Goal: Task Accomplishment & Management: Complete application form

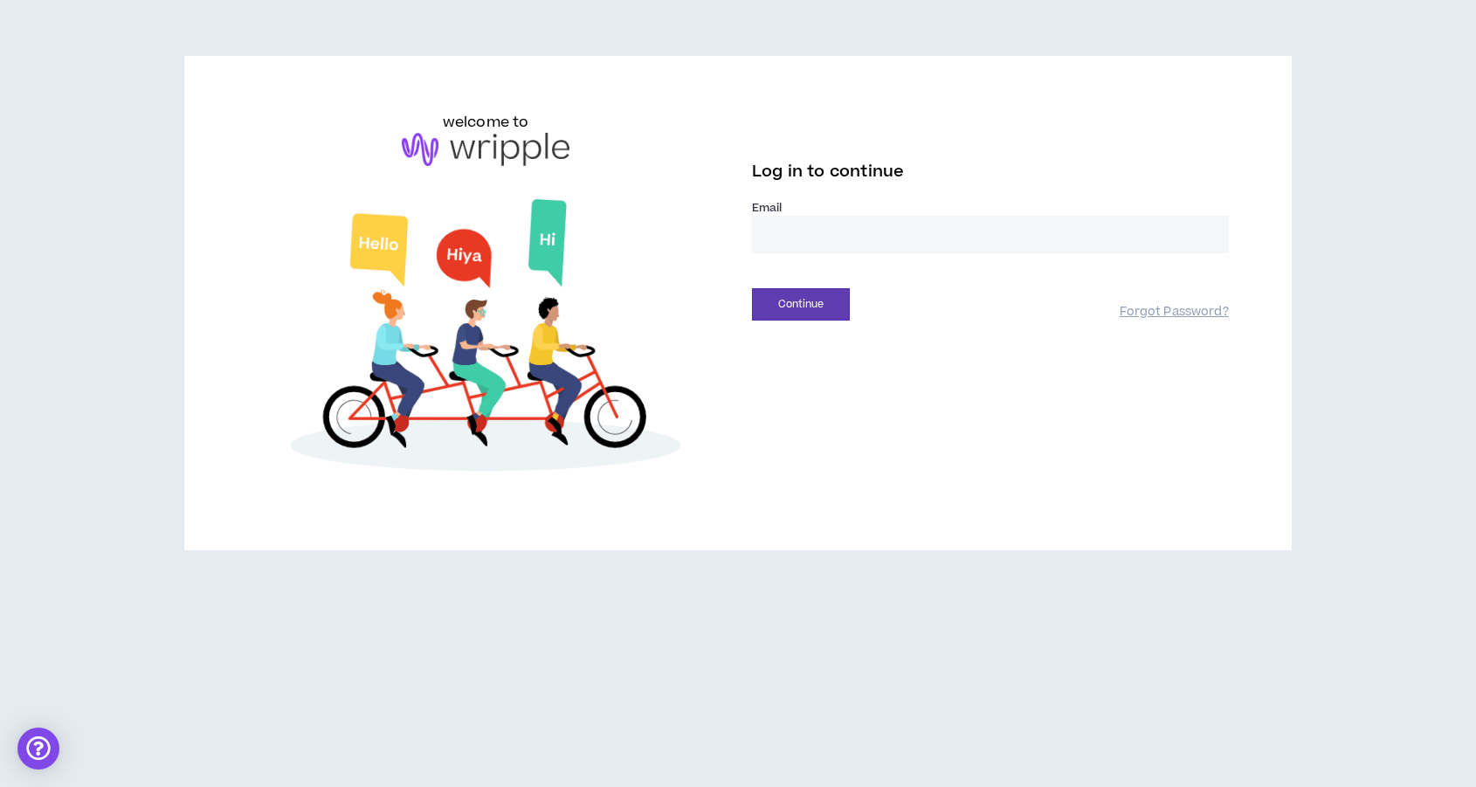
click at [775, 246] on input "email" at bounding box center [990, 235] width 477 height 38
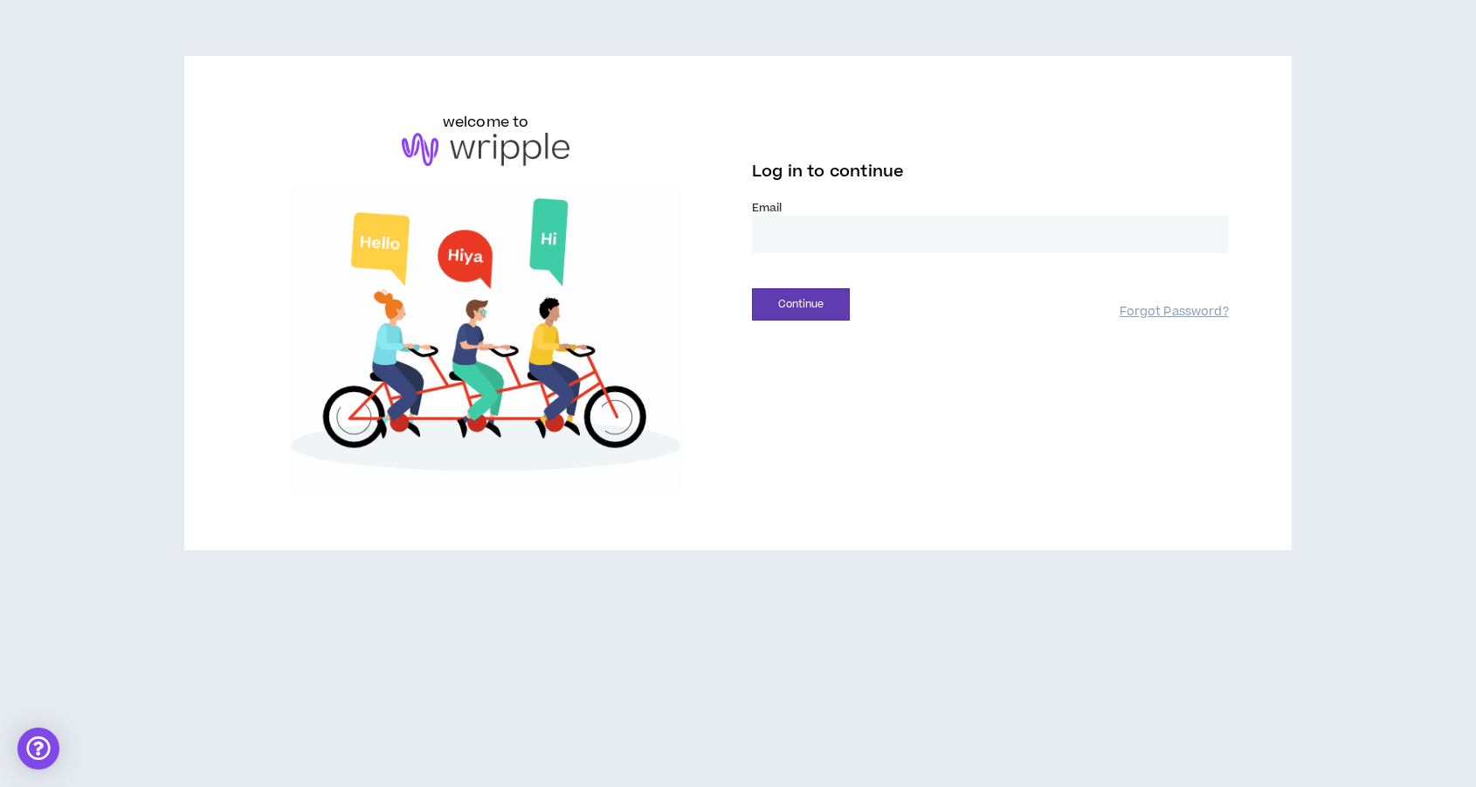
type input "**********"
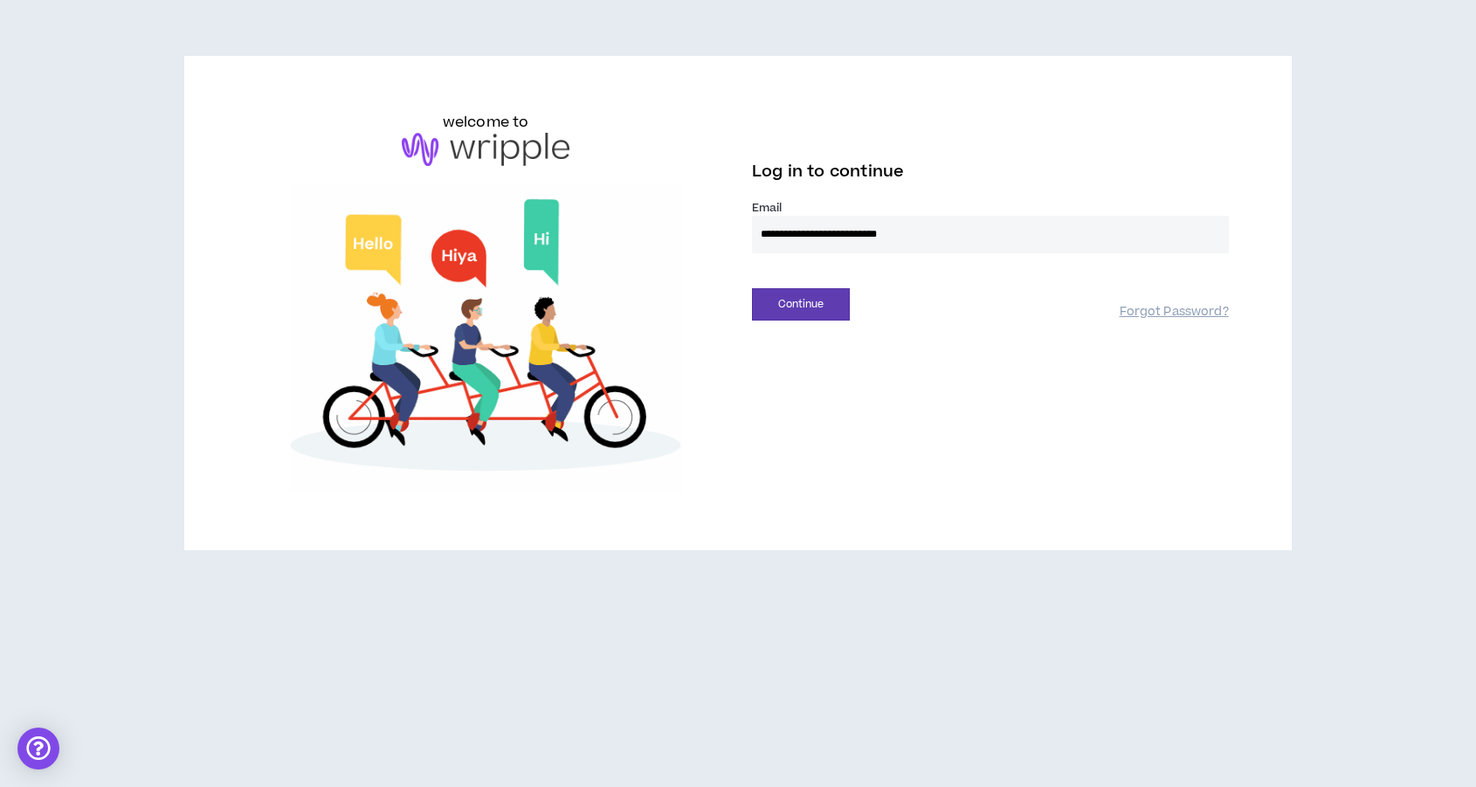
click at [801, 324] on div "**********" at bounding box center [738, 303] width 1010 height 383
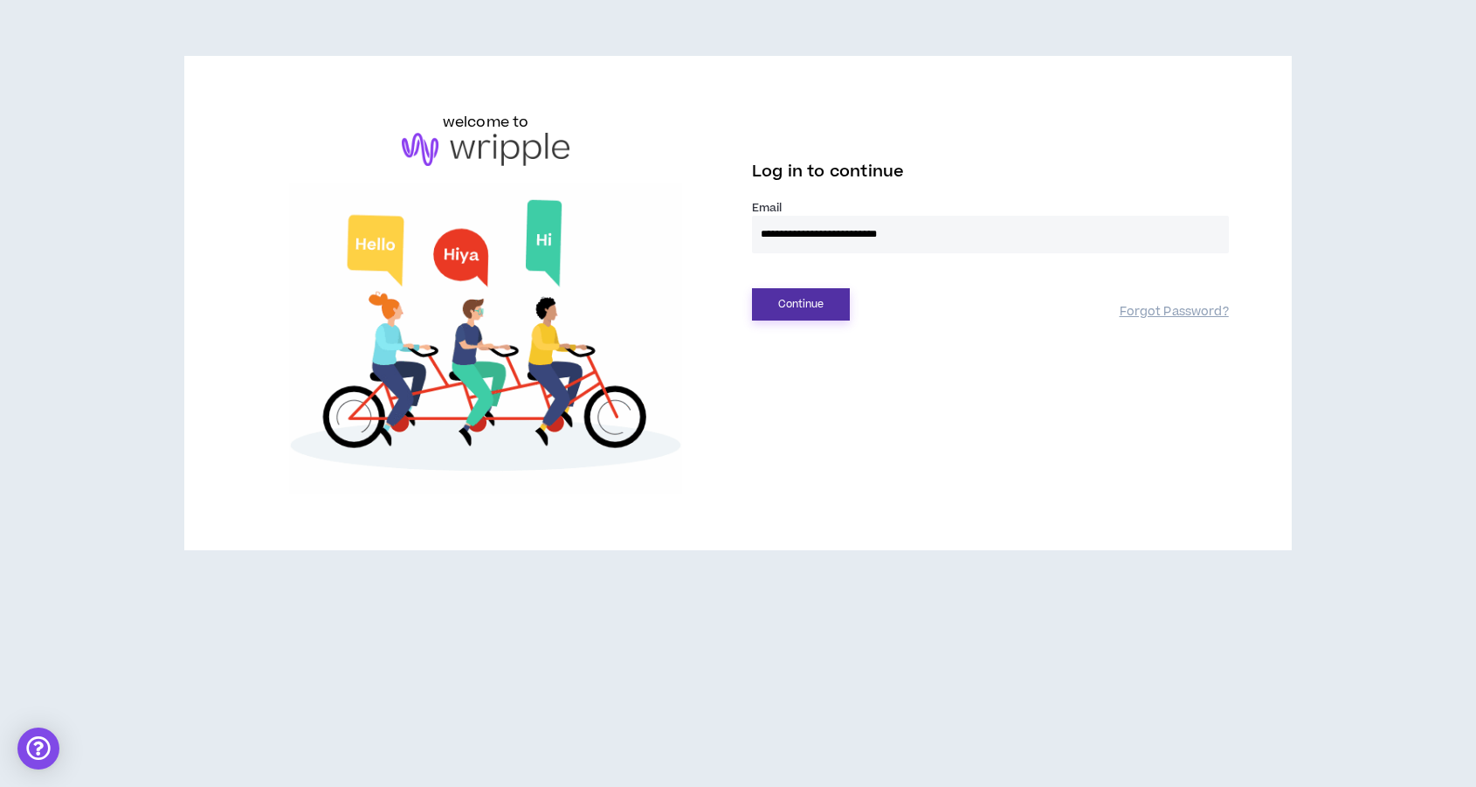
click at [804, 309] on button "Continue" at bounding box center [801, 304] width 98 height 32
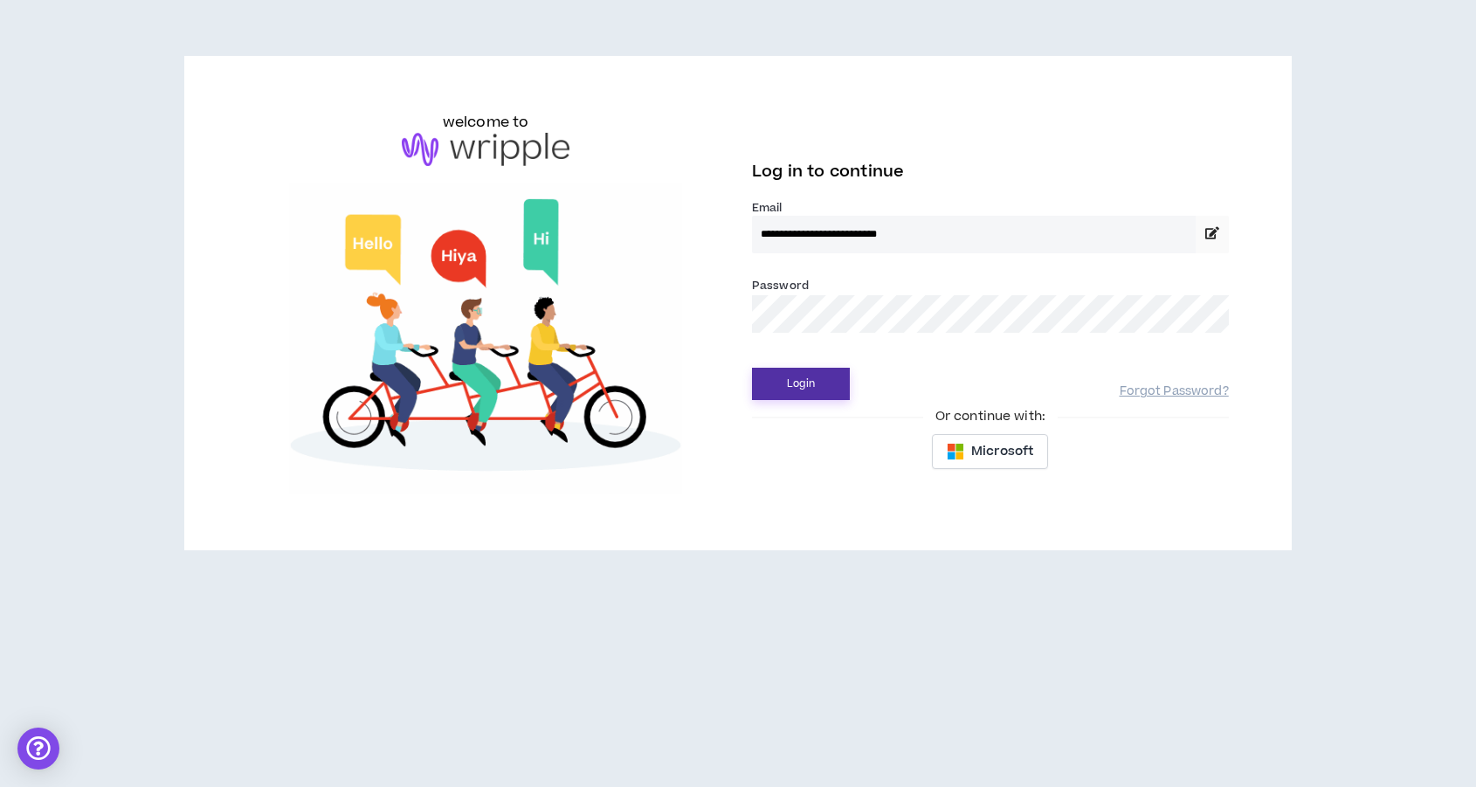
click at [752, 368] on button "Login" at bounding box center [801, 384] width 98 height 32
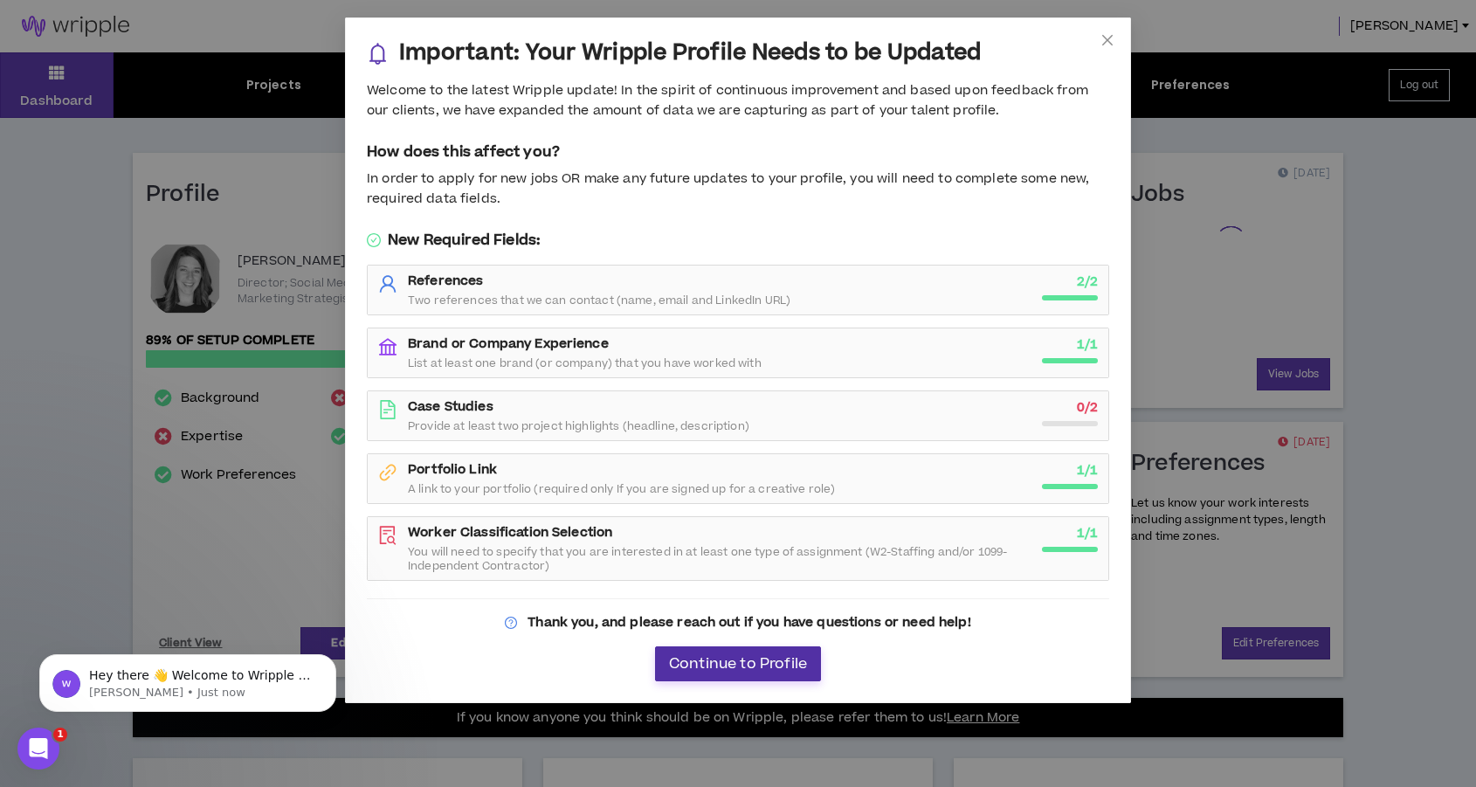
click at [750, 663] on span "Continue to Profile" at bounding box center [738, 664] width 138 height 17
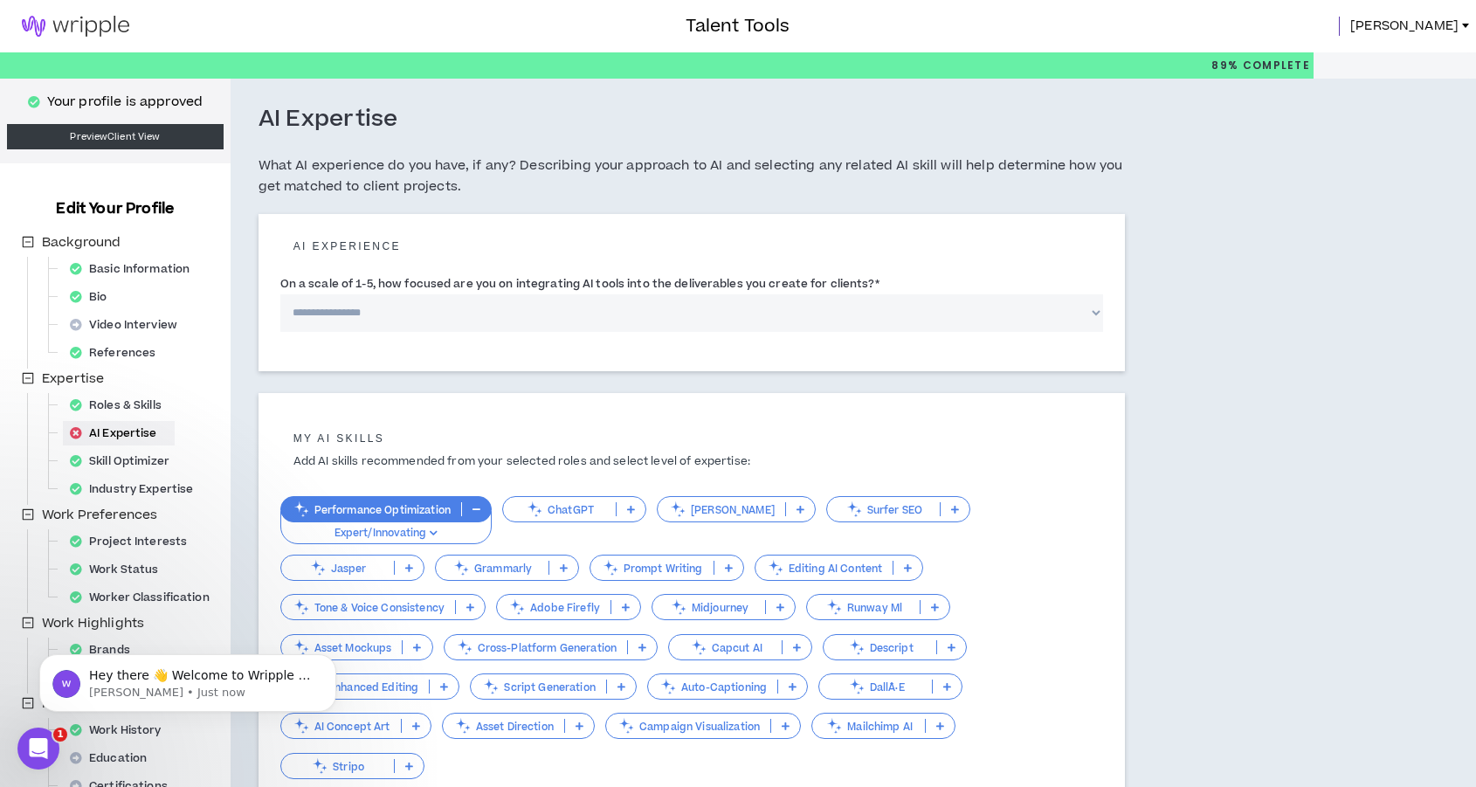
click at [1393, 24] on span "[PERSON_NAME]" at bounding box center [1404, 26] width 108 height 19
click at [542, 183] on h5 "What AI experience do you have, if any? Describing your approach to AI and sele…" at bounding box center [692, 176] width 866 height 42
click at [36, 751] on icon "Open Intercom Messenger" at bounding box center [36, 746] width 29 height 29
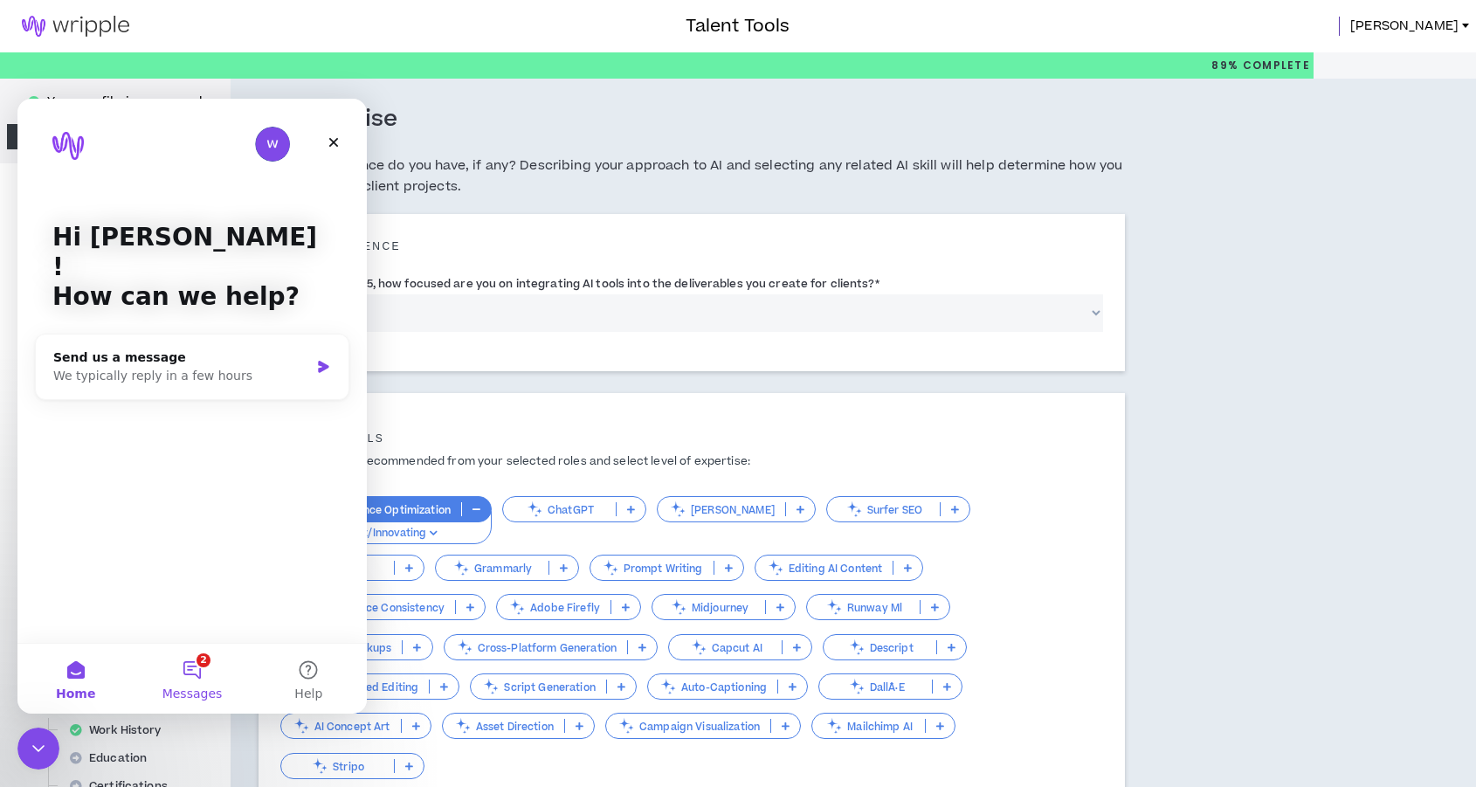
click at [199, 655] on button "2 Messages" at bounding box center [192, 679] width 116 height 70
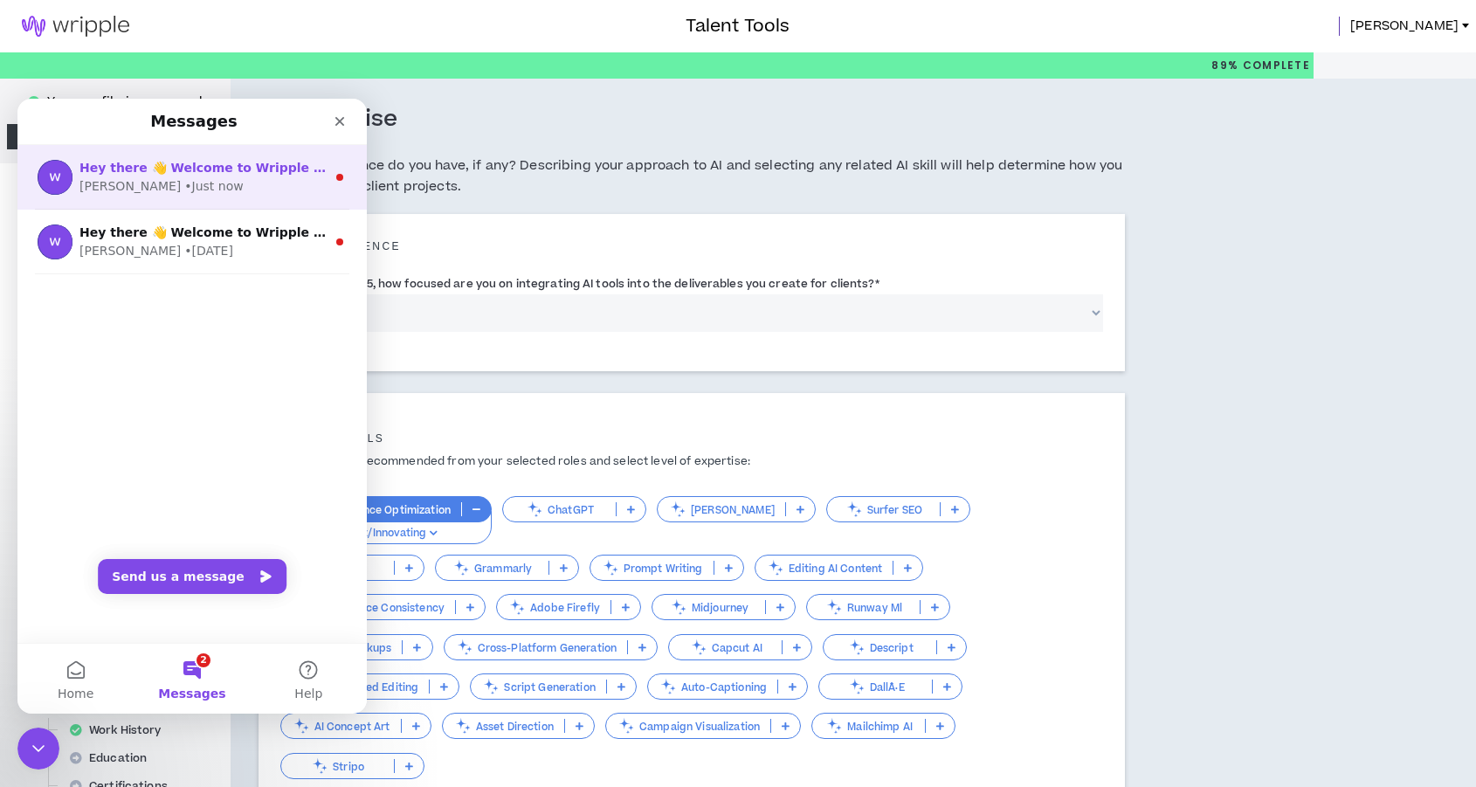
click at [220, 190] on div "[PERSON_NAME] • Just now" at bounding box center [202, 186] width 246 height 18
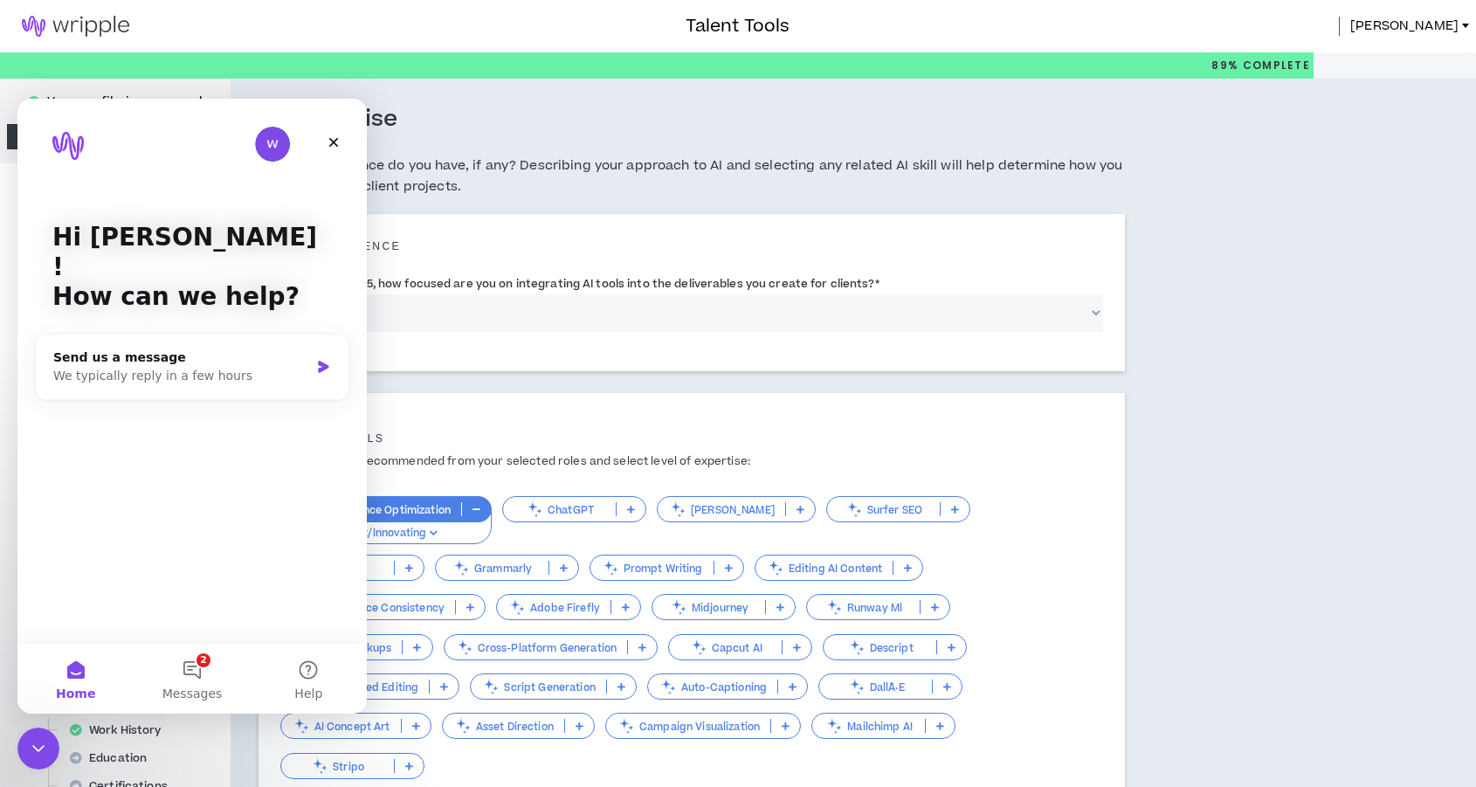
click at [653, 168] on h5 "What AI experience do you have, if any? Describing your approach to AI and sele…" at bounding box center [692, 176] width 866 height 42
click at [58, 31] on img at bounding box center [75, 26] width 151 height 21
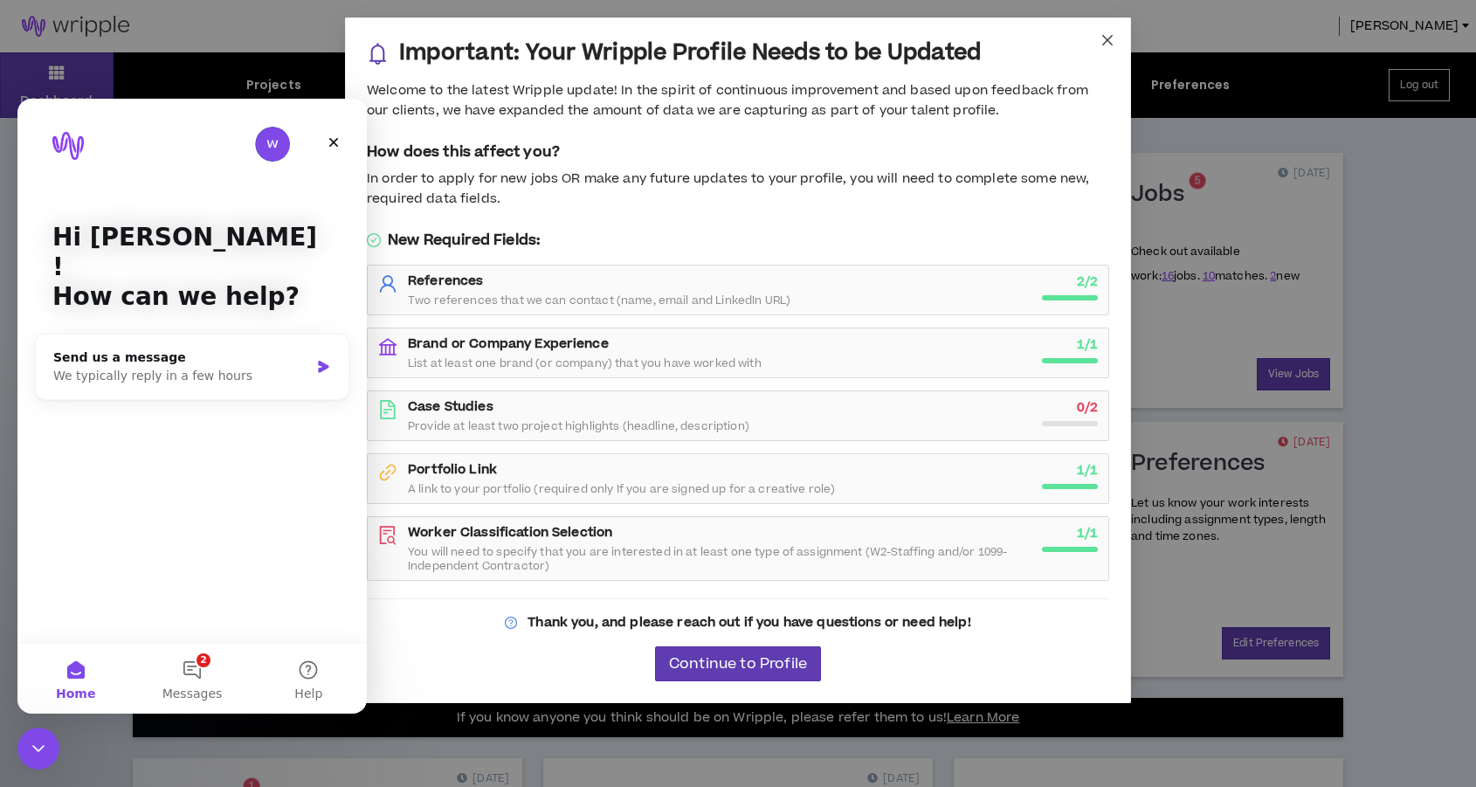
click at [1116, 33] on span "Close" at bounding box center [1107, 40] width 47 height 47
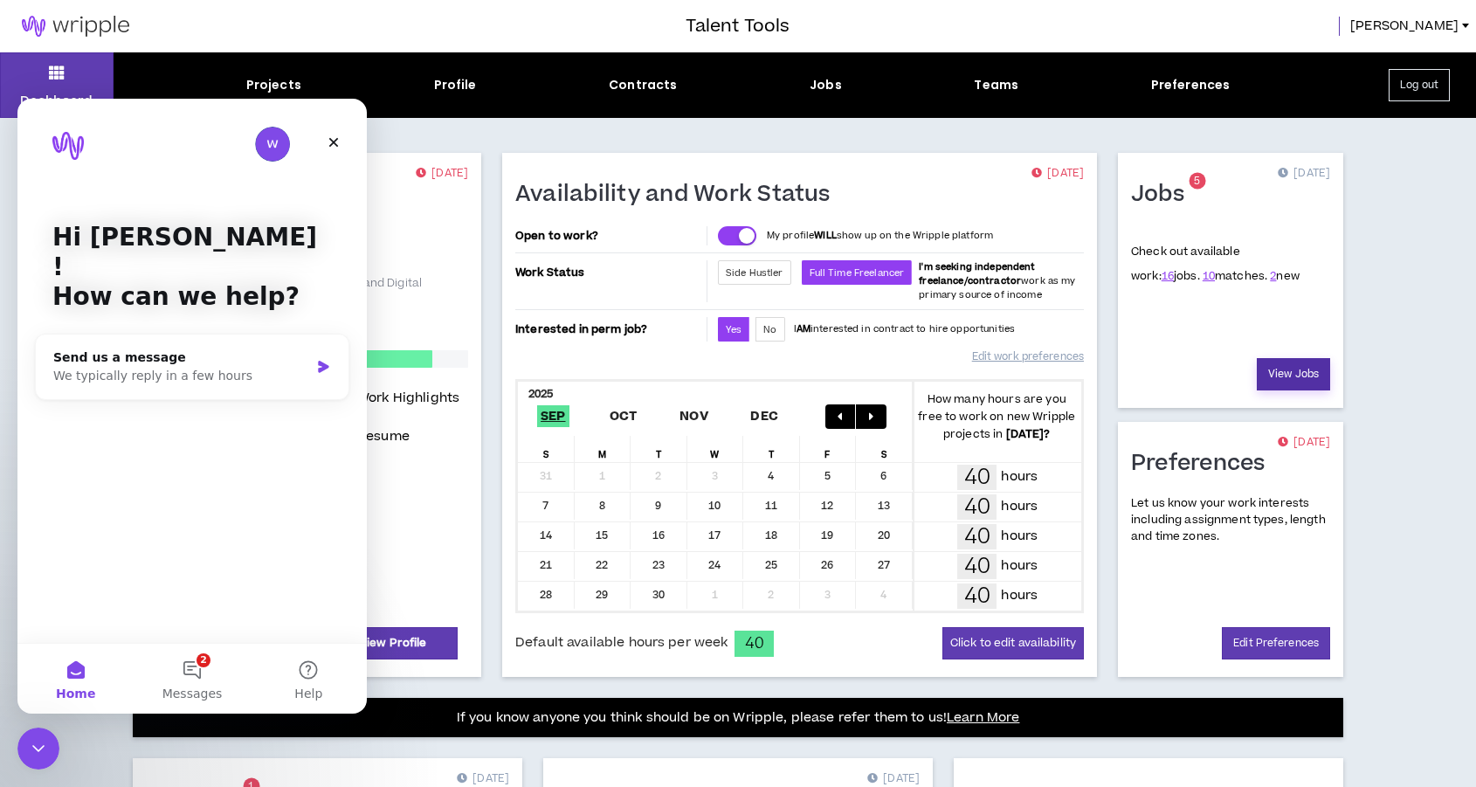
click at [1280, 359] on link "View Jobs" at bounding box center [1293, 374] width 73 height 32
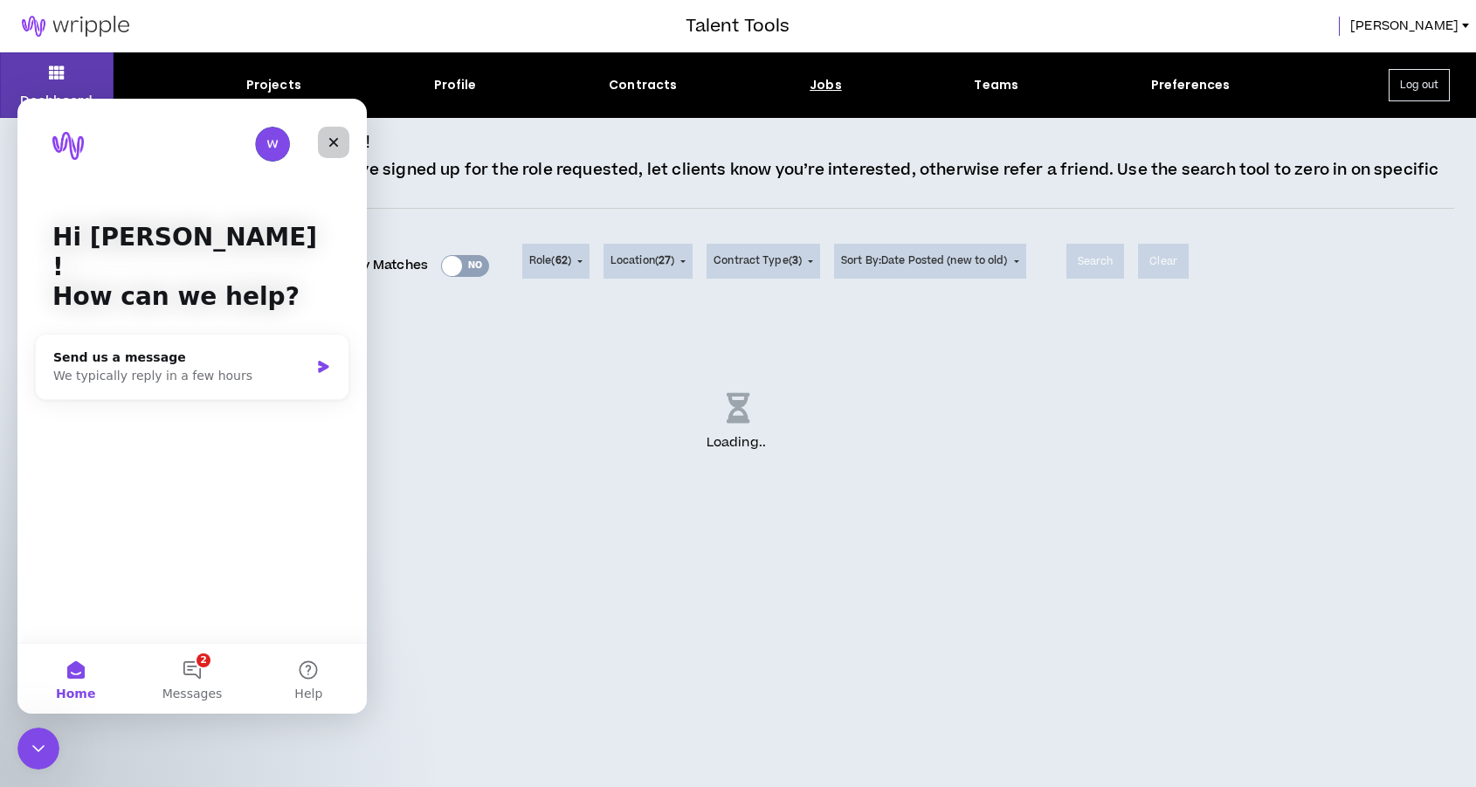
click at [330, 140] on icon "Close" at bounding box center [334, 143] width 10 height 10
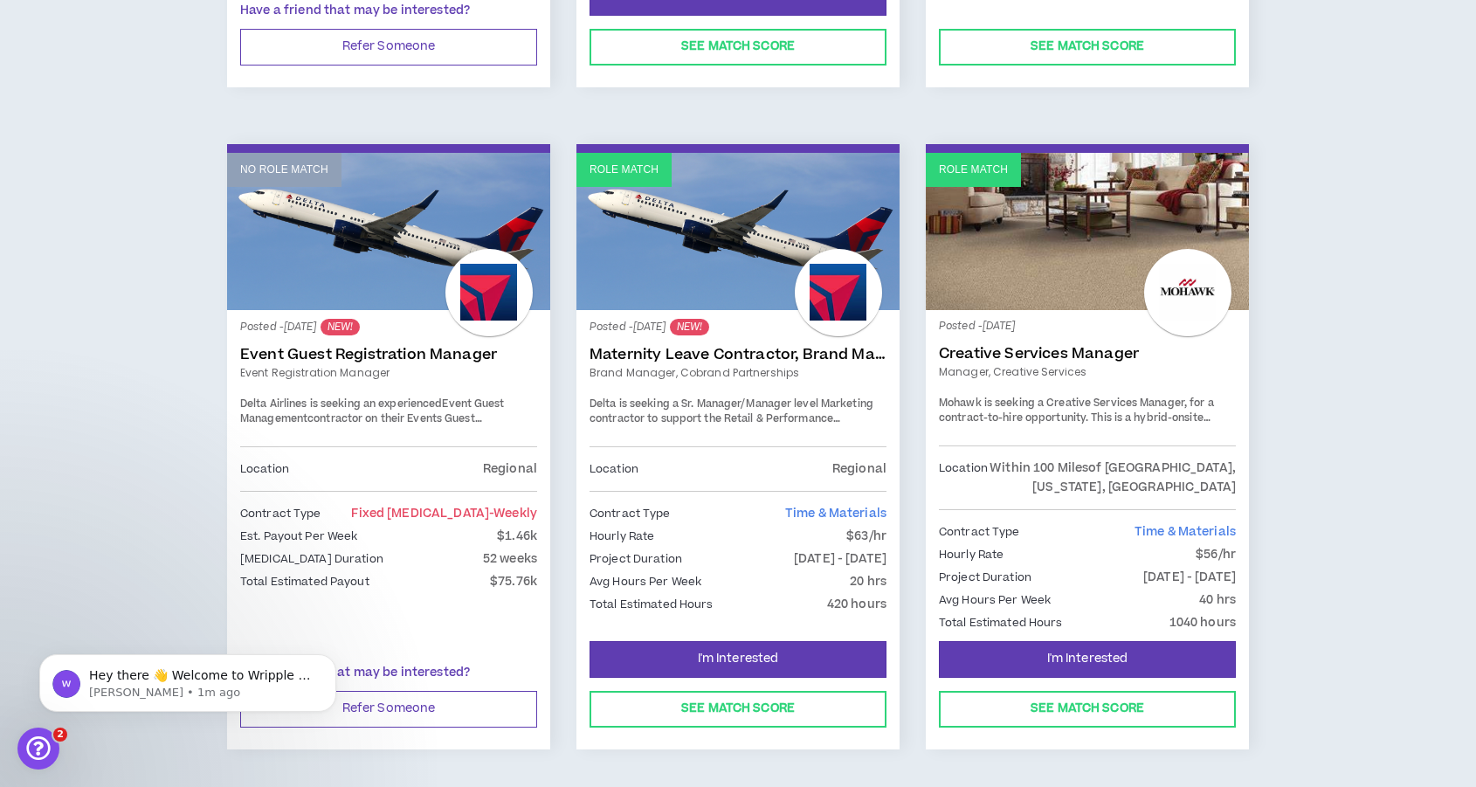
scroll to position [874, 0]
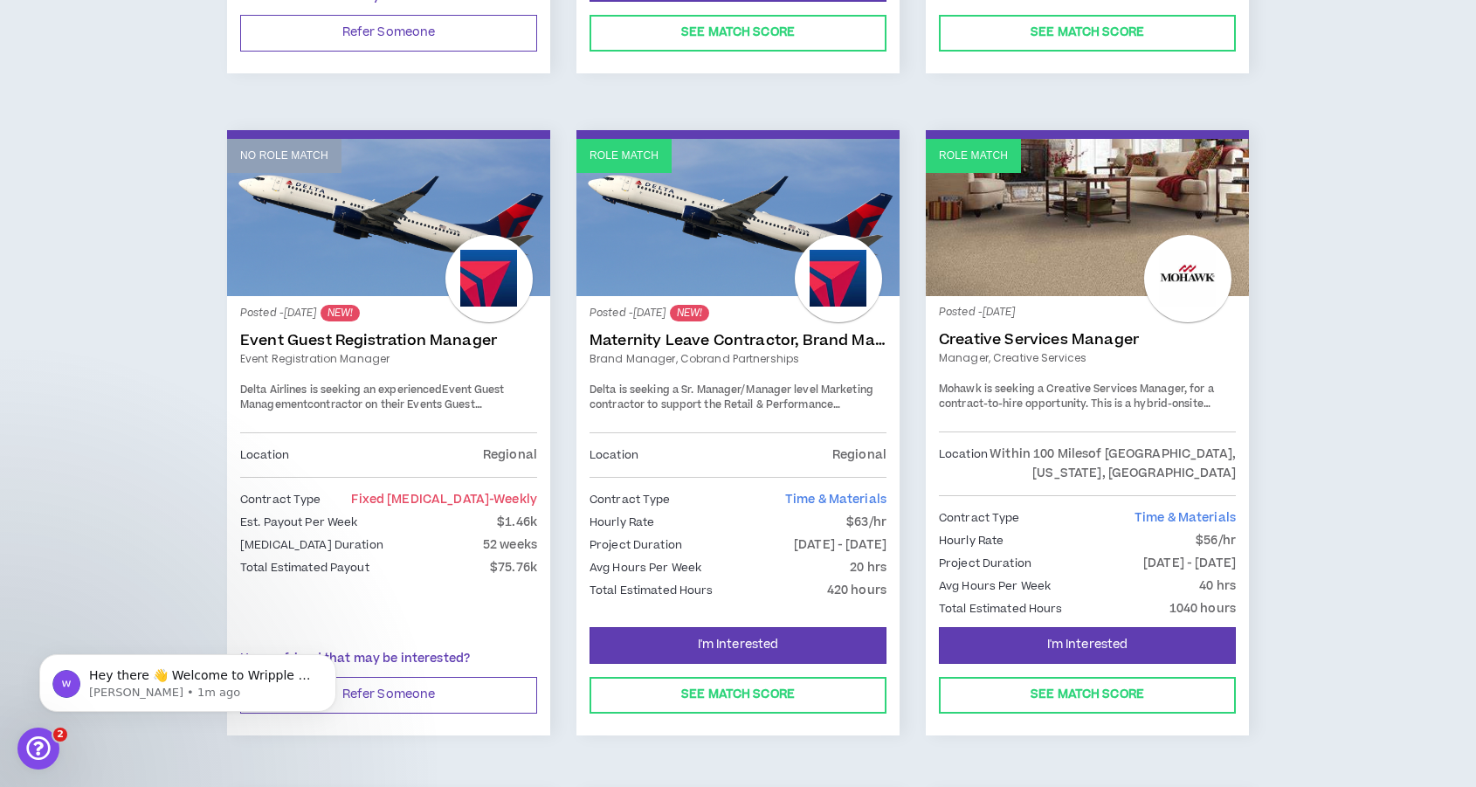
click at [788, 399] on span "Delta is seeking a Sr. Manager/Manager level Marketing contractor to support th…" at bounding box center [732, 413] width 285 height 61
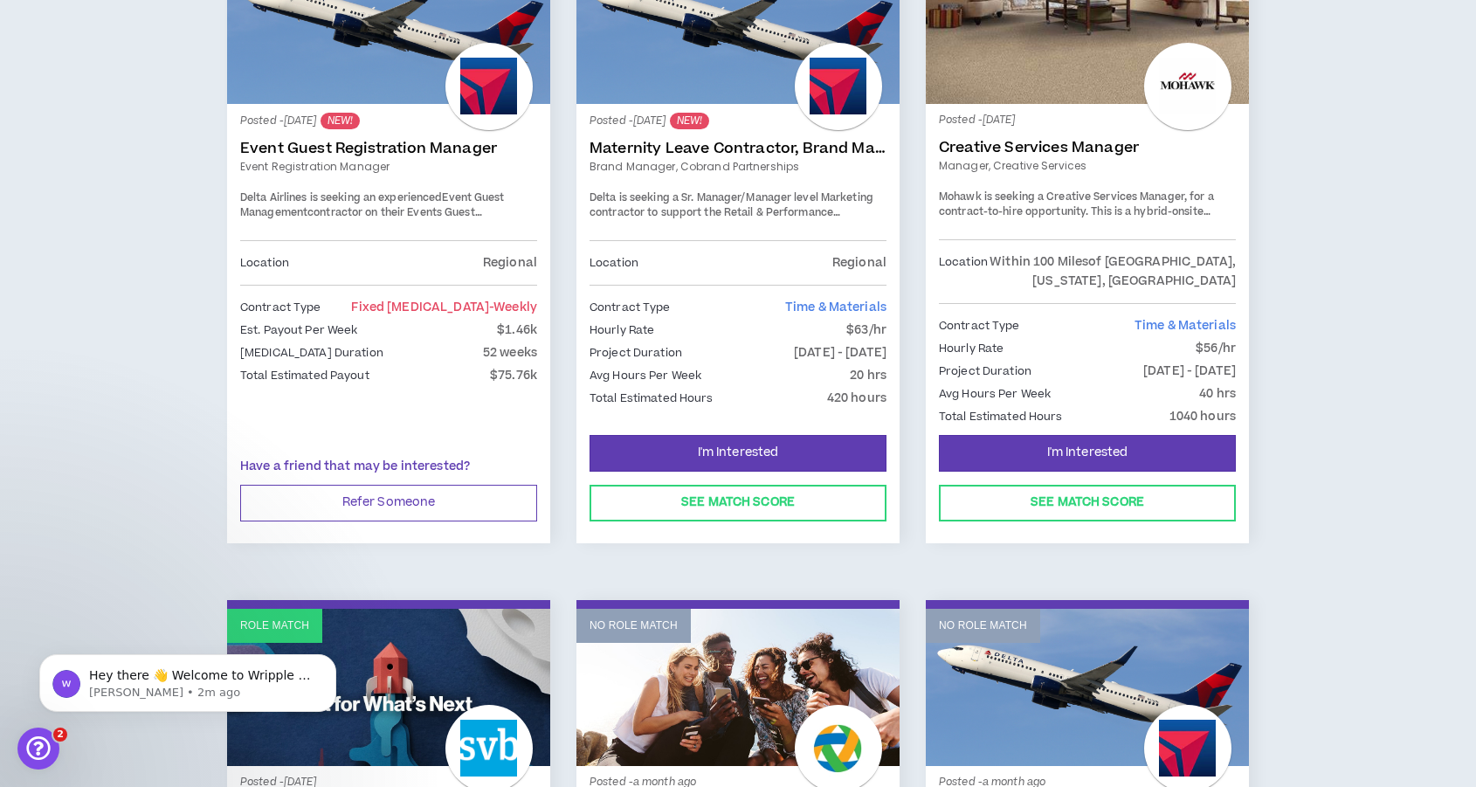
scroll to position [1065, 0]
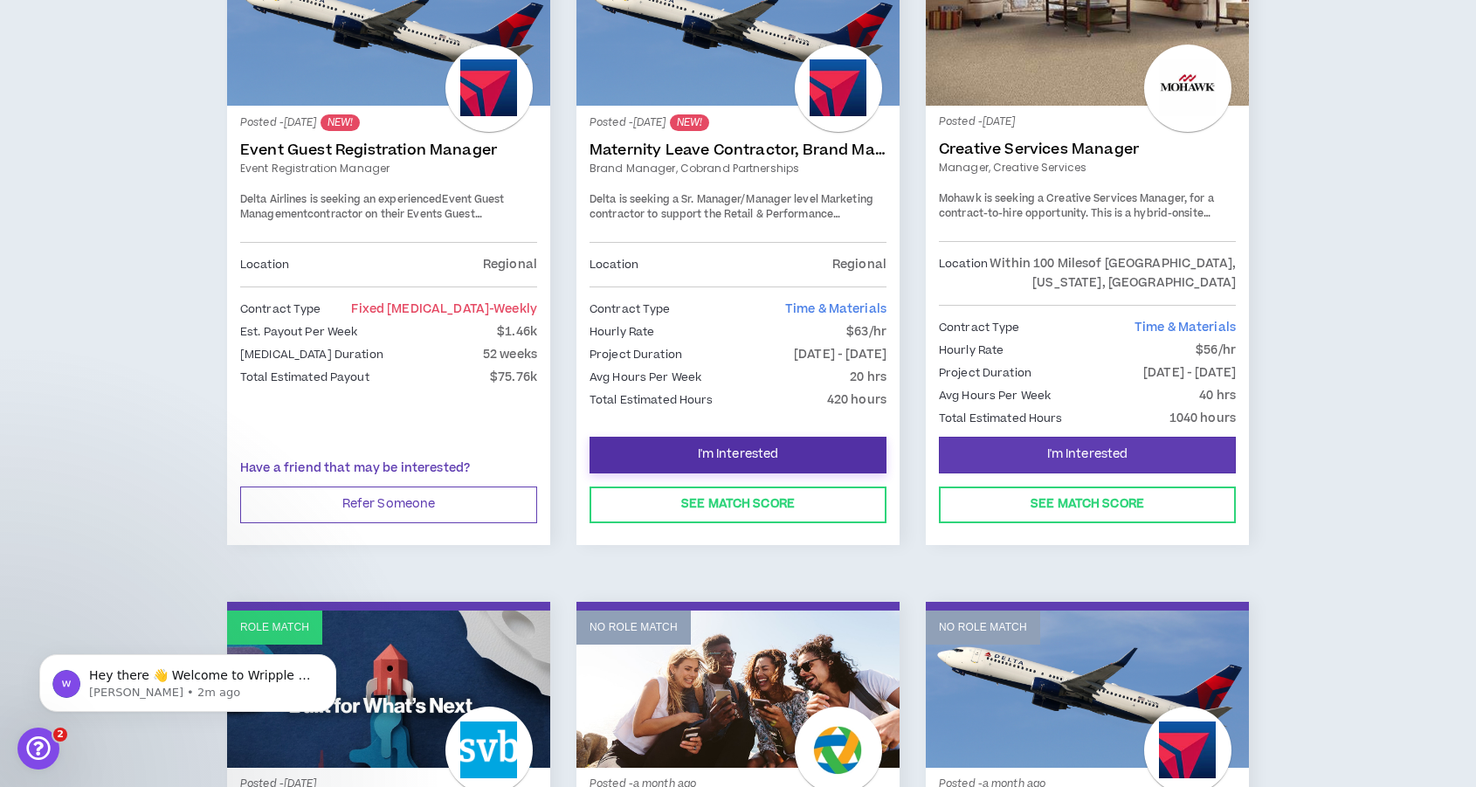
click at [722, 450] on span "I'm Interested" at bounding box center [738, 454] width 81 height 17
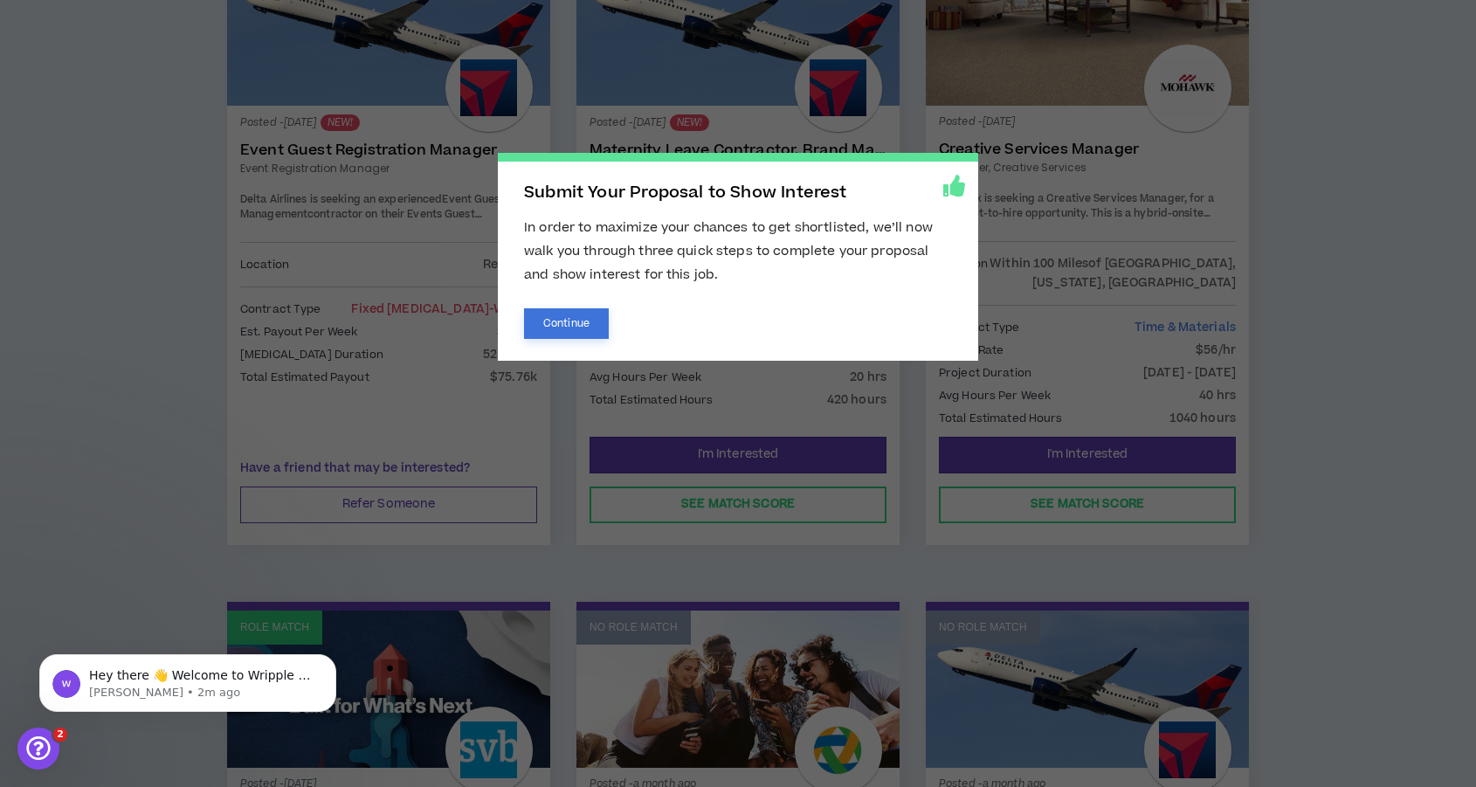
click at [568, 323] on button "Continue" at bounding box center [566, 323] width 85 height 31
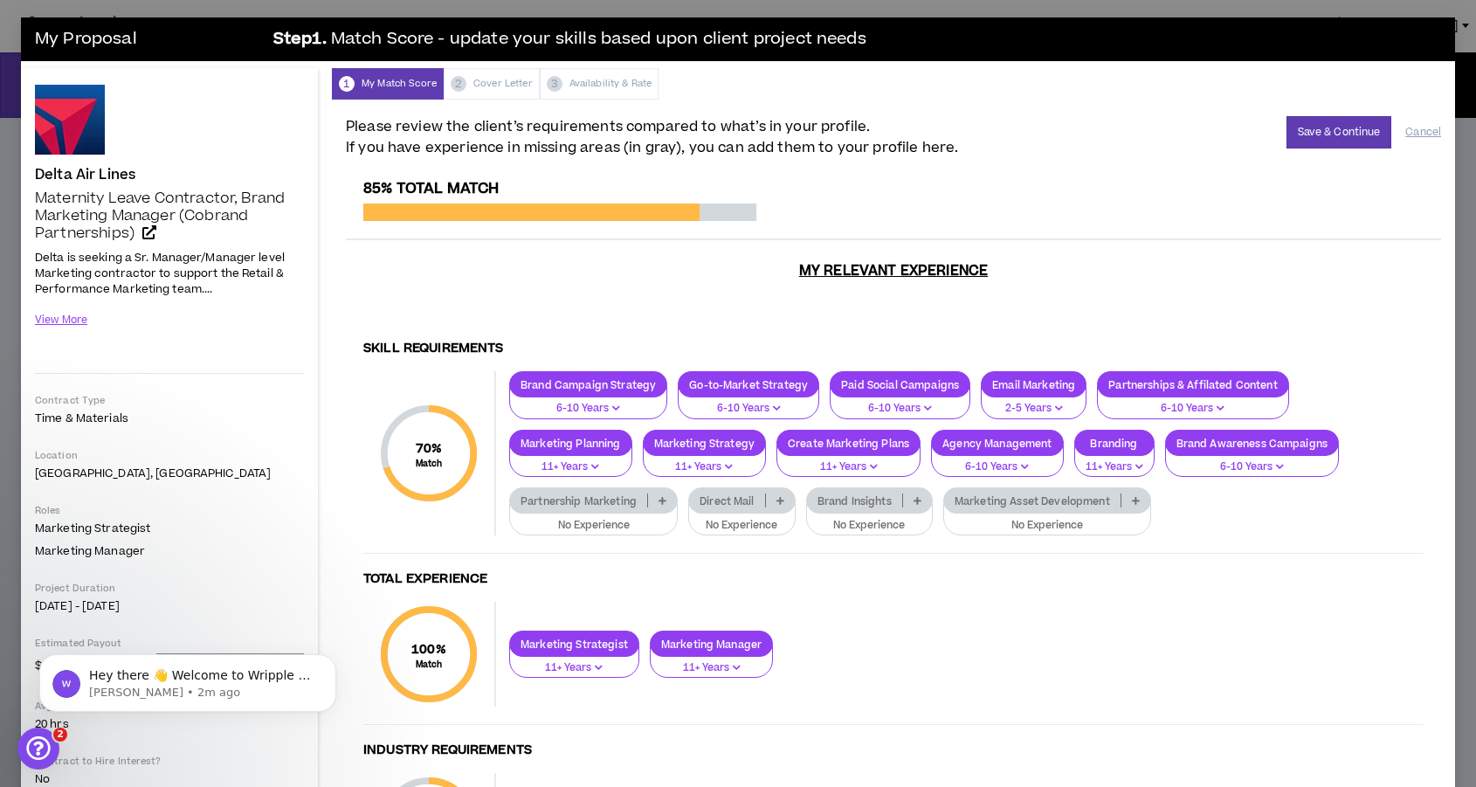
click at [87, 323] on div "View More" at bounding box center [169, 329] width 269 height 48
click at [76, 321] on button "View More" at bounding box center [61, 320] width 53 height 31
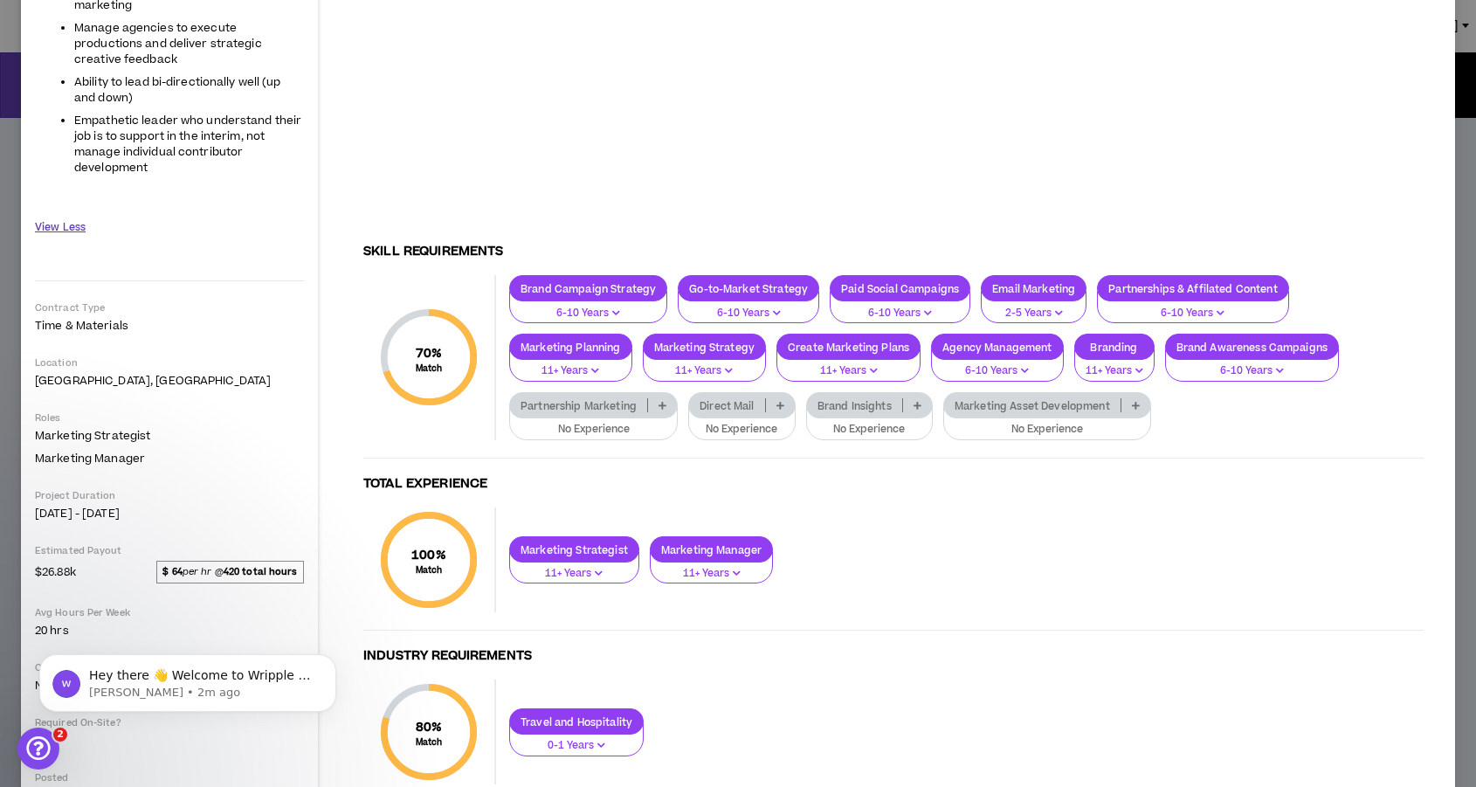
scroll to position [685, 0]
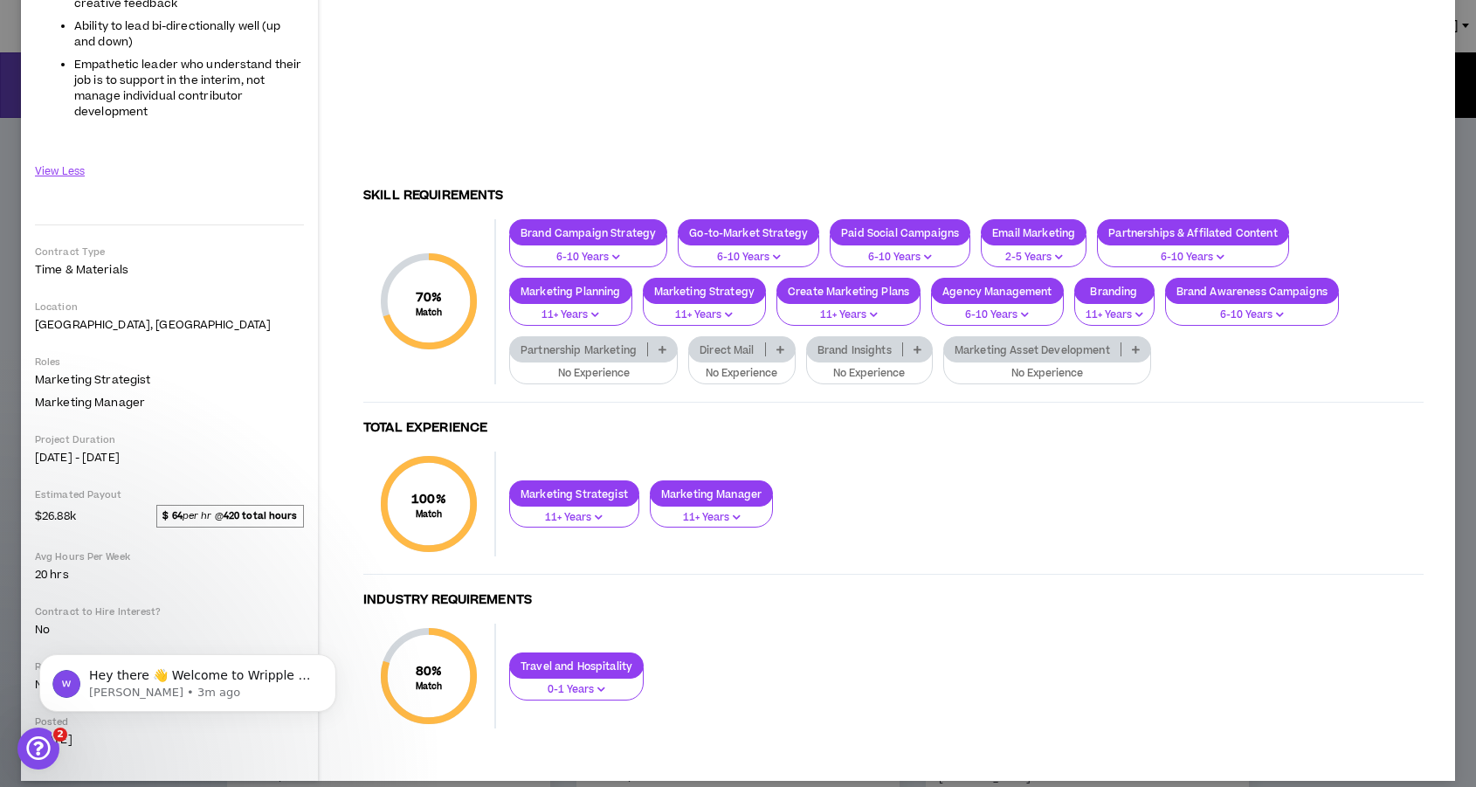
click at [3, 106] on div "My Proposal Step 1 . Match Score - update your skills based upon client project…" at bounding box center [738, 393] width 1476 height 787
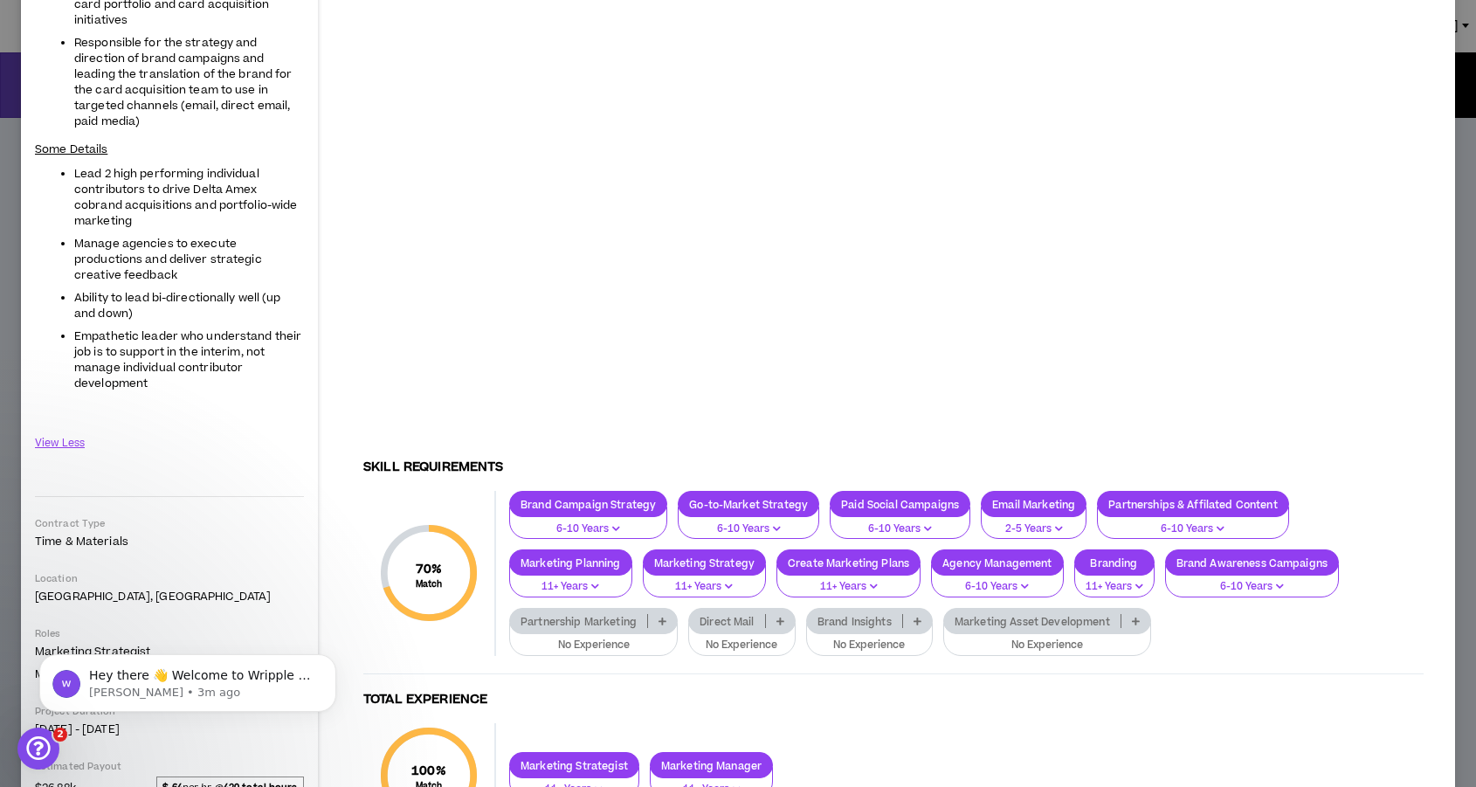
scroll to position [0, 0]
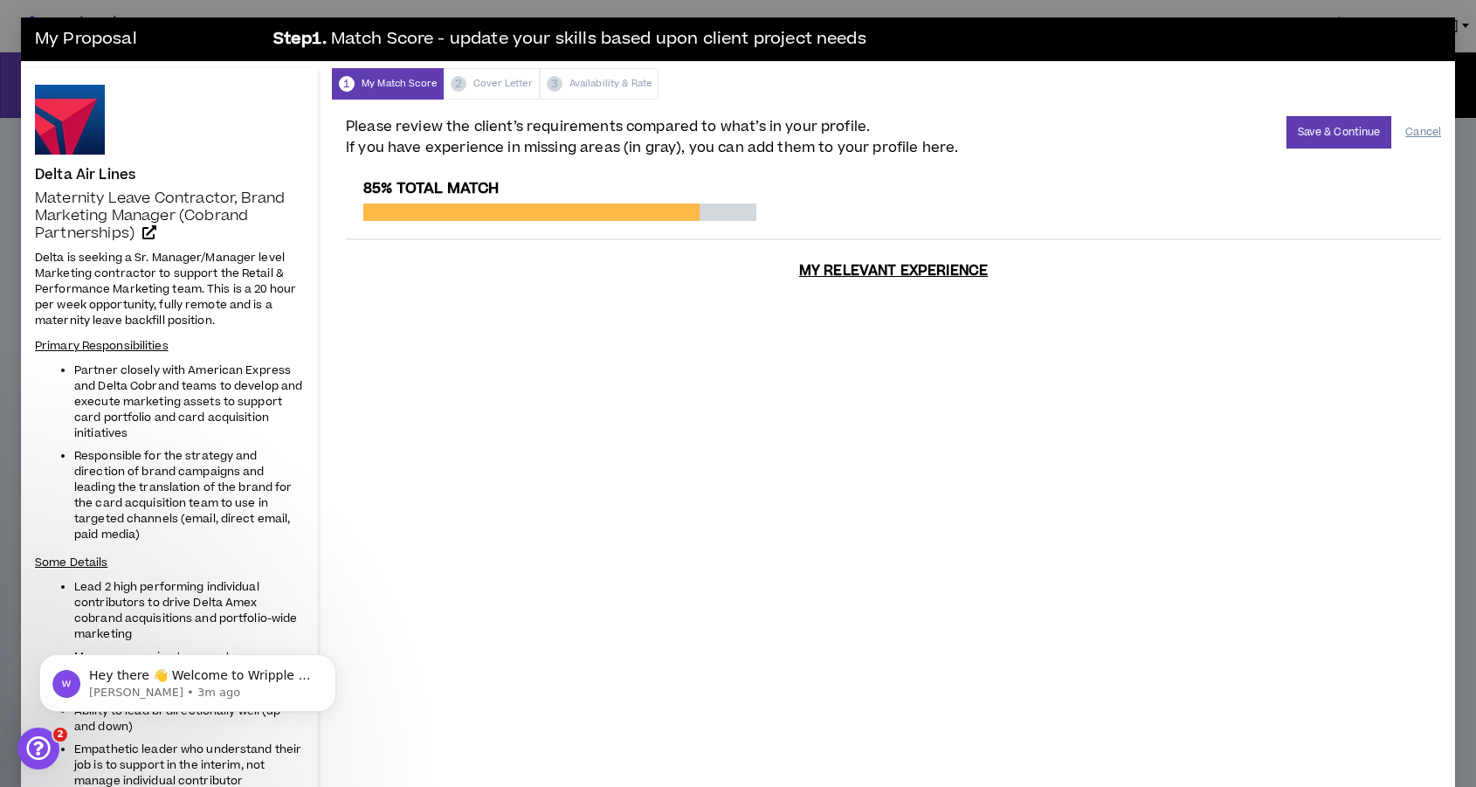
click at [1429, 137] on button "Cancel" at bounding box center [1423, 132] width 36 height 31
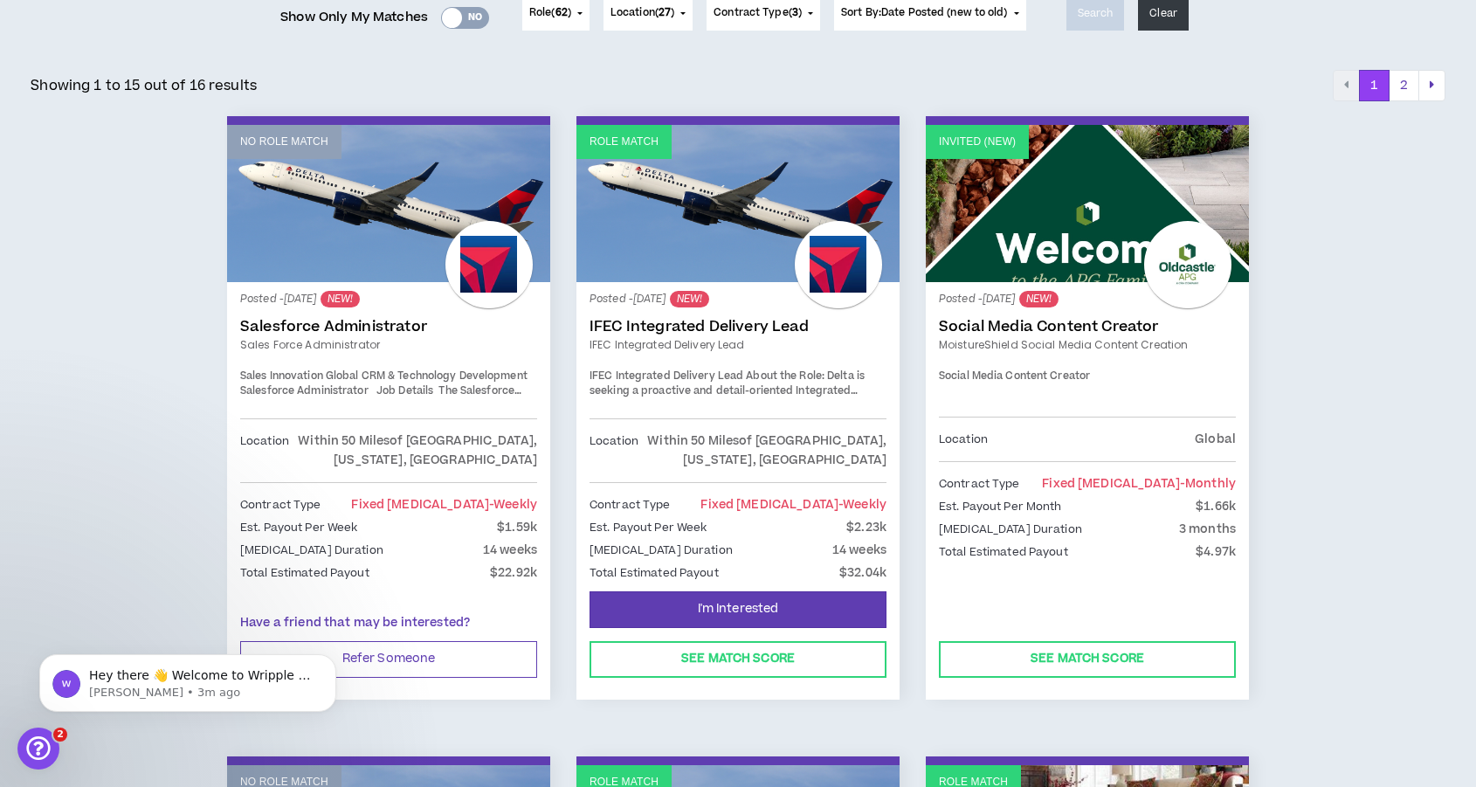
scroll to position [283, 0]
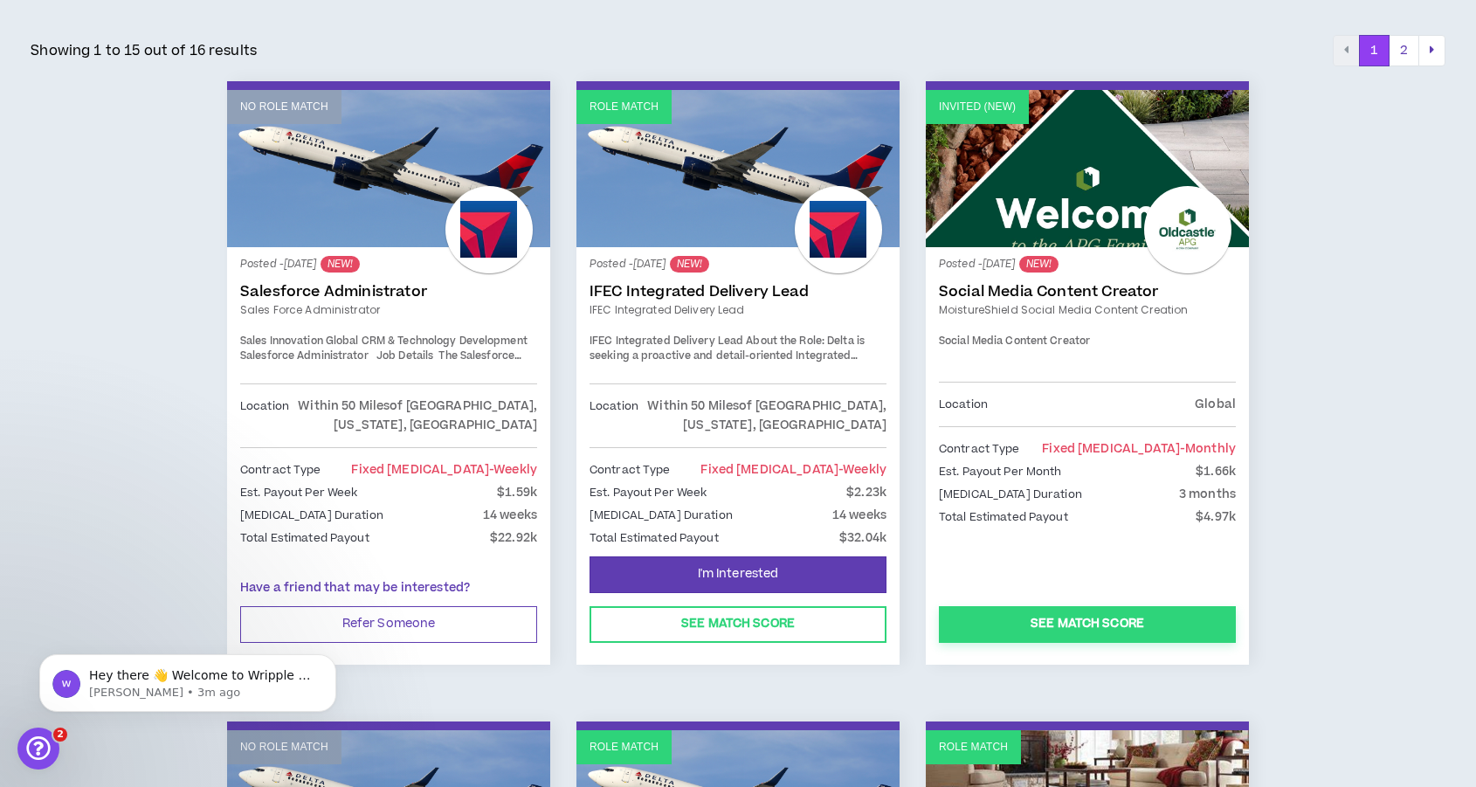
click at [1003, 628] on button "See Match Score" at bounding box center [1087, 624] width 297 height 37
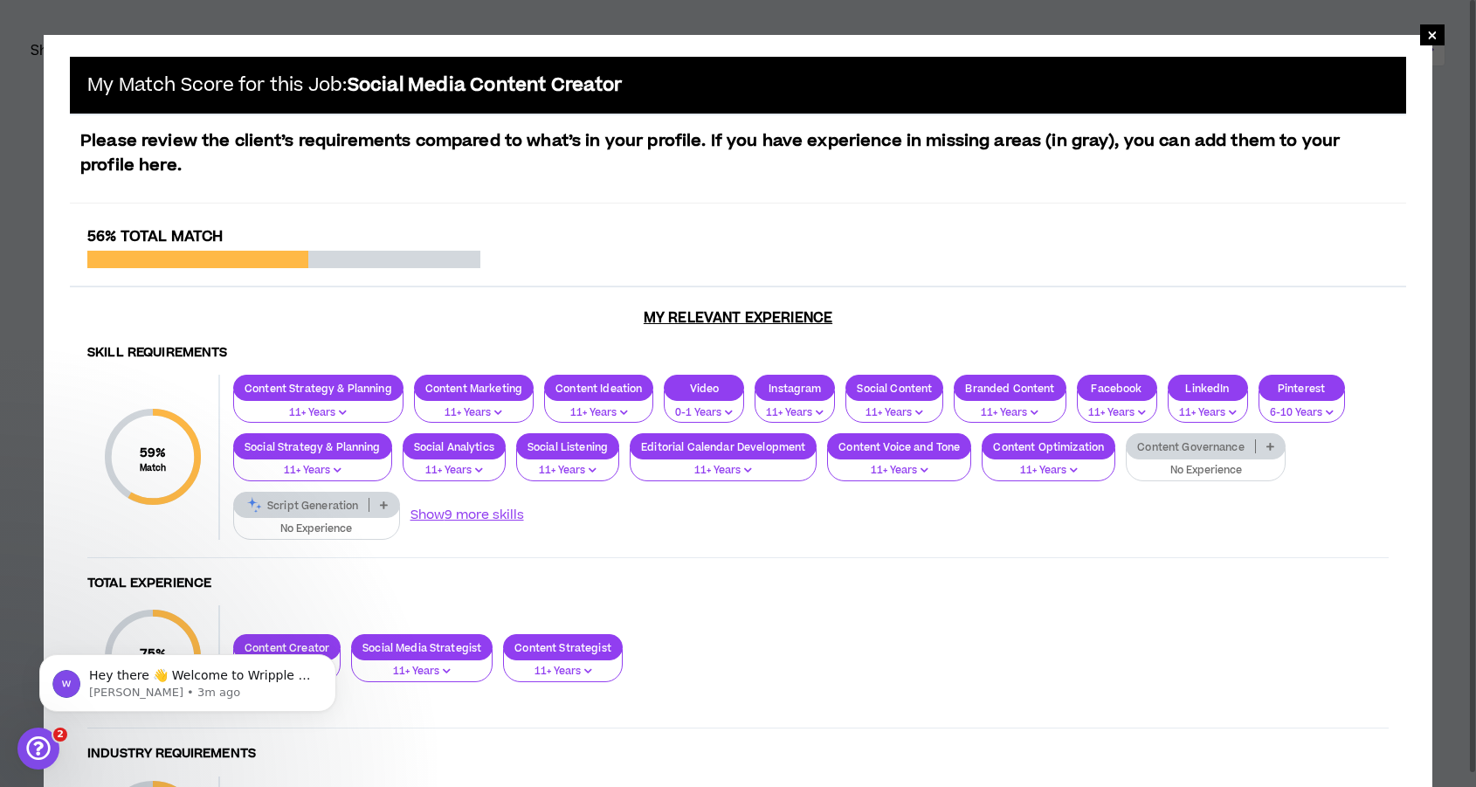
click at [1234, 455] on div "Content Governance" at bounding box center [1206, 446] width 160 height 26
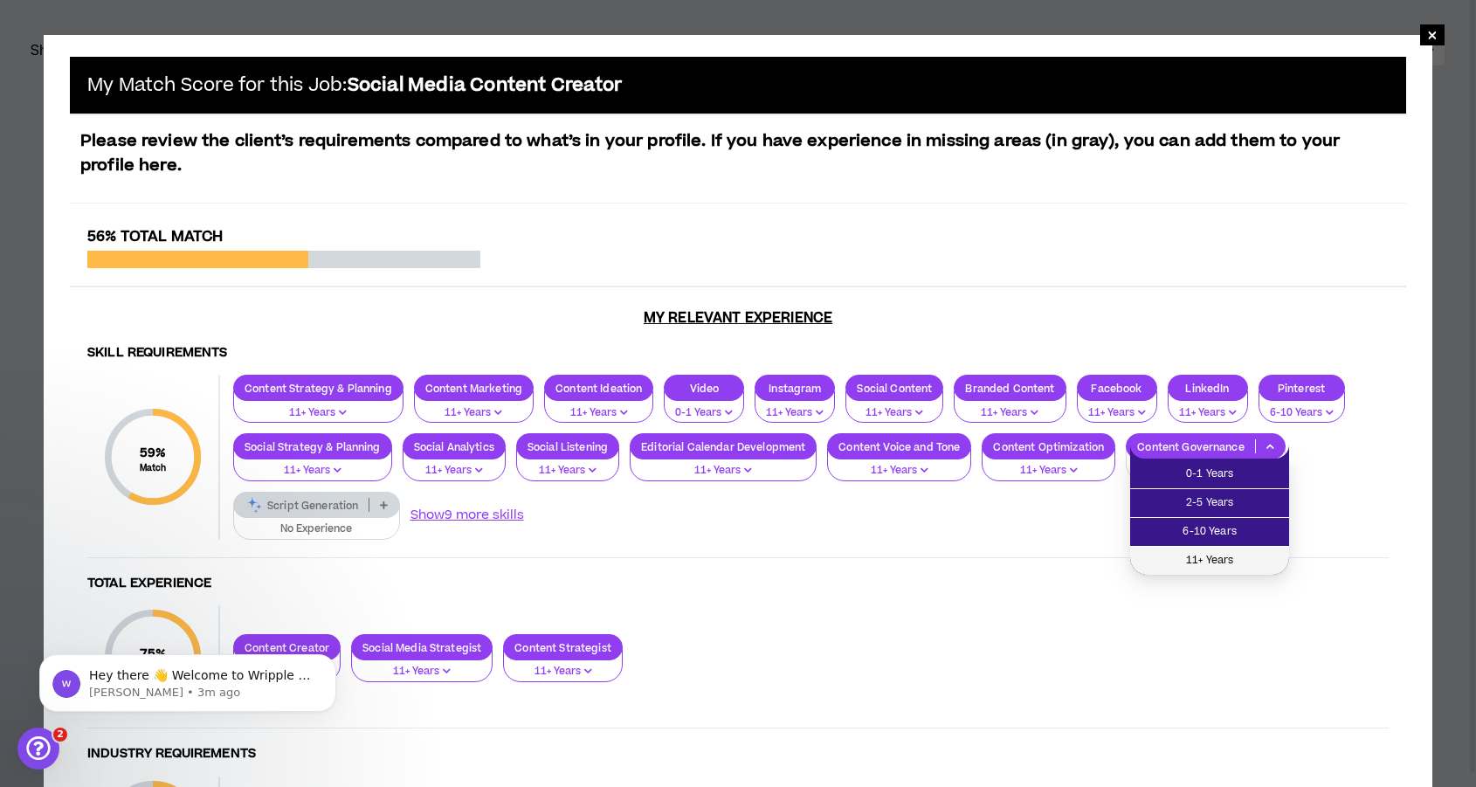
click at [1195, 563] on span "11+ Years" at bounding box center [1210, 560] width 138 height 19
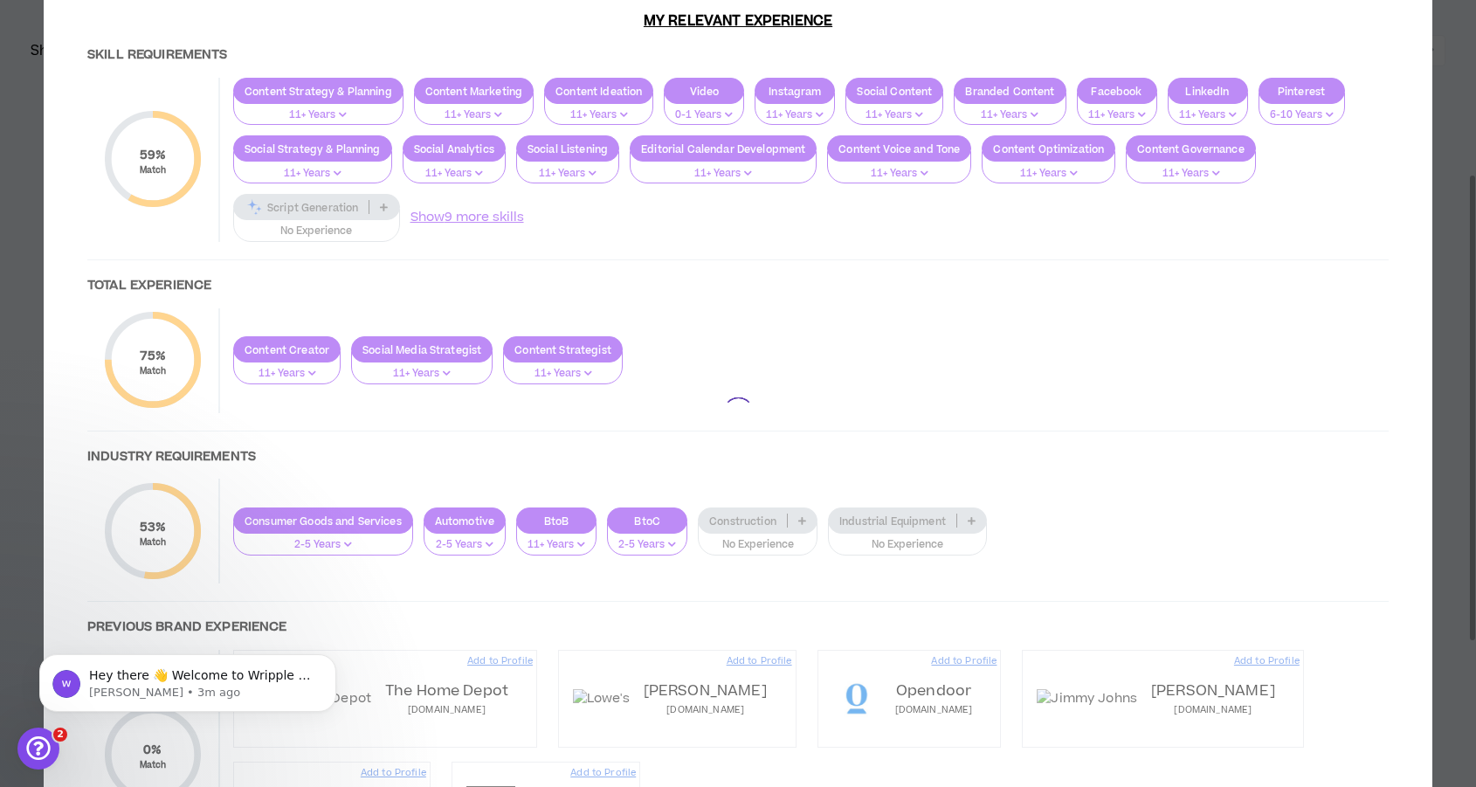
click at [761, 539] on div at bounding box center [738, 412] width 1336 height 964
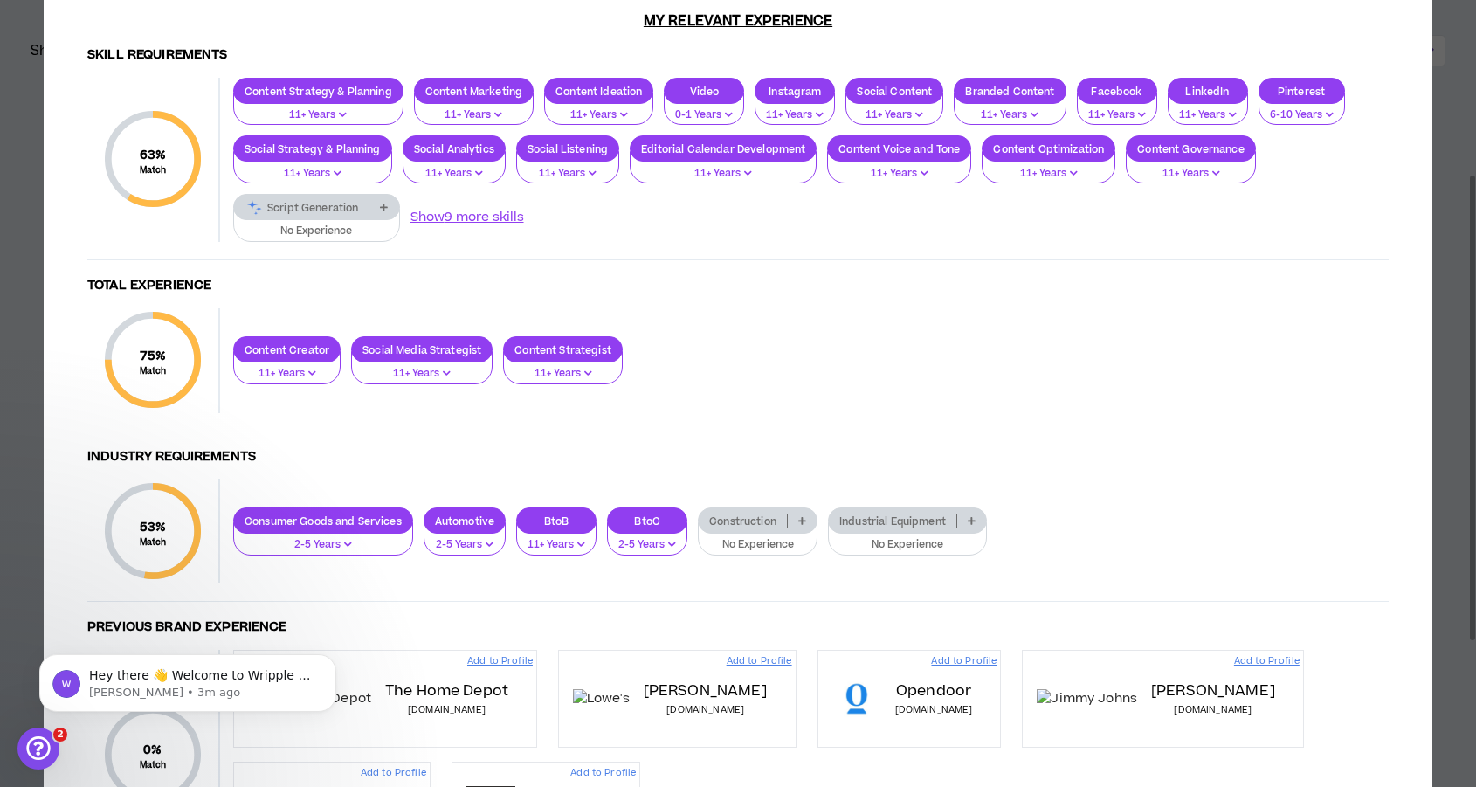
click at [763, 530] on div "Construction" at bounding box center [758, 520] width 120 height 26
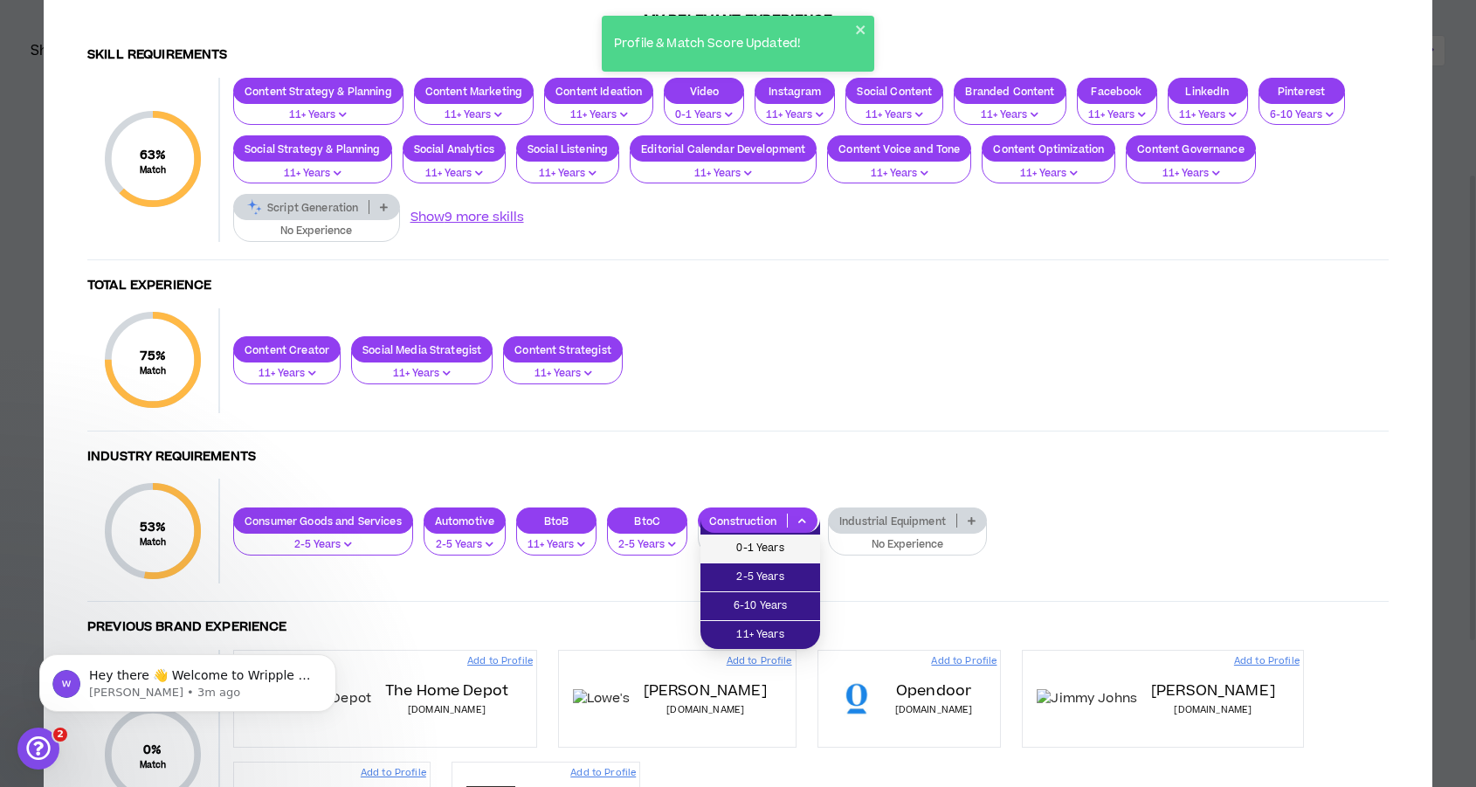
click at [767, 550] on span "0-1 Years" at bounding box center [760, 548] width 99 height 19
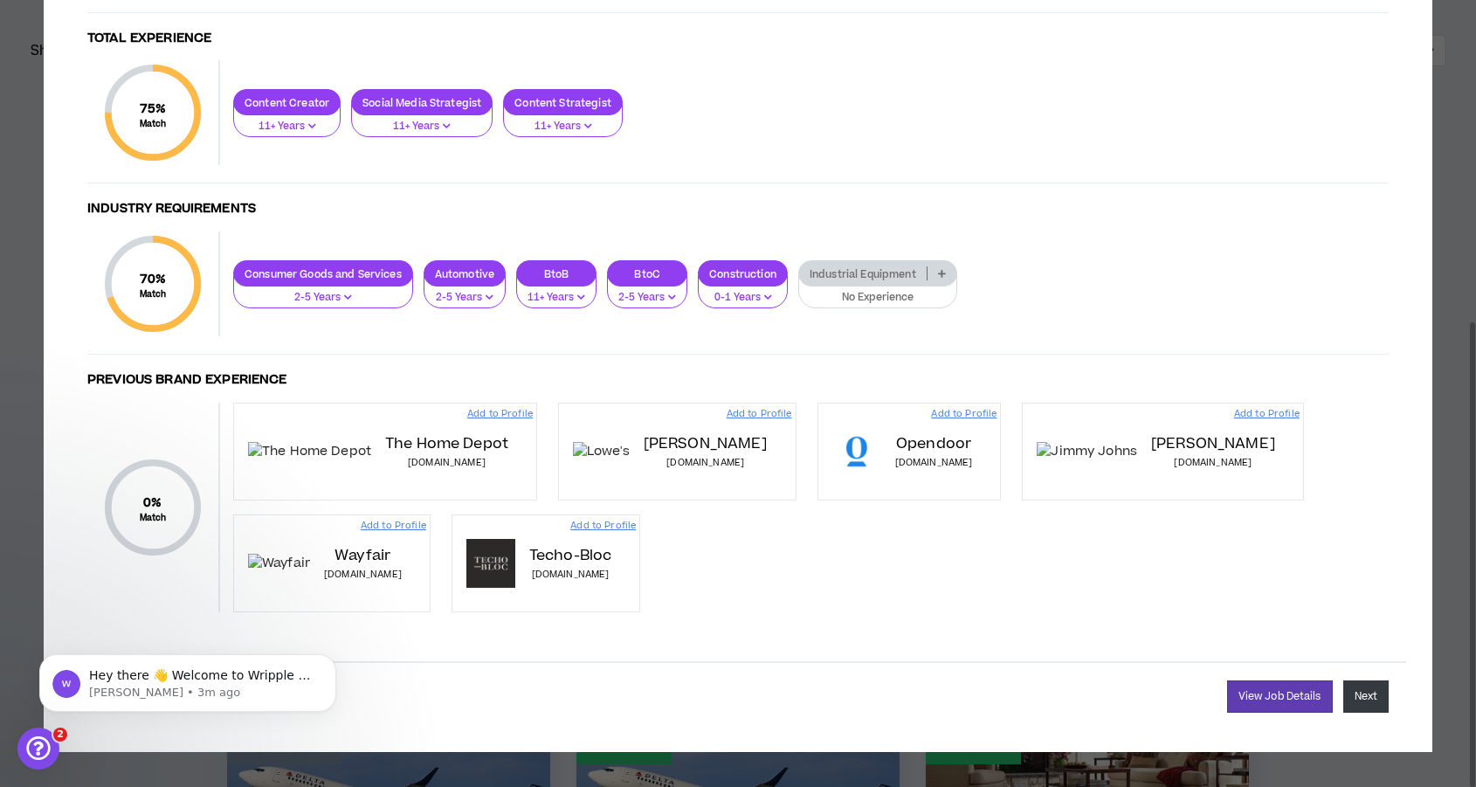
click at [1358, 705] on button "Next" at bounding box center [1365, 696] width 45 height 32
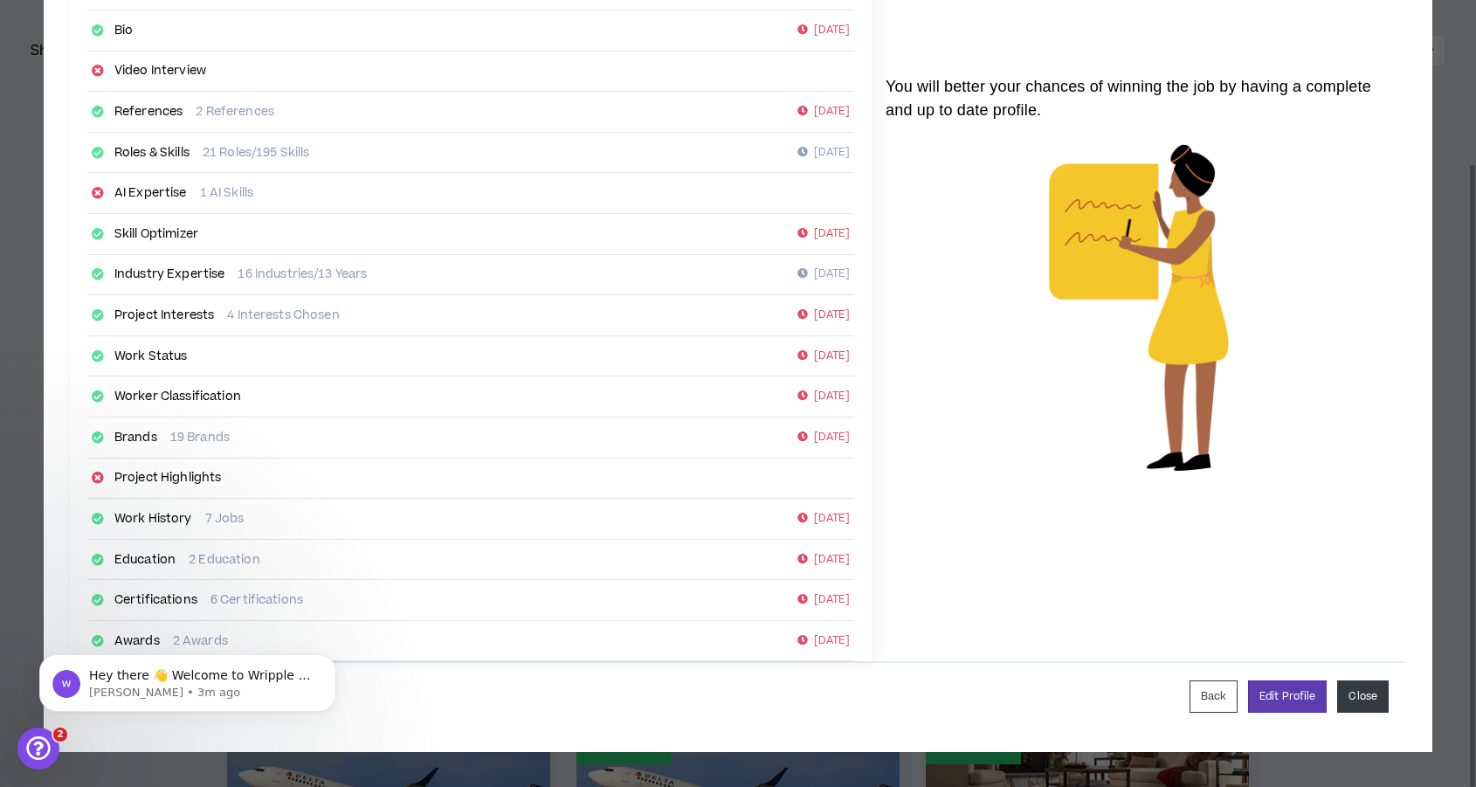
click at [1369, 694] on button "Close" at bounding box center [1363, 696] width 52 height 32
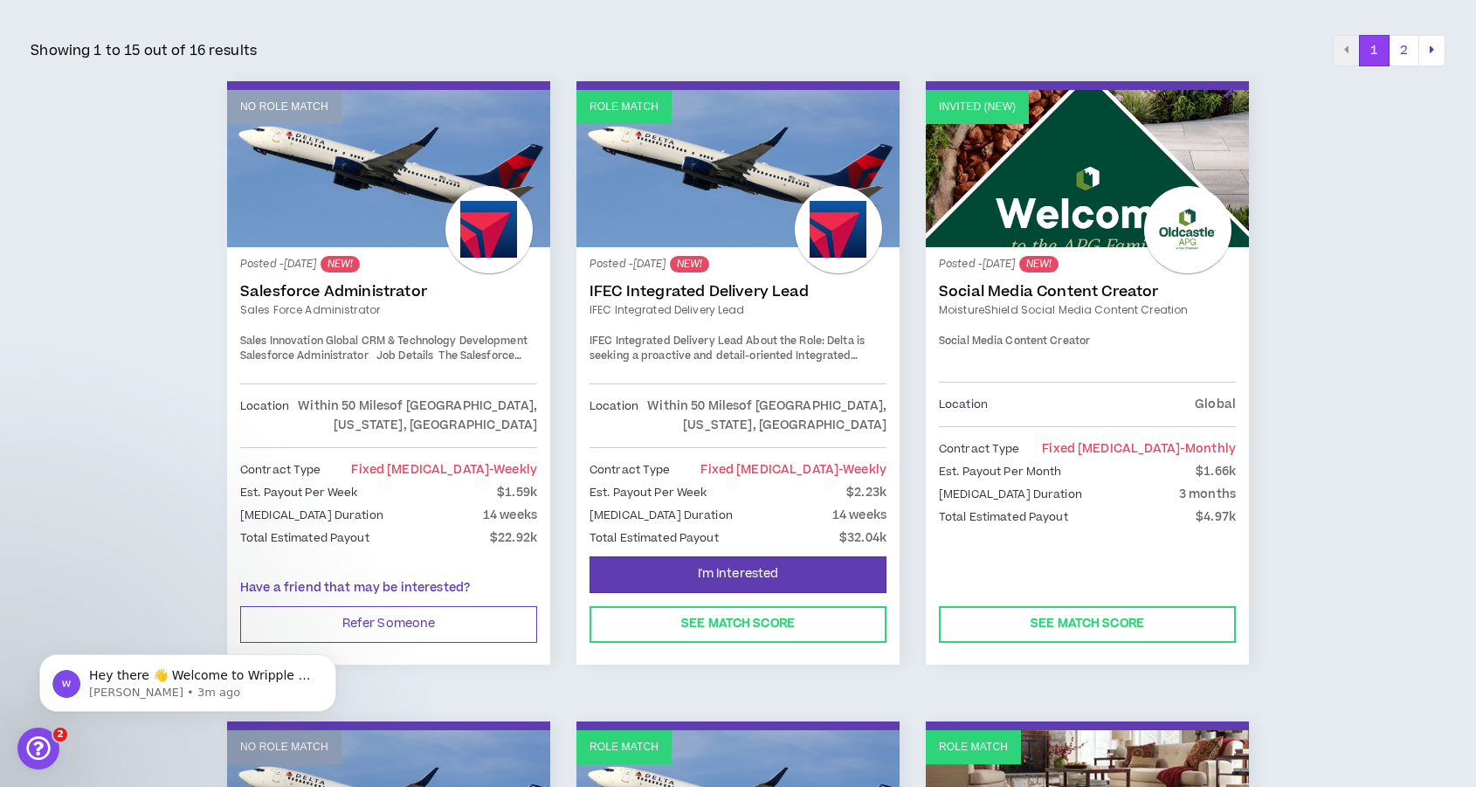
click at [1010, 170] on link "Invited (new)" at bounding box center [1087, 168] width 323 height 157
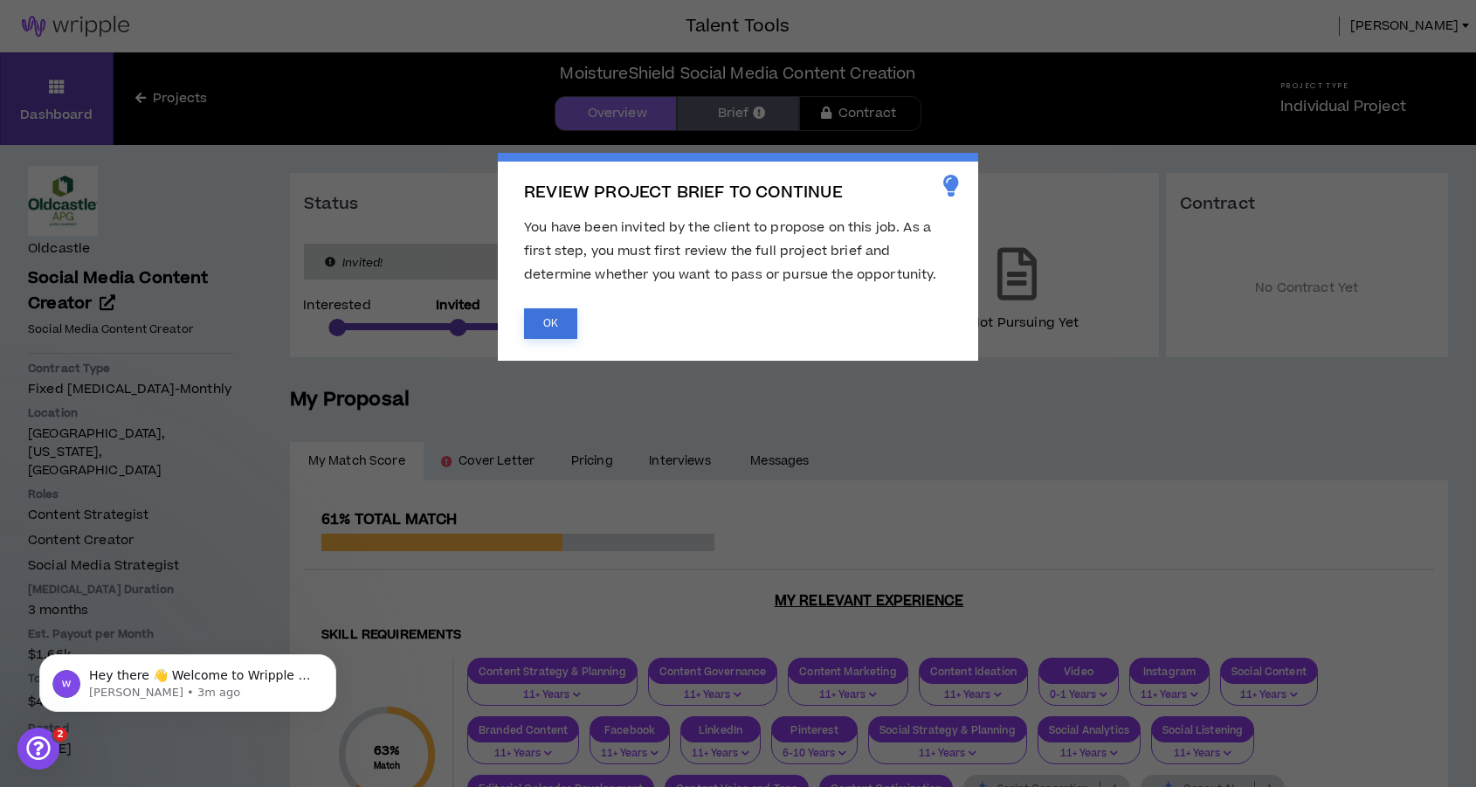
click at [555, 322] on button "OK" at bounding box center [550, 323] width 53 height 31
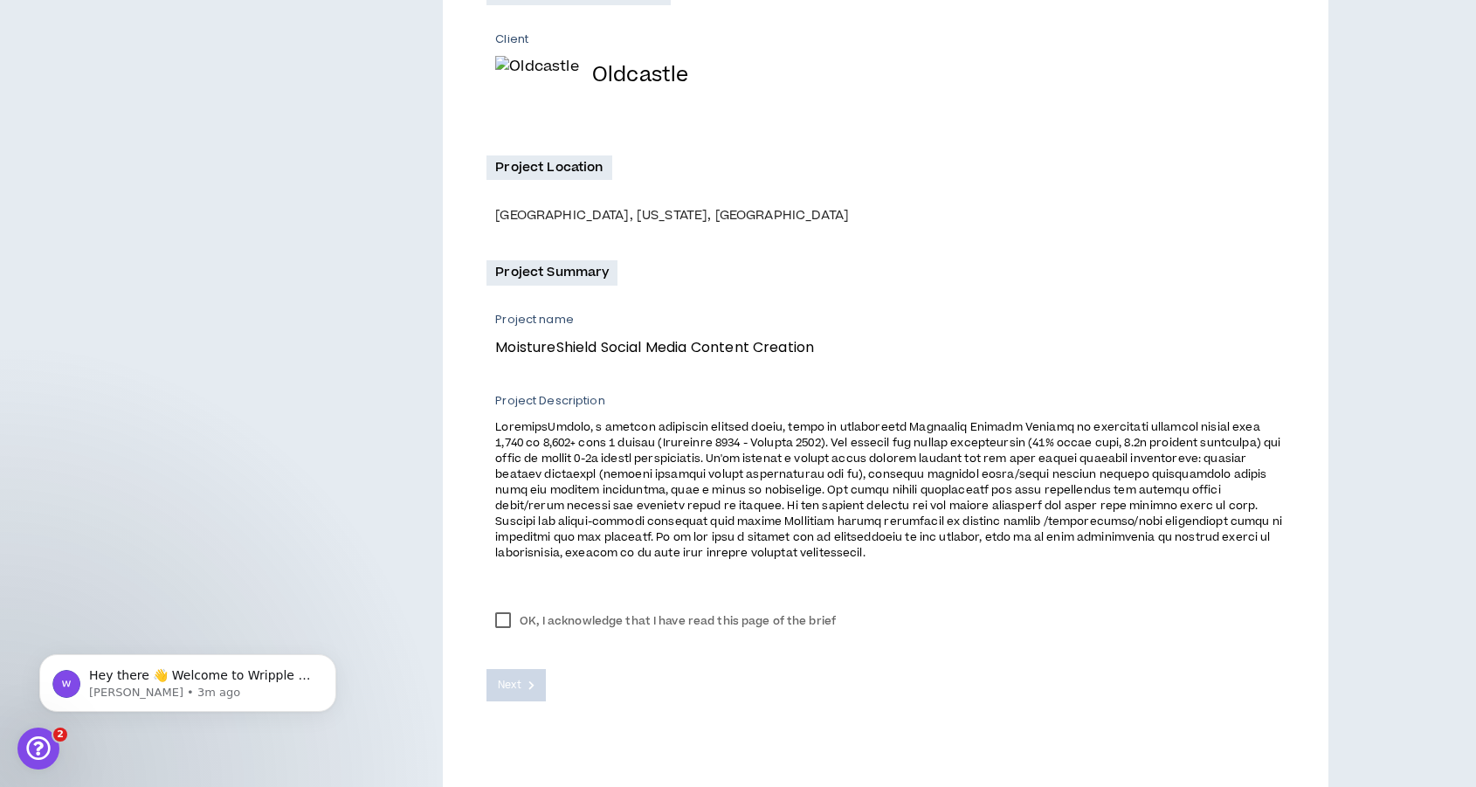
scroll to position [377, 0]
click at [500, 622] on label "OK, I acknowledge that I have read this page of the brief" at bounding box center [666, 620] width 358 height 26
click at [510, 698] on button "Next" at bounding box center [516, 684] width 59 height 32
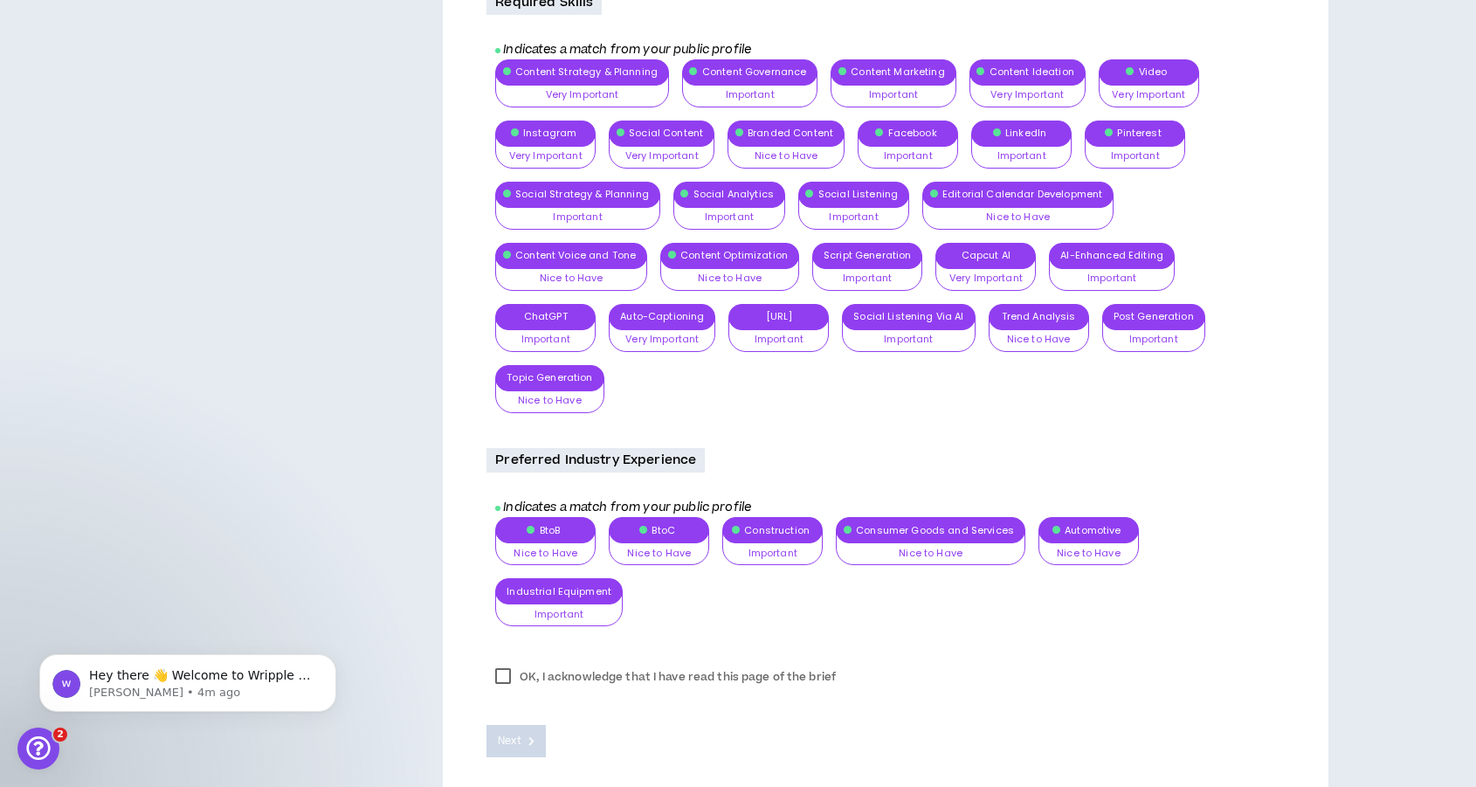
scroll to position [1178, 0]
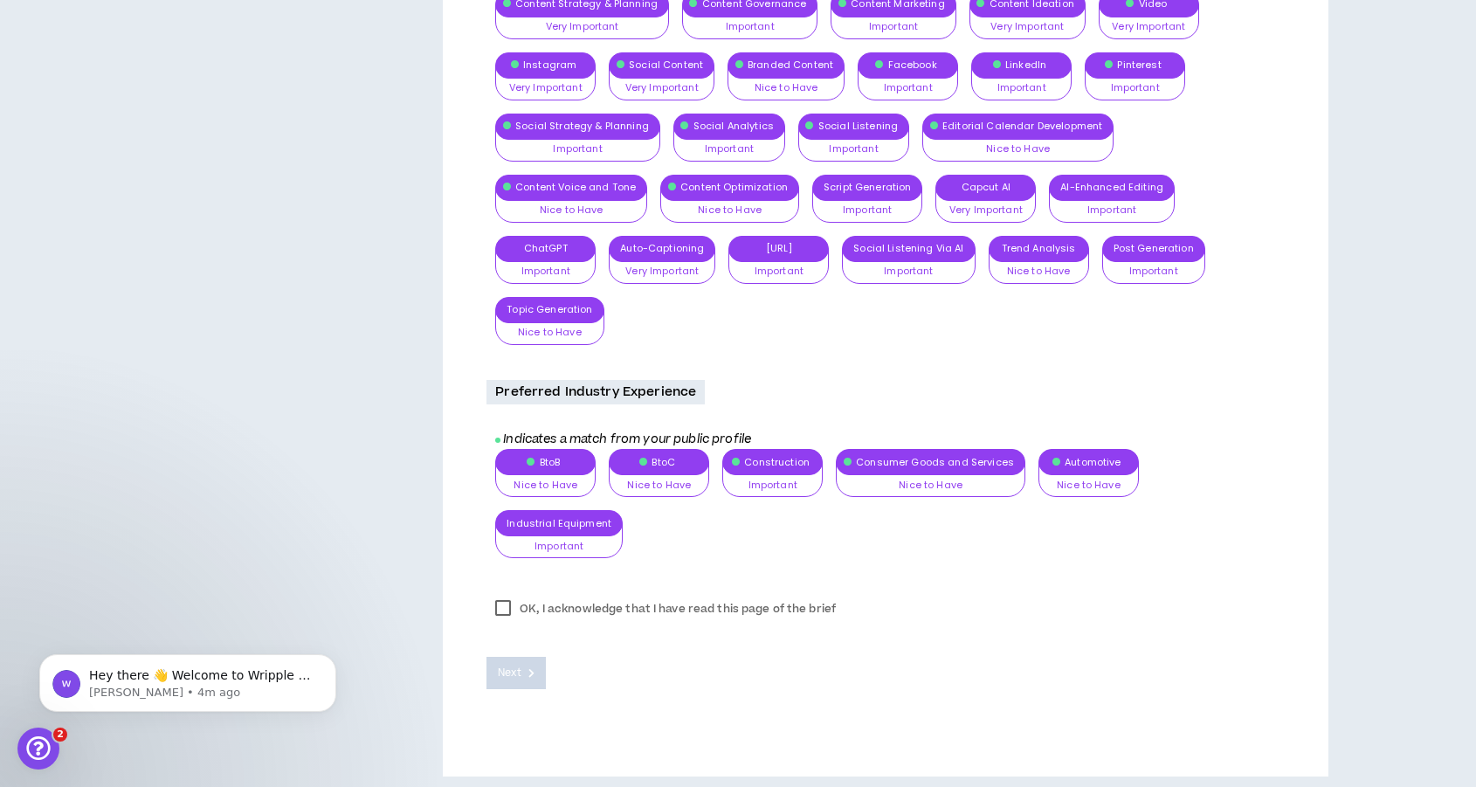
click at [495, 604] on label "OK, I acknowledge that I have read this page of the brief" at bounding box center [666, 609] width 358 height 26
click at [505, 657] on button "Next" at bounding box center [516, 673] width 59 height 32
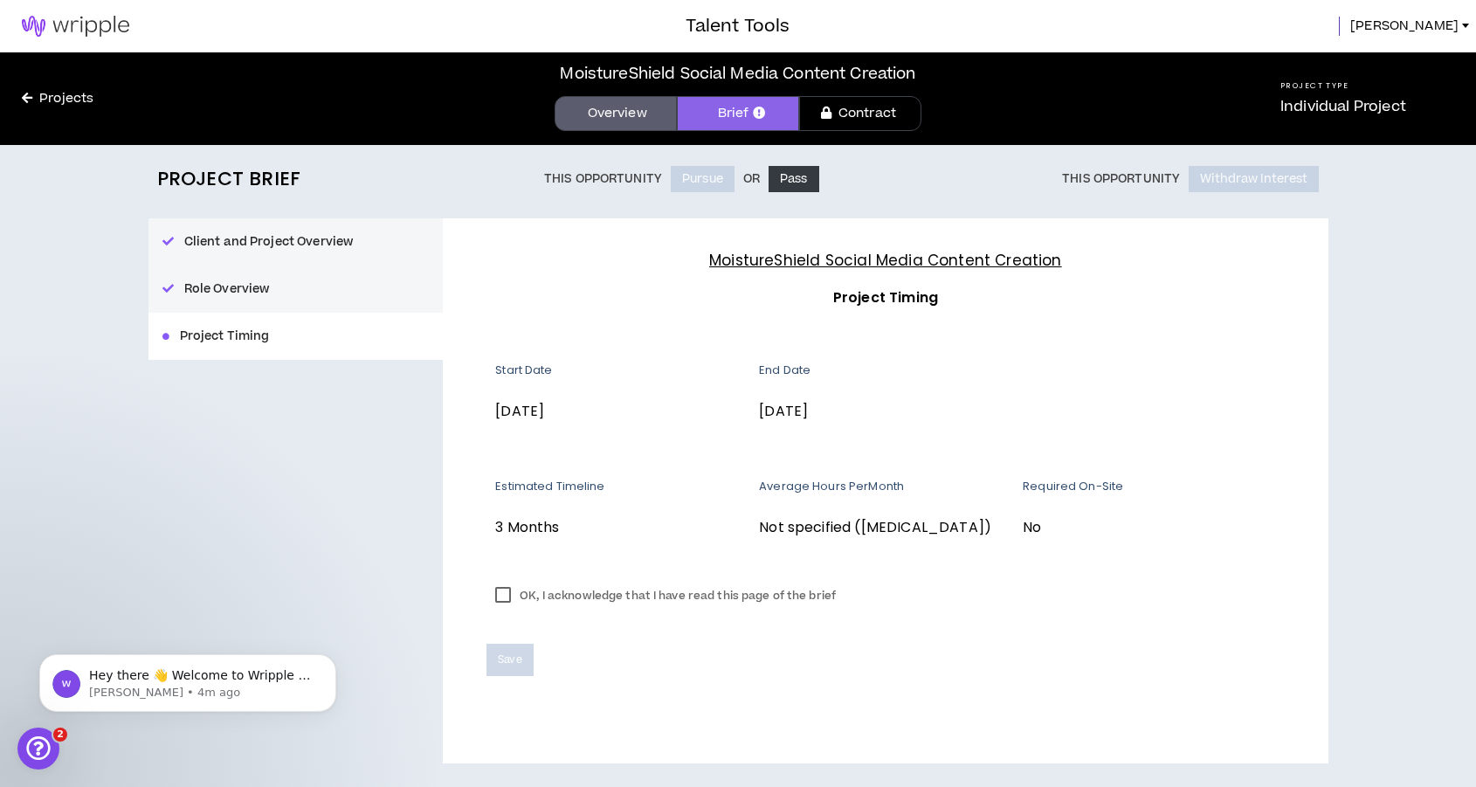
click at [500, 595] on label "OK, I acknowledge that I have read this page of the brief" at bounding box center [666, 596] width 358 height 26
click at [515, 655] on span "Save" at bounding box center [510, 660] width 24 height 17
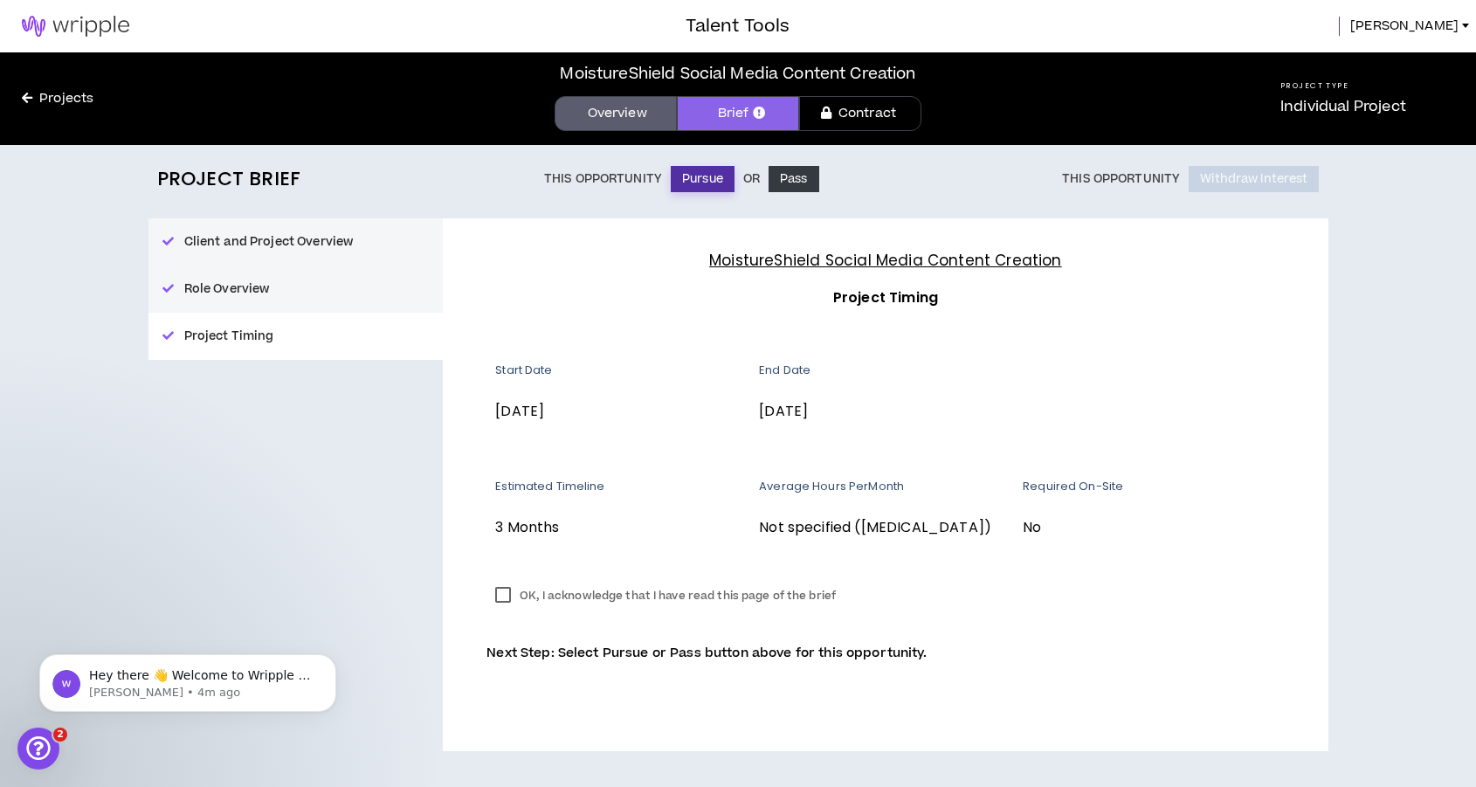
click at [702, 181] on button "Pursue" at bounding box center [703, 179] width 64 height 26
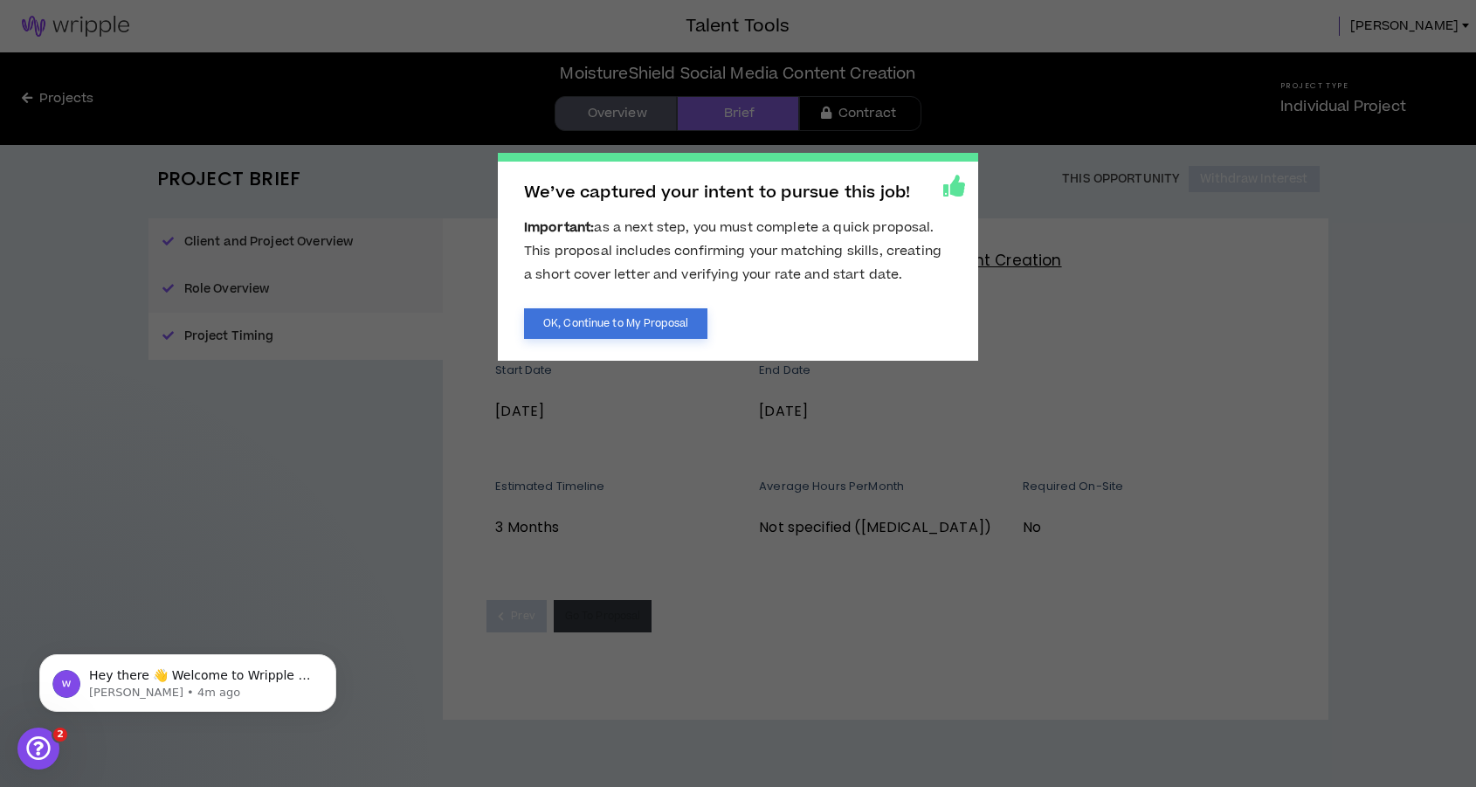
click at [638, 328] on button "OK, Continue to My Proposal" at bounding box center [615, 323] width 183 height 31
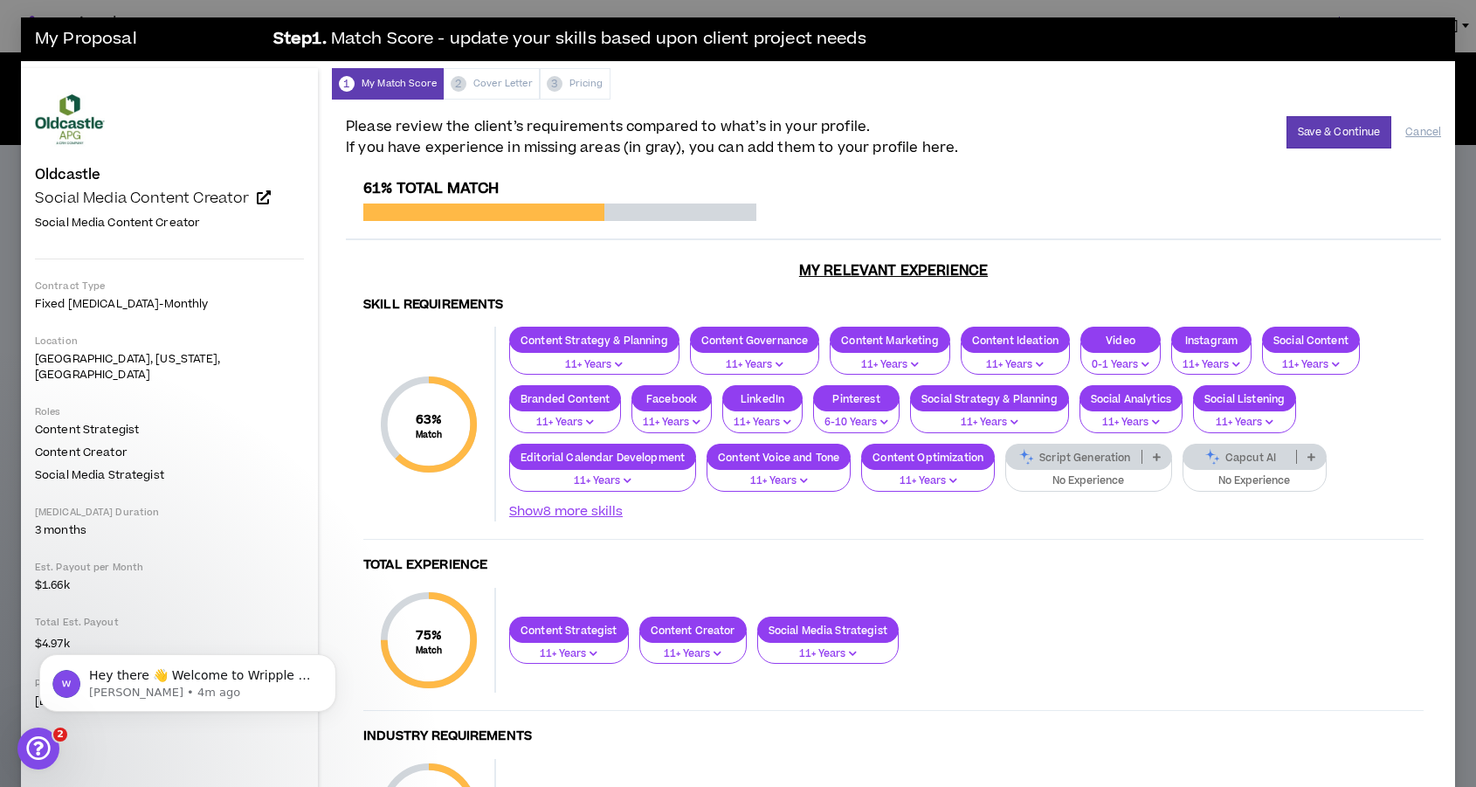
click at [468, 93] on div "1 My Match Score 2 Cover Letter 3 Pricing" at bounding box center [893, 83] width 1123 height 31
click at [1344, 139] on button "Save & Continue" at bounding box center [1340, 132] width 106 height 32
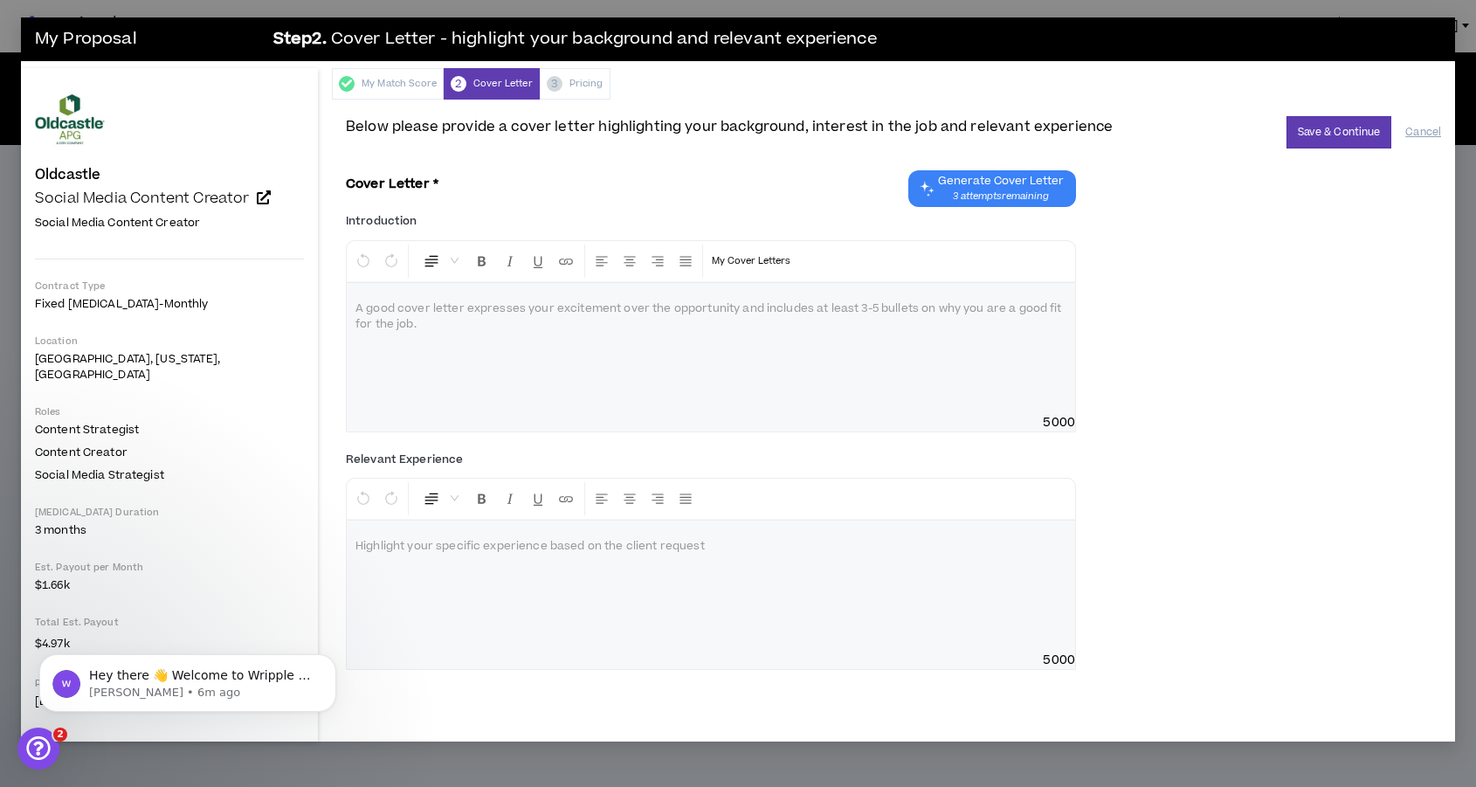
click at [480, 366] on div at bounding box center [711, 348] width 728 height 131
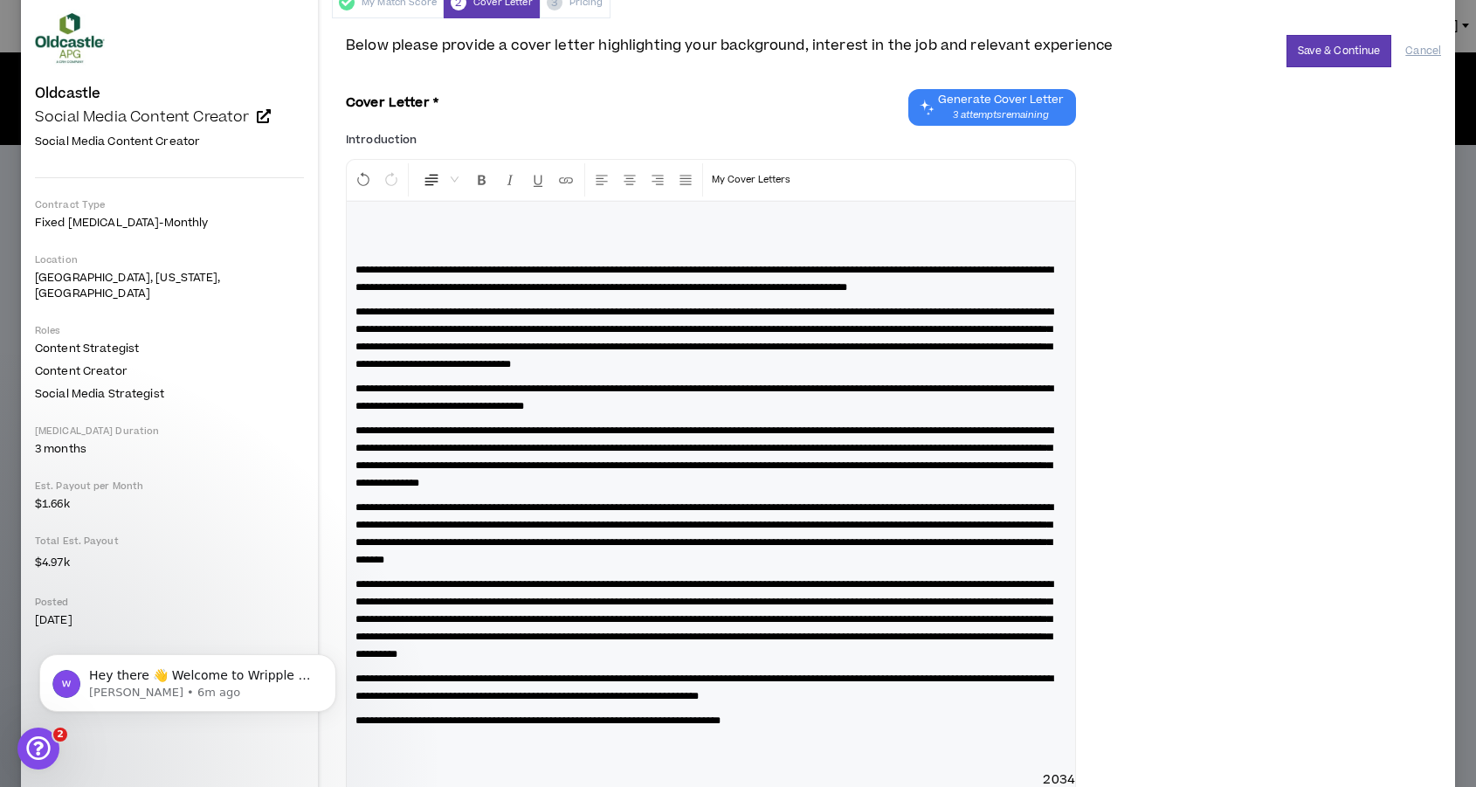
click at [347, 260] on div "**********" at bounding box center [711, 486] width 728 height 569
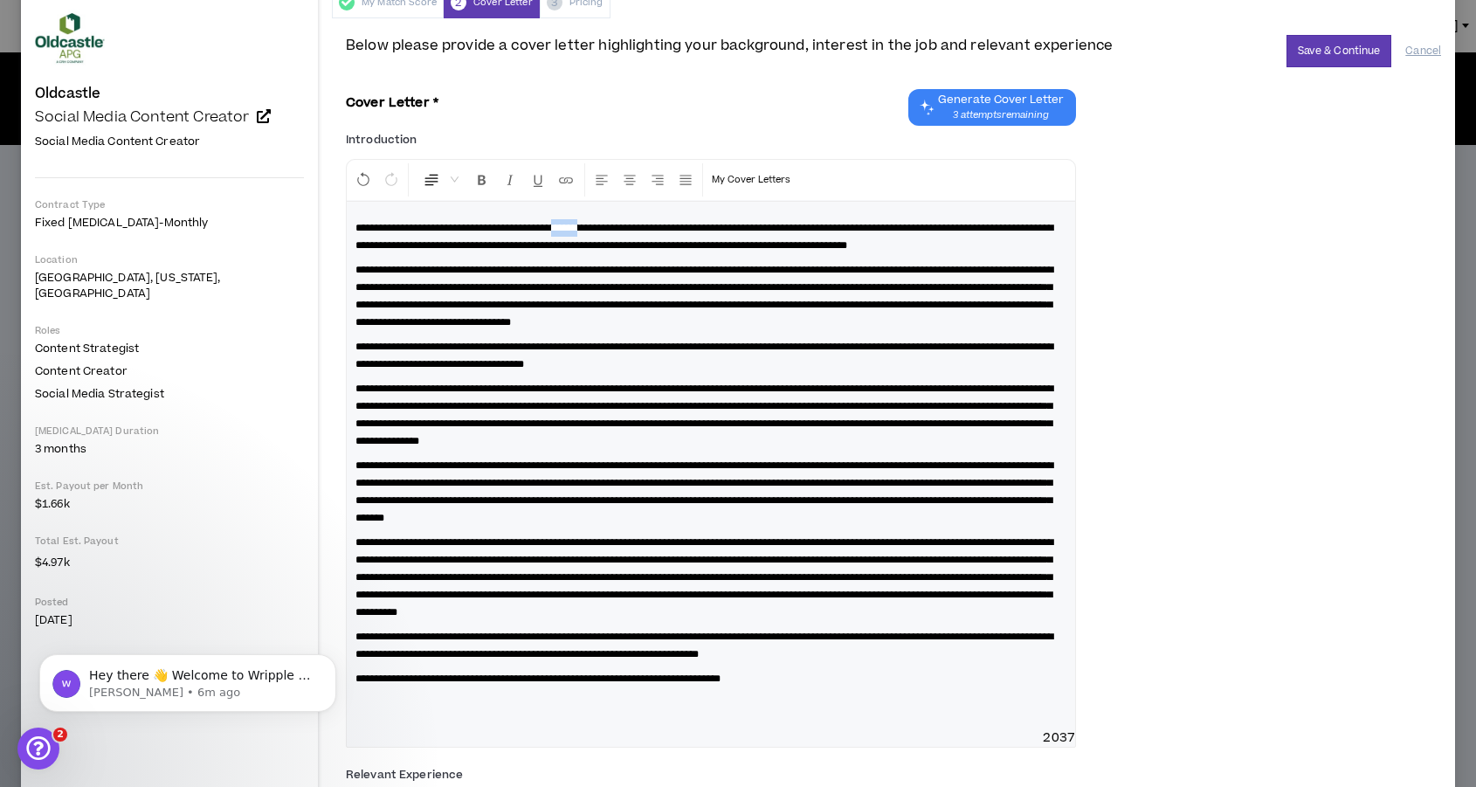
drag, startPoint x: 601, startPoint y: 227, endPoint x: 566, endPoint y: 235, distance: 35.8
click at [566, 235] on p "**********" at bounding box center [710, 236] width 711 height 35
drag, startPoint x: 636, startPoint y: 318, endPoint x: 606, endPoint y: 320, distance: 29.7
click at [606, 320] on span "**********" at bounding box center [704, 296] width 698 height 63
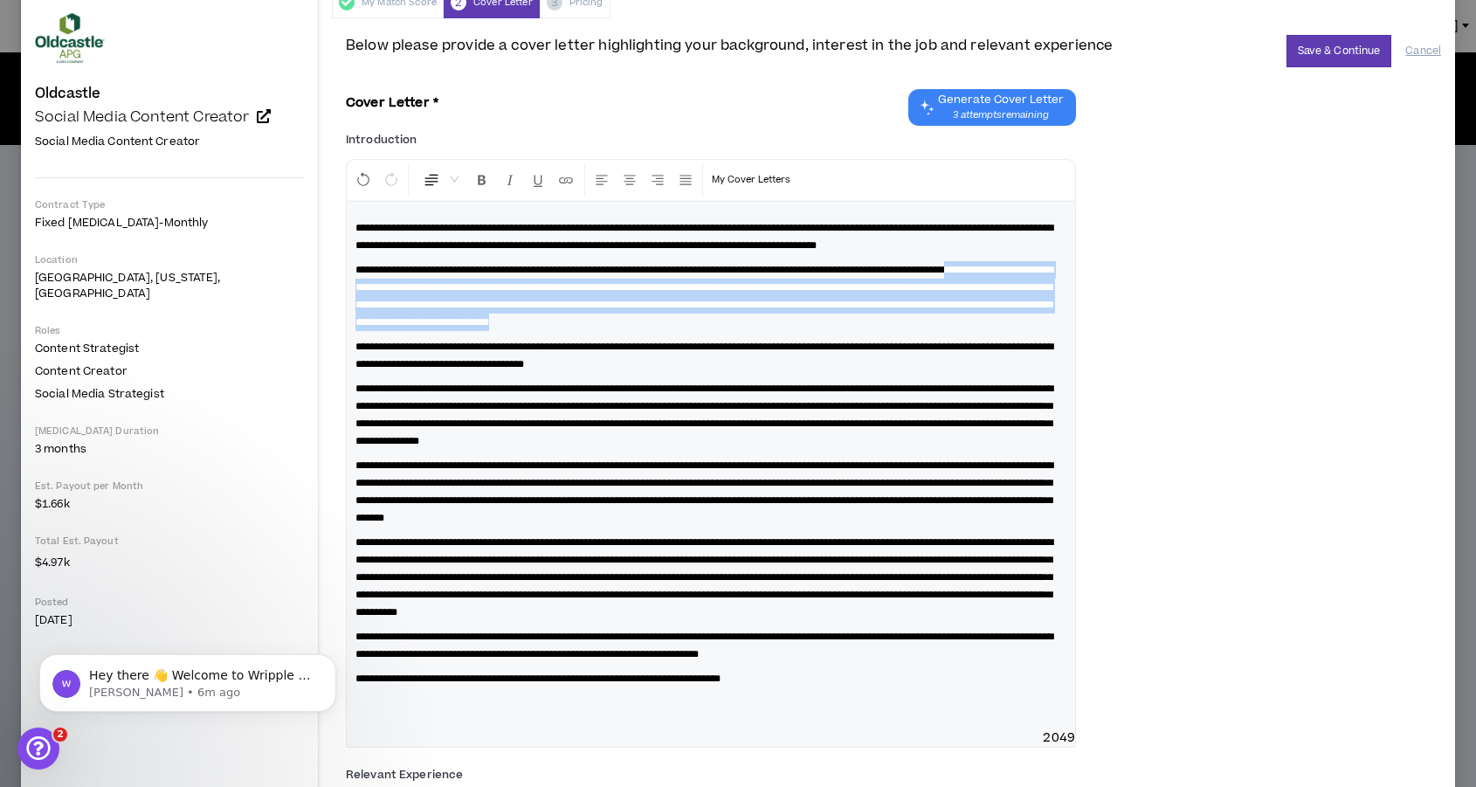
drag, startPoint x: 1041, startPoint y: 336, endPoint x: 374, endPoint y: 303, distance: 668.1
click at [374, 303] on p "**********" at bounding box center [710, 296] width 711 height 70
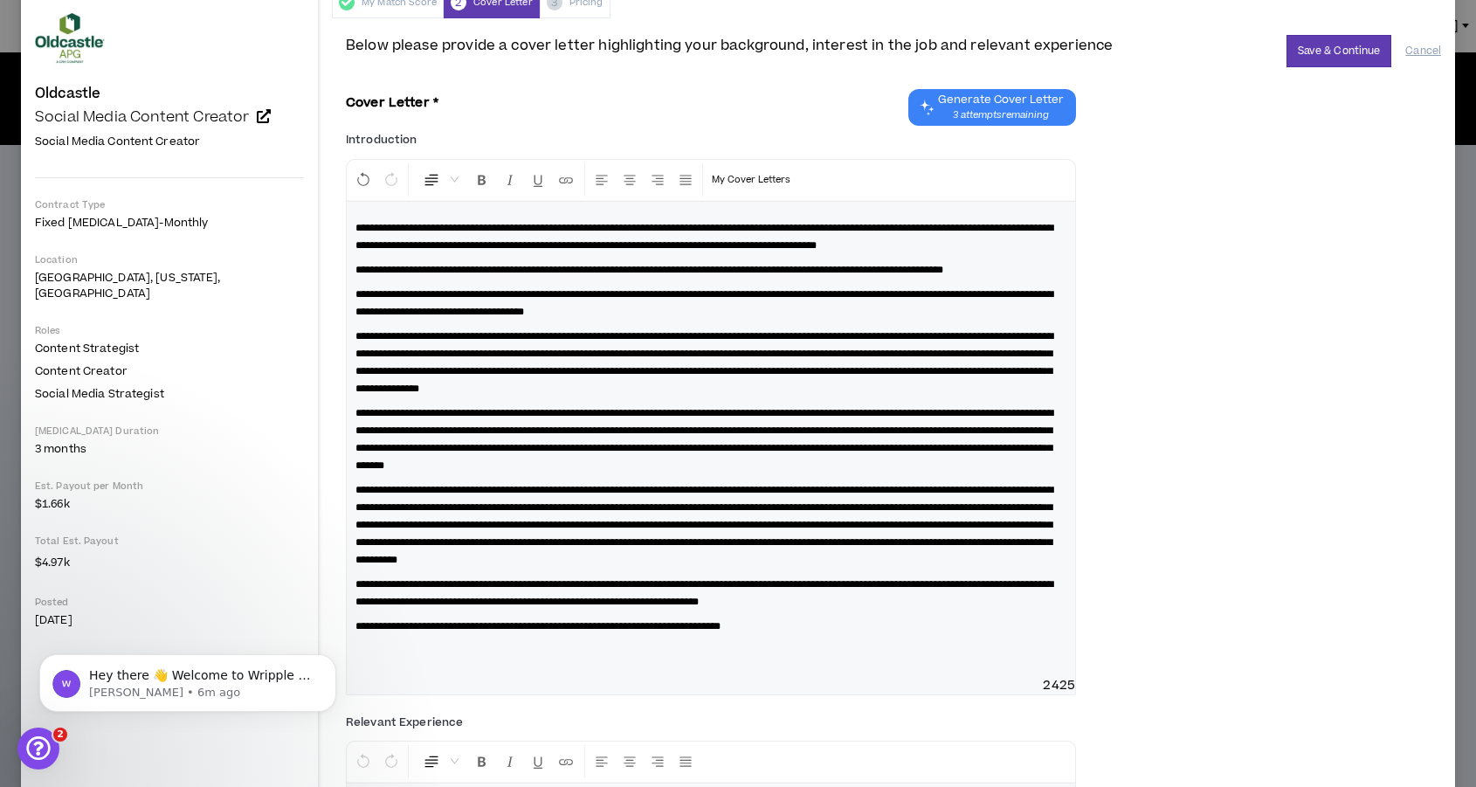
click at [355, 317] on span "**********" at bounding box center [704, 303] width 698 height 28
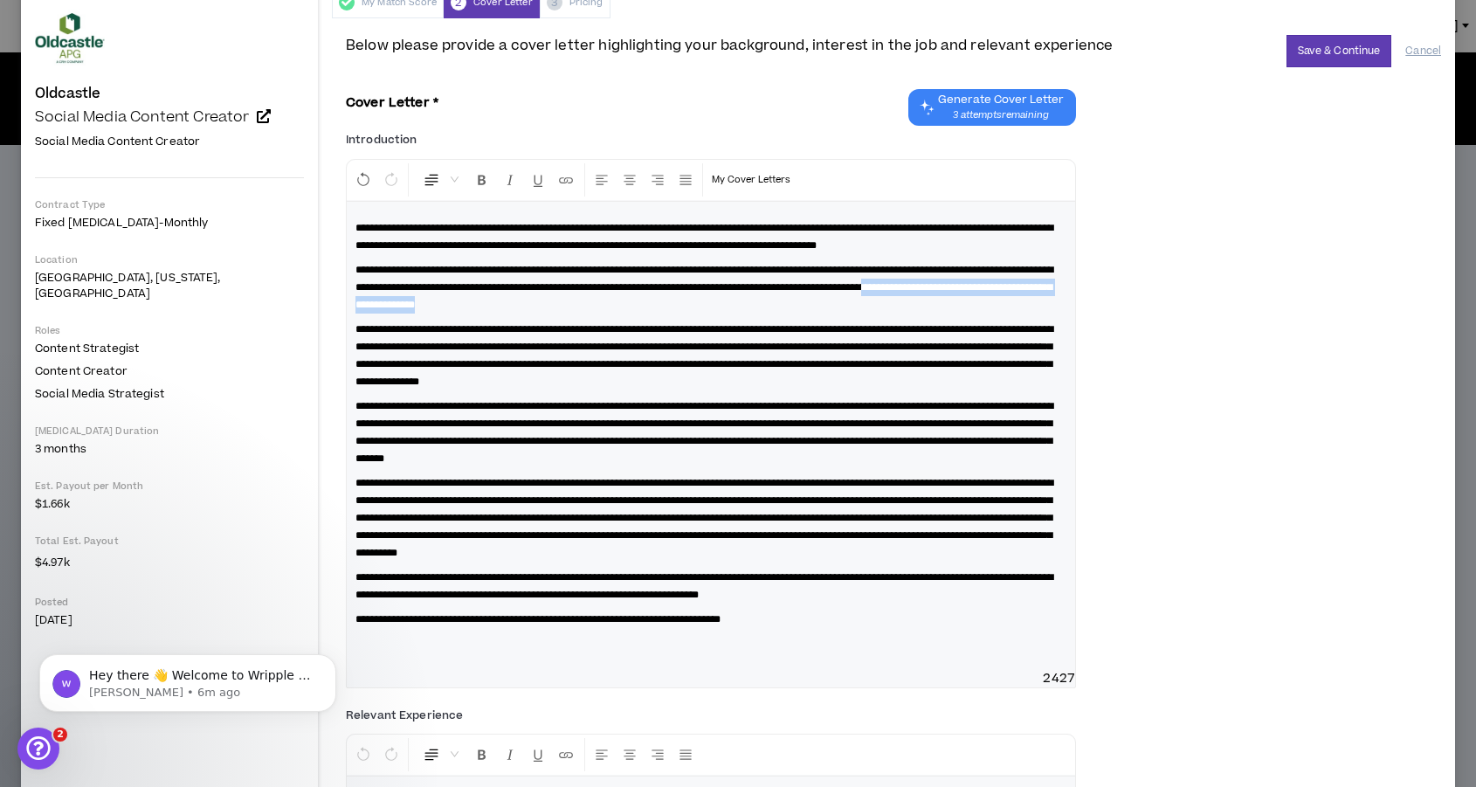
drag, startPoint x: 749, startPoint y: 323, endPoint x: 419, endPoint y: 321, distance: 330.2
click at [419, 314] on p "**********" at bounding box center [710, 287] width 711 height 52
click at [428, 348] on span "**********" at bounding box center [704, 355] width 698 height 63
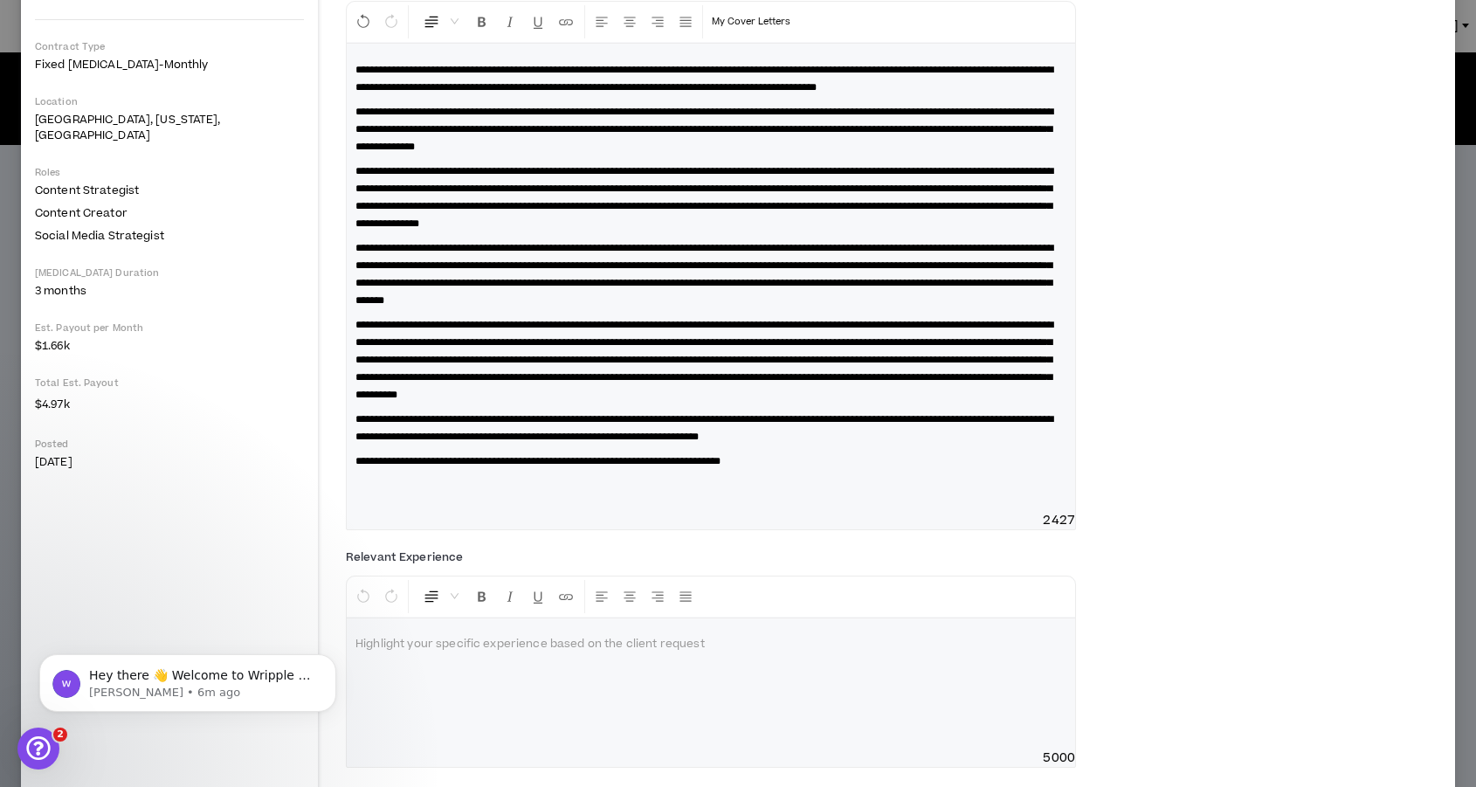
scroll to position [252, 0]
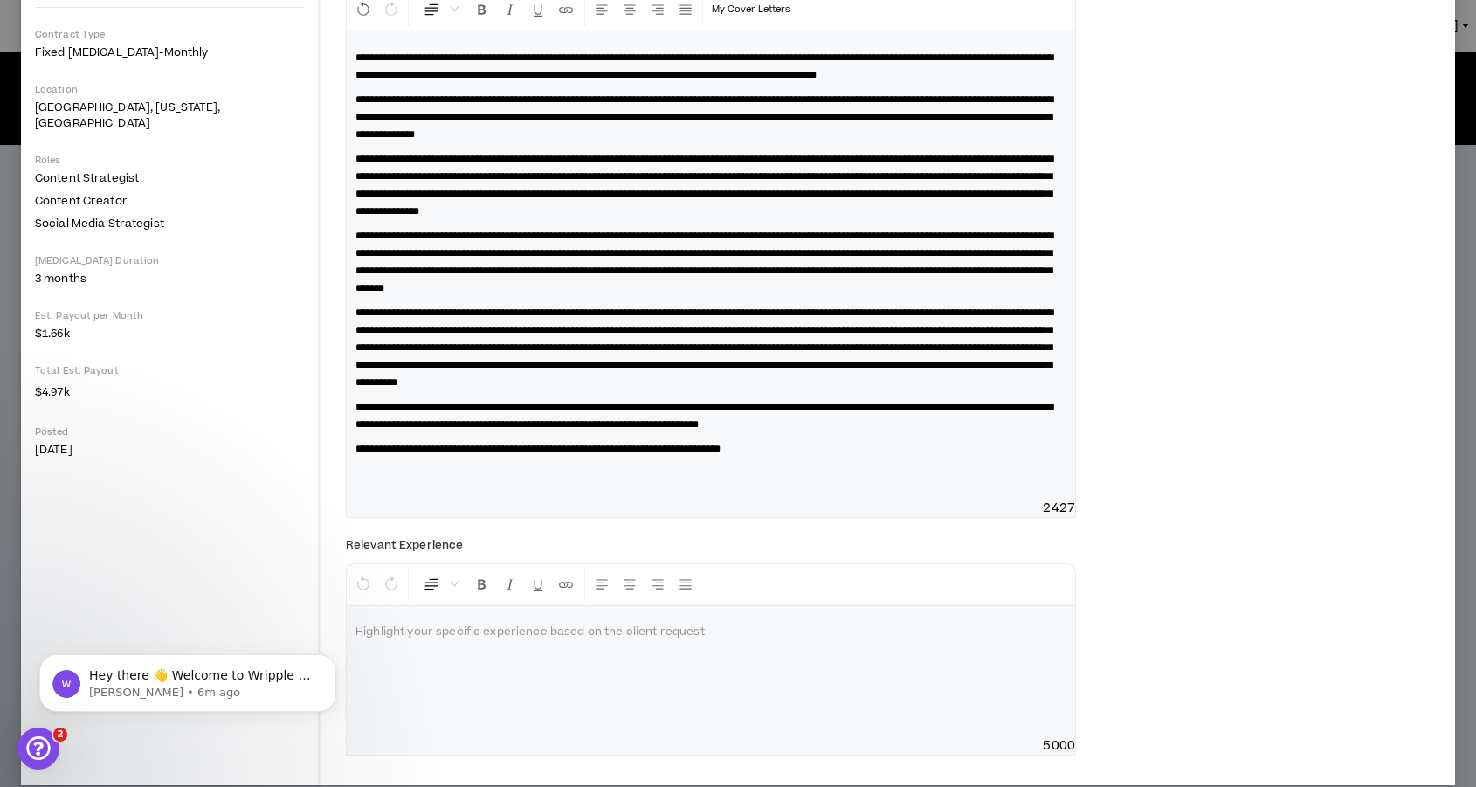
click at [491, 482] on p at bounding box center [710, 473] width 711 height 17
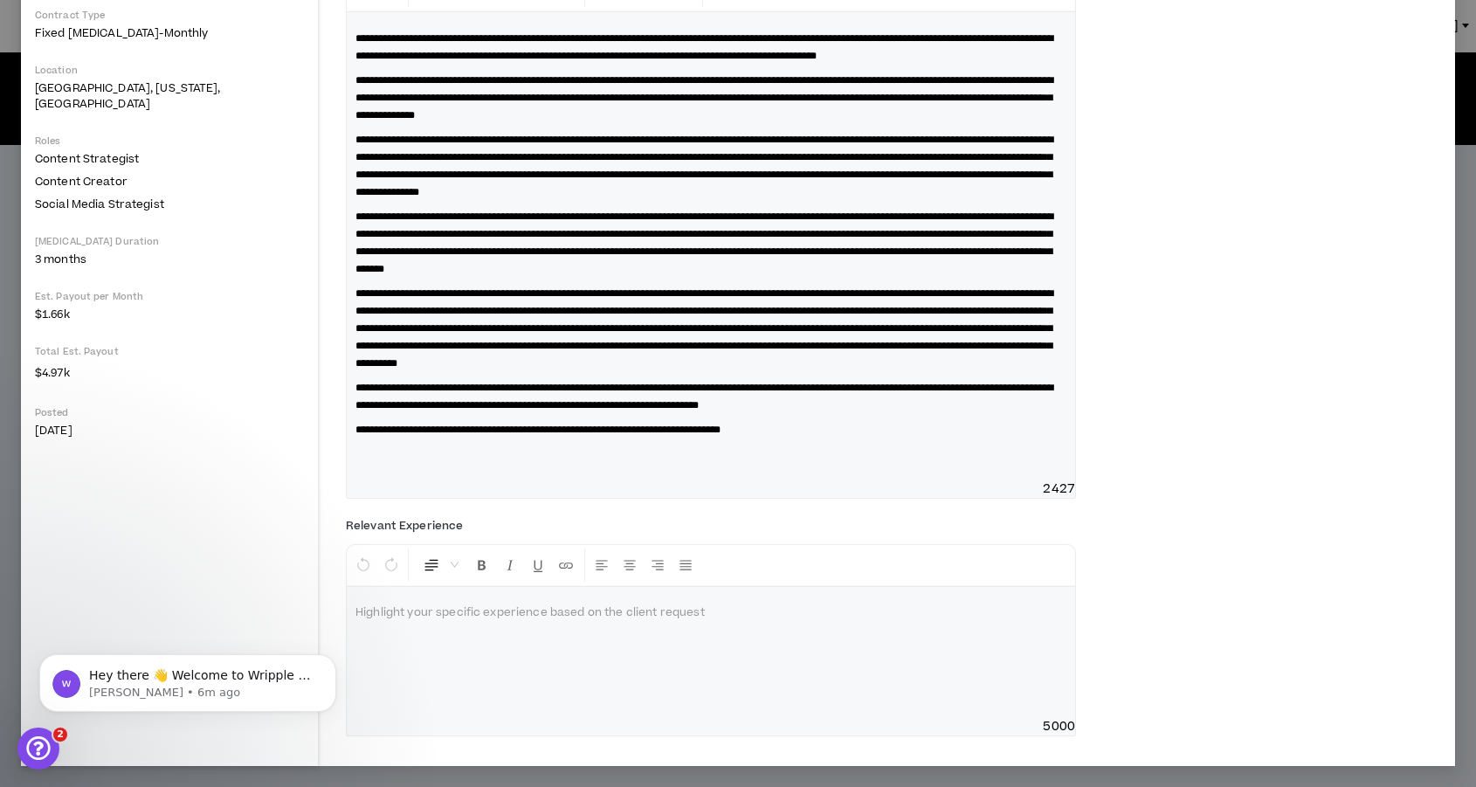
click at [582, 628] on div at bounding box center [711, 652] width 728 height 131
click at [604, 659] on div at bounding box center [711, 652] width 728 height 131
click at [1217, 551] on div "**********" at bounding box center [893, 631] width 1095 height 238
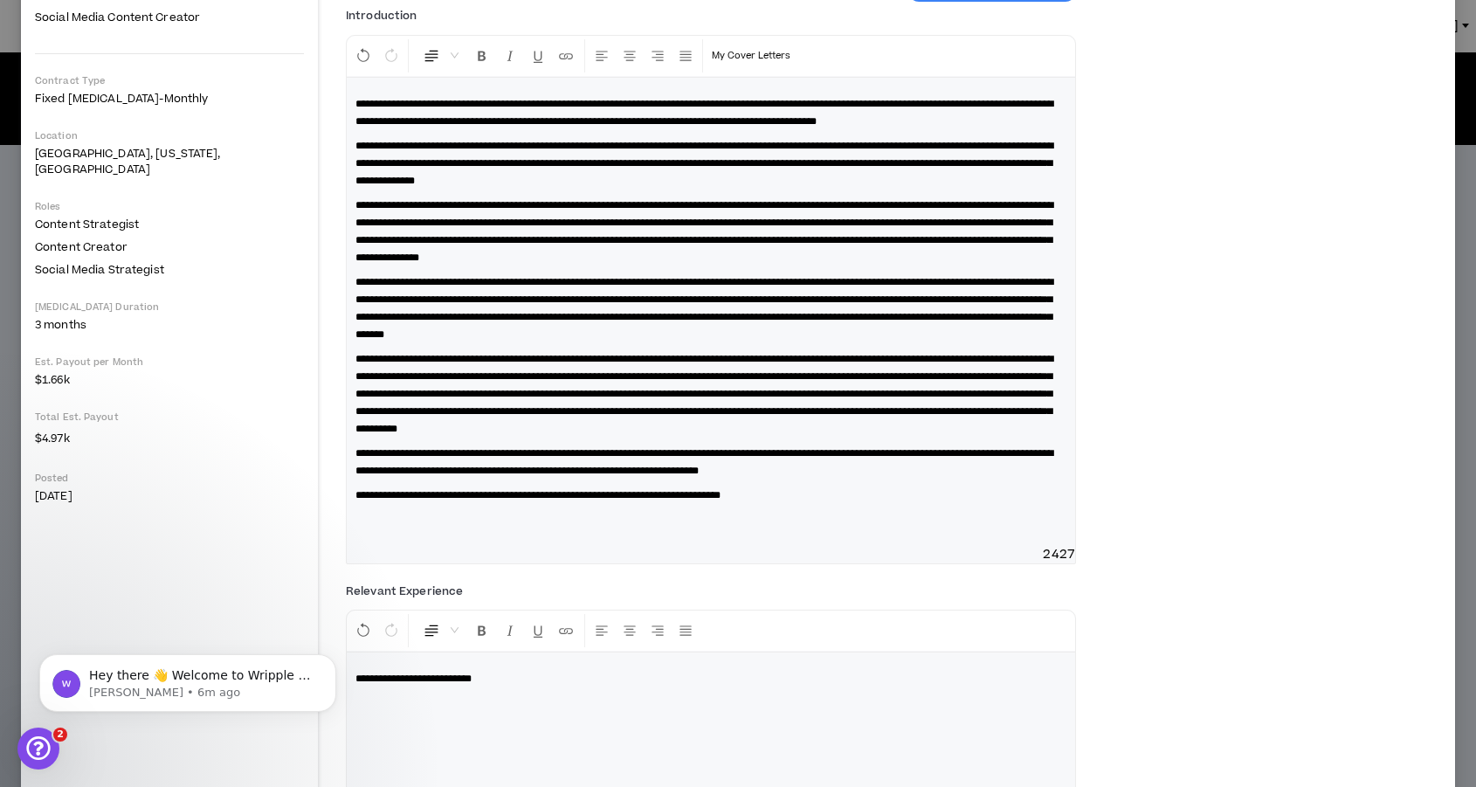
scroll to position [0, 0]
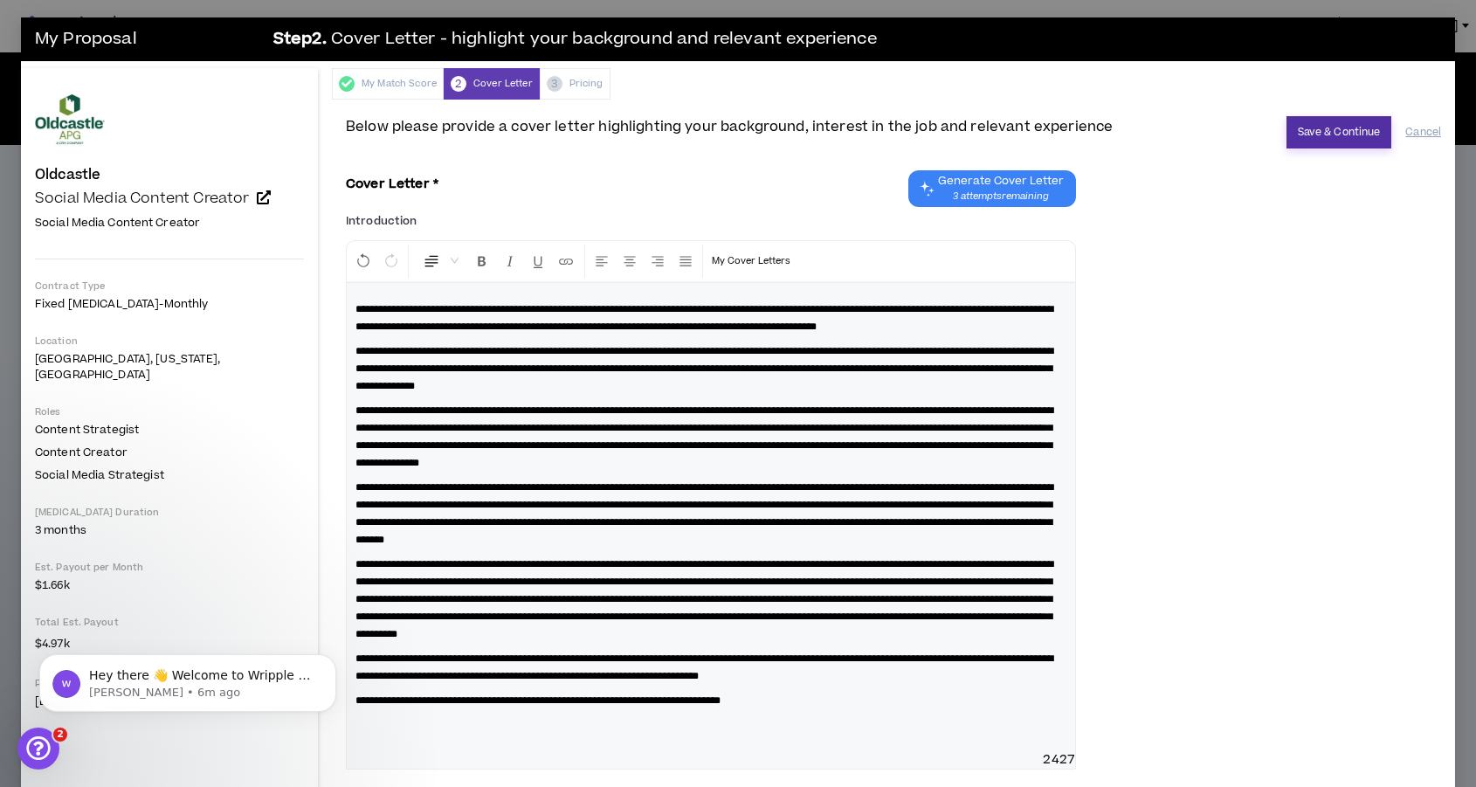
click at [1330, 135] on button "Save & Continue" at bounding box center [1340, 132] width 106 height 32
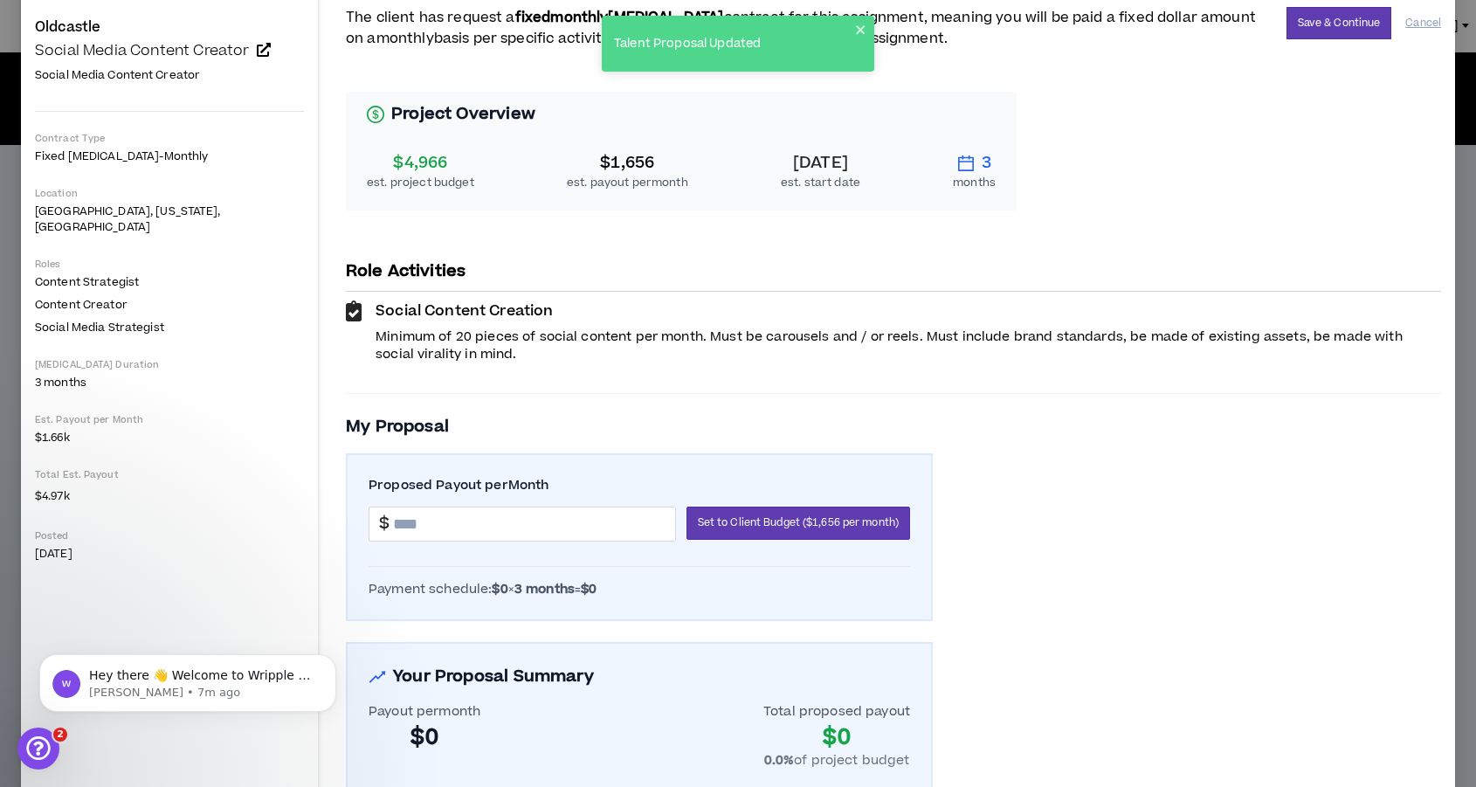
scroll to position [173, 0]
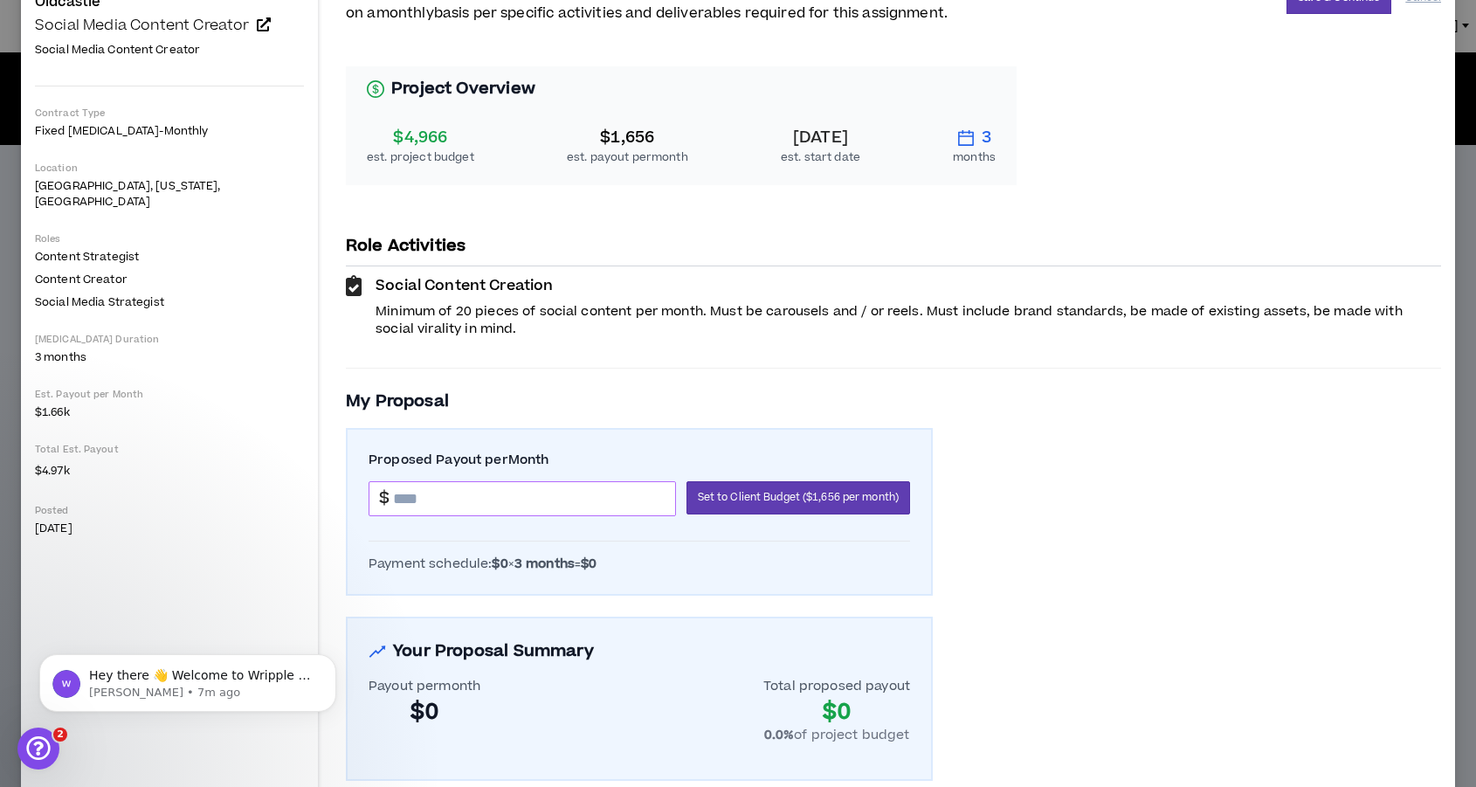
click at [496, 504] on input at bounding box center [534, 498] width 282 height 33
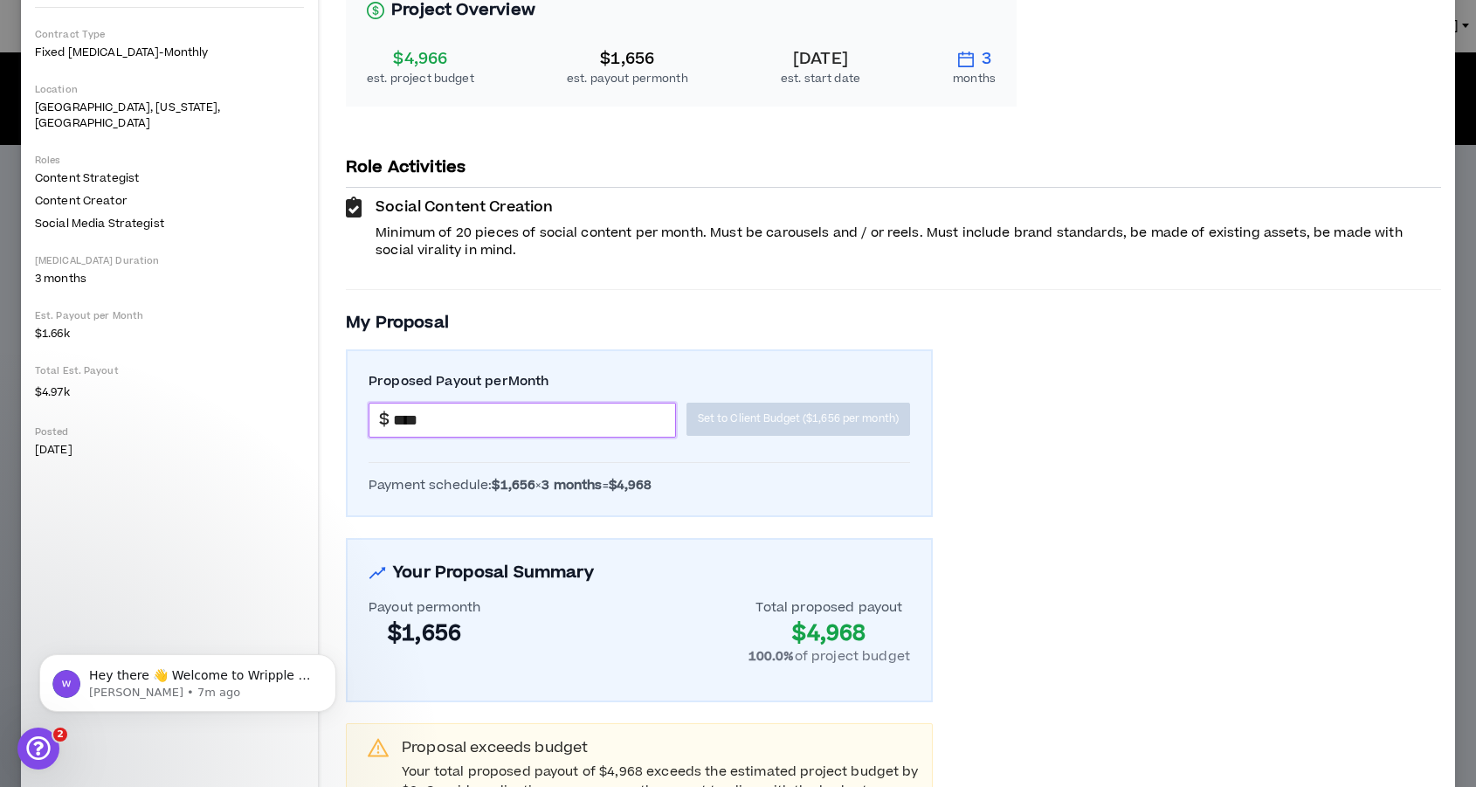
scroll to position [258, 0]
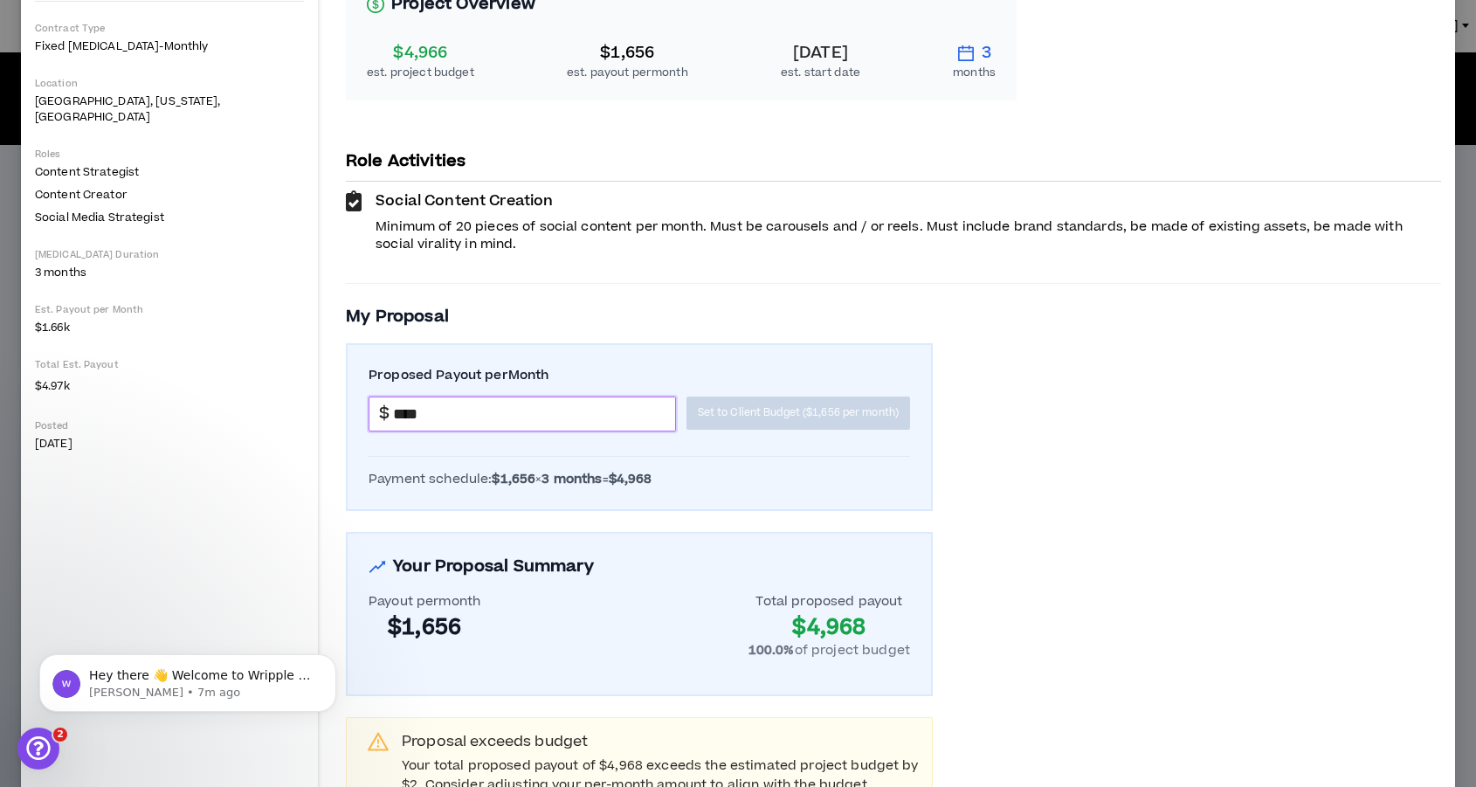
type input "*******"
click at [566, 406] on input "*******" at bounding box center [534, 413] width 282 height 33
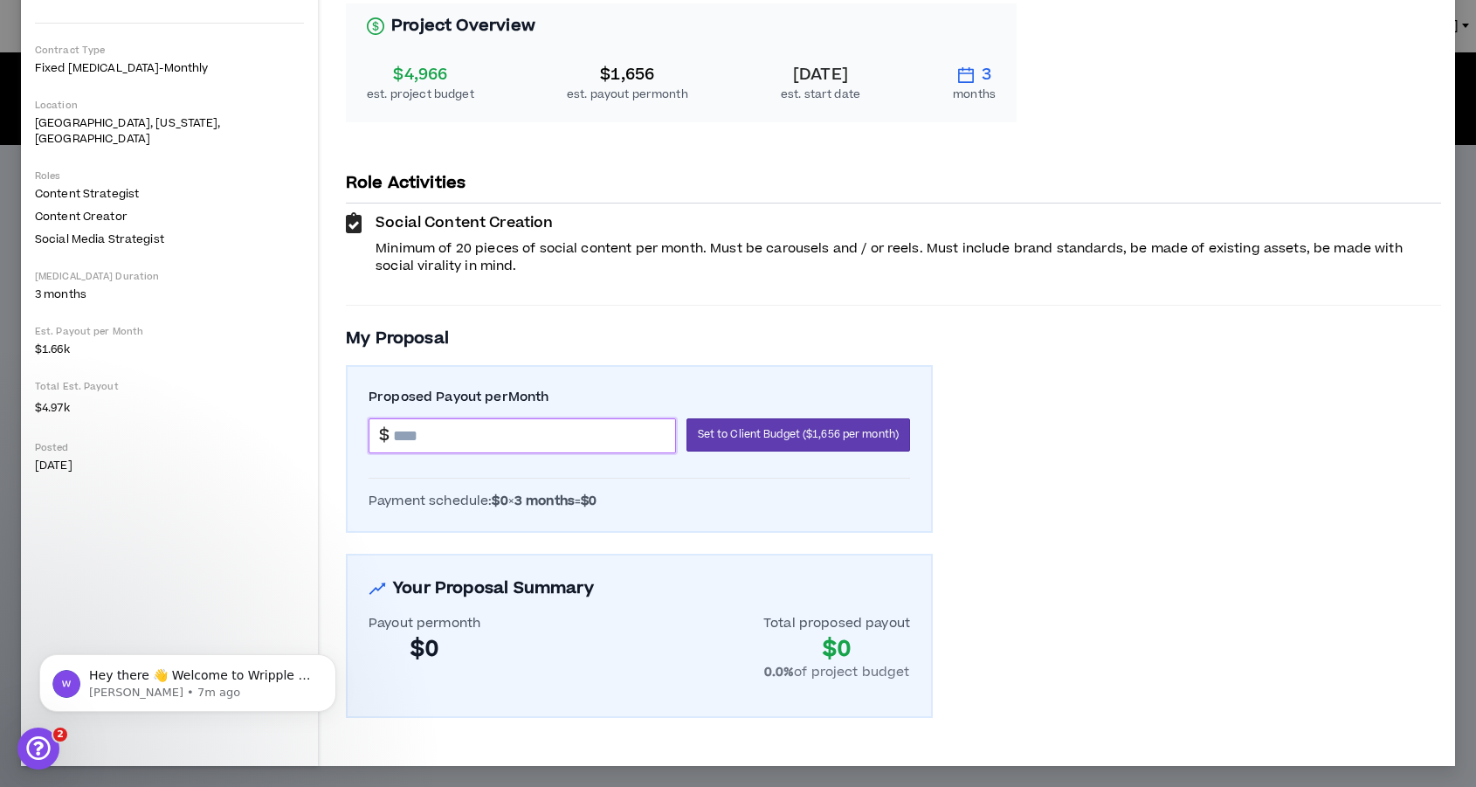
scroll to position [236, 0]
click at [798, 435] on span "Set to Client Budget ($1,656 per month)" at bounding box center [798, 434] width 201 height 17
type input "*******"
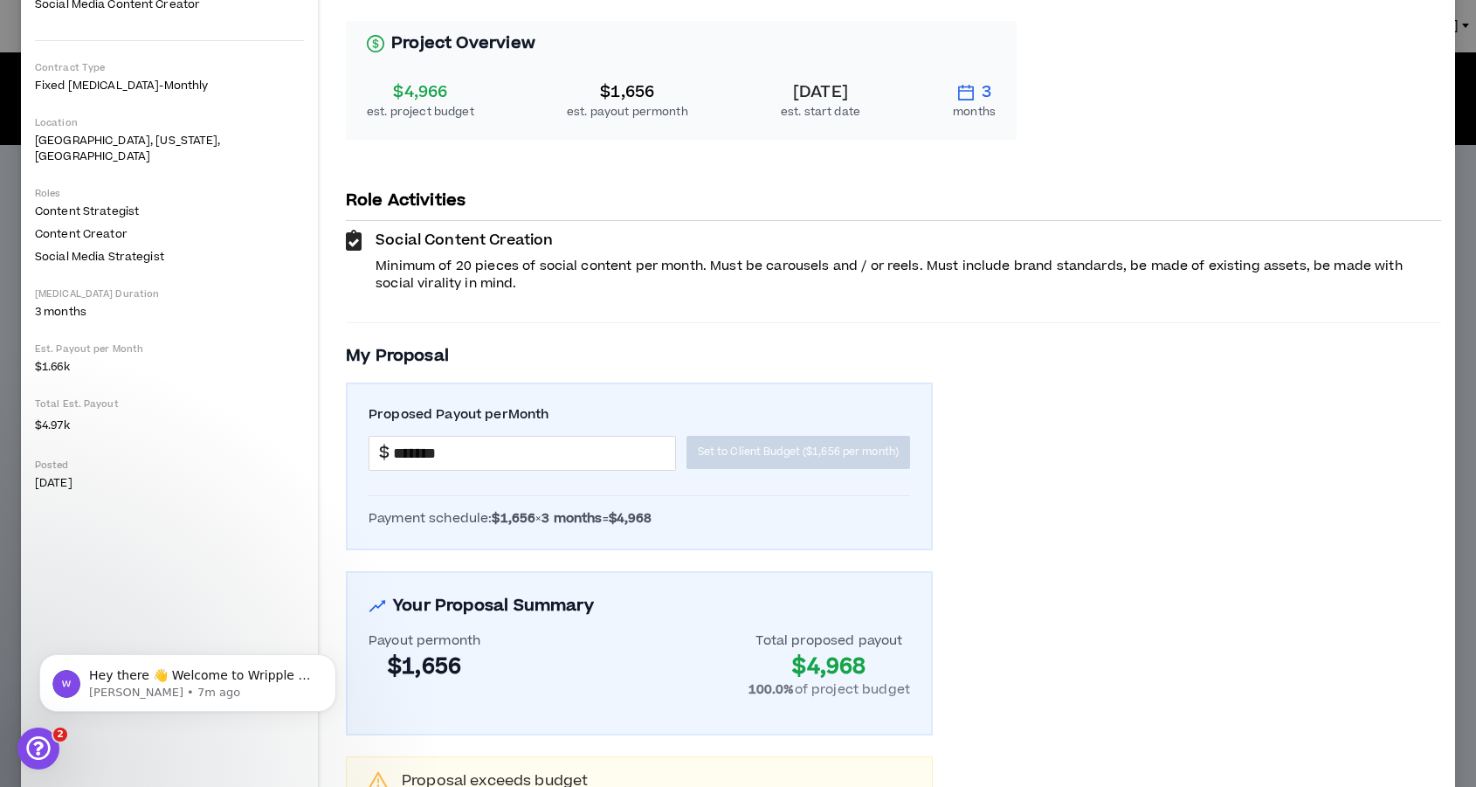
scroll to position [0, 0]
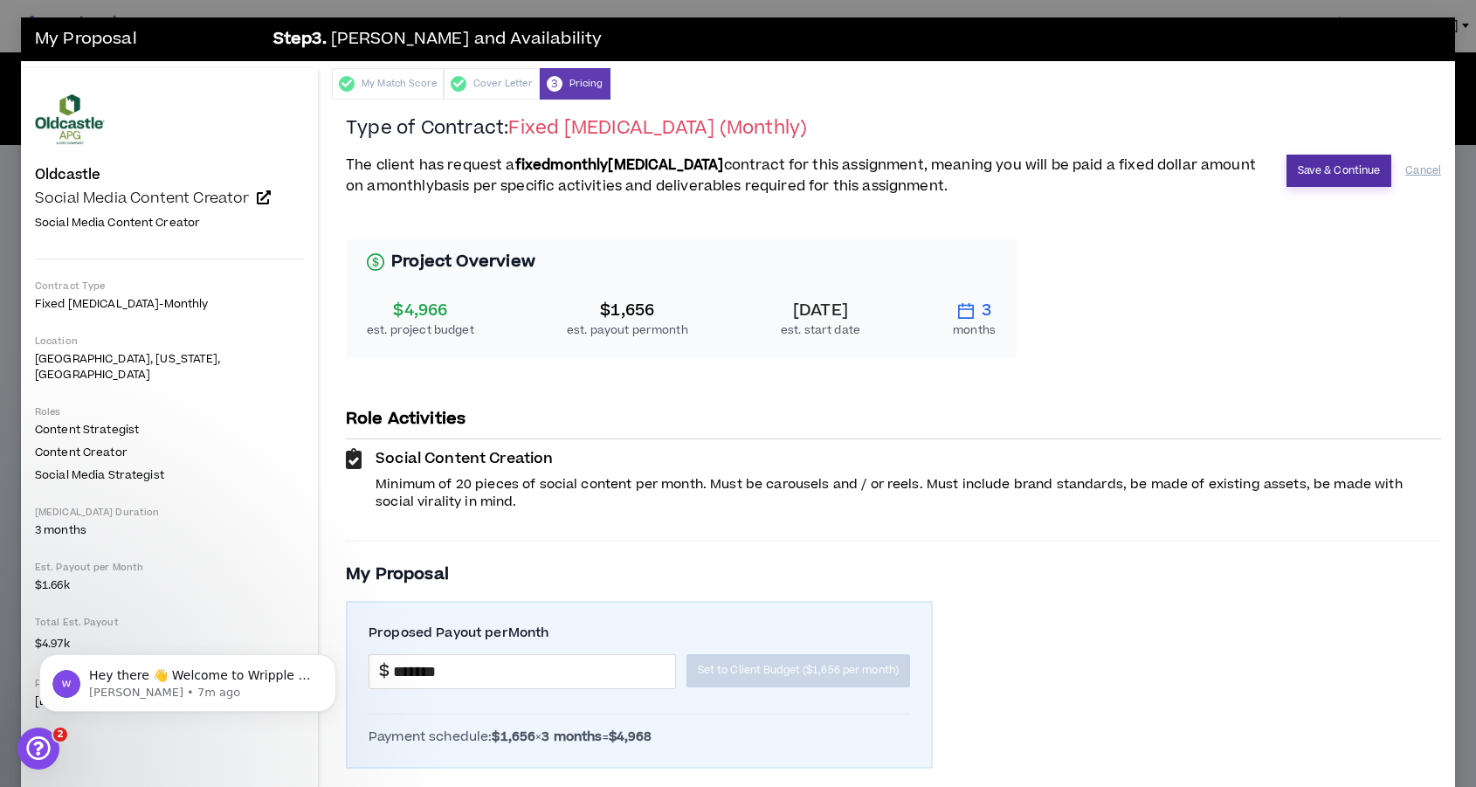
click at [1315, 169] on button "Save & Continue" at bounding box center [1340, 171] width 106 height 32
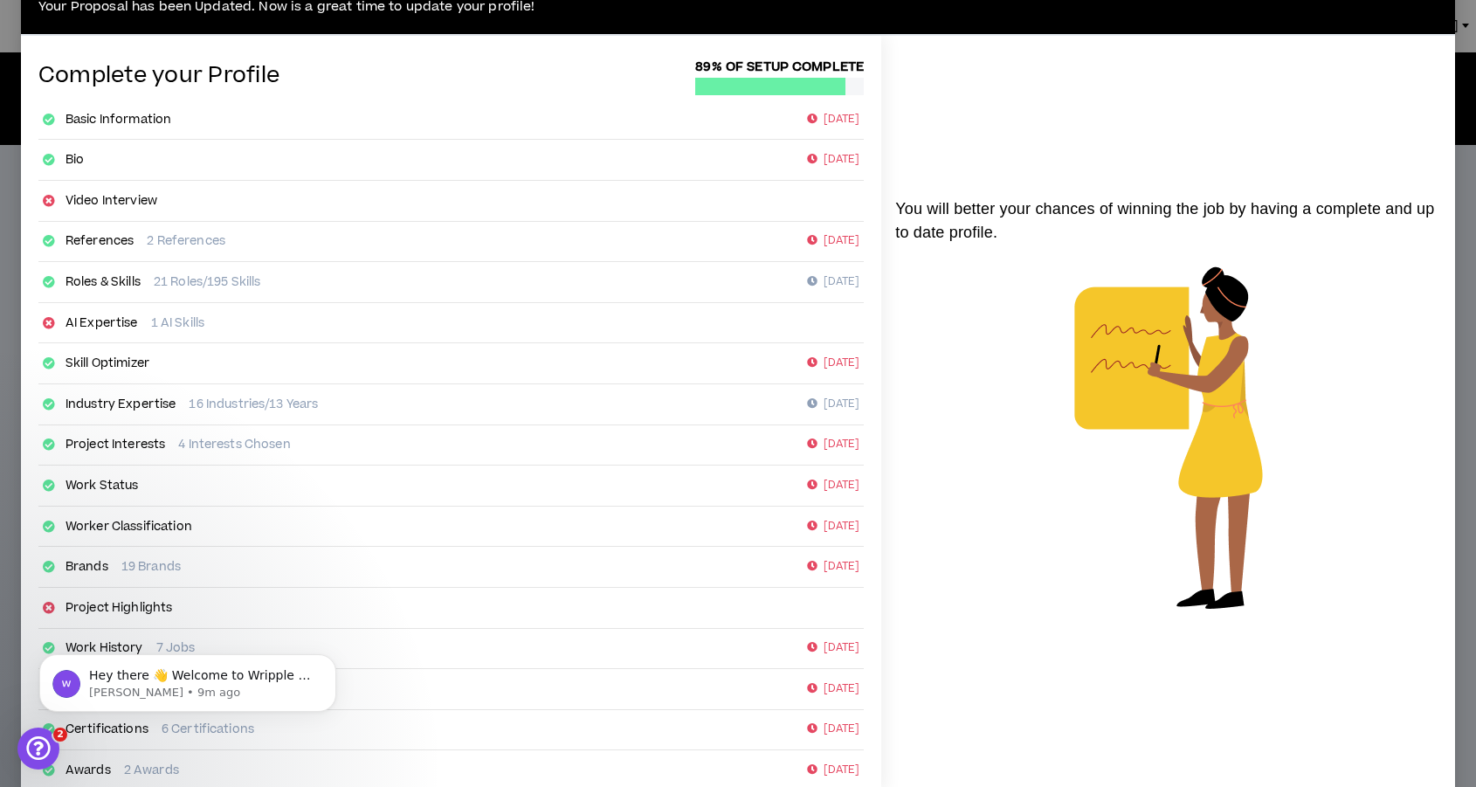
scroll to position [132, 0]
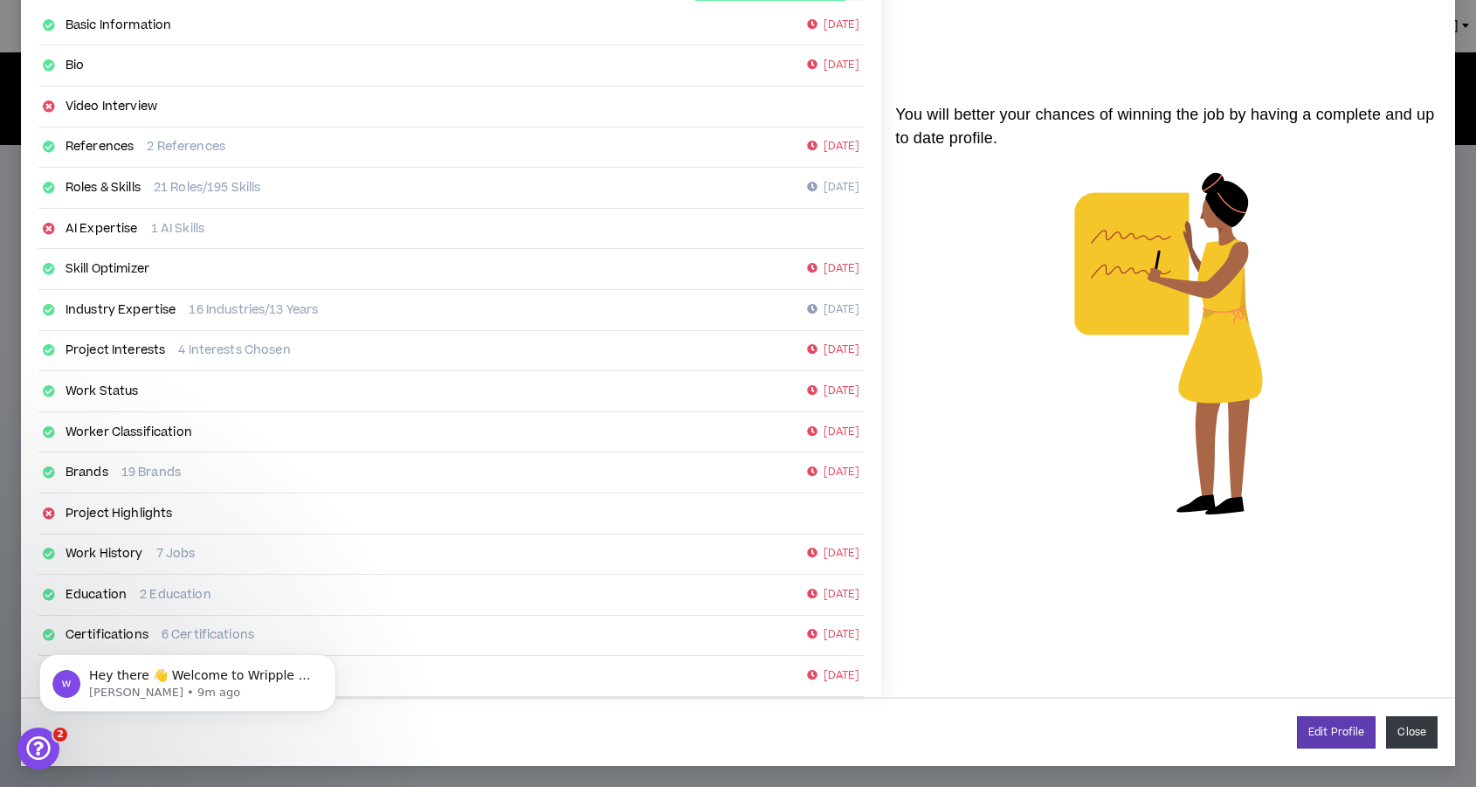
click at [1424, 735] on button "Close" at bounding box center [1412, 732] width 52 height 32
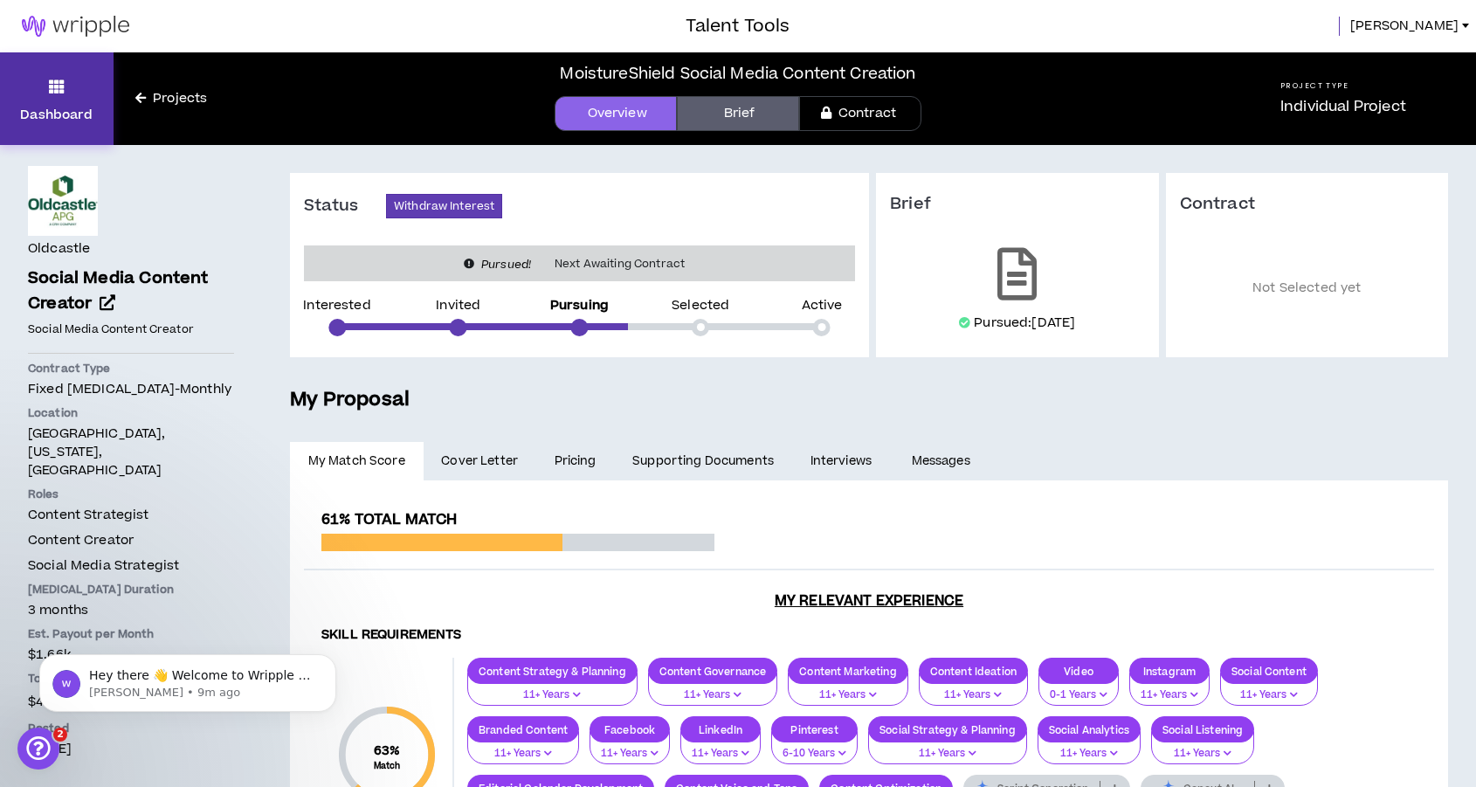
click at [51, 91] on icon at bounding box center [57, 86] width 16 height 24
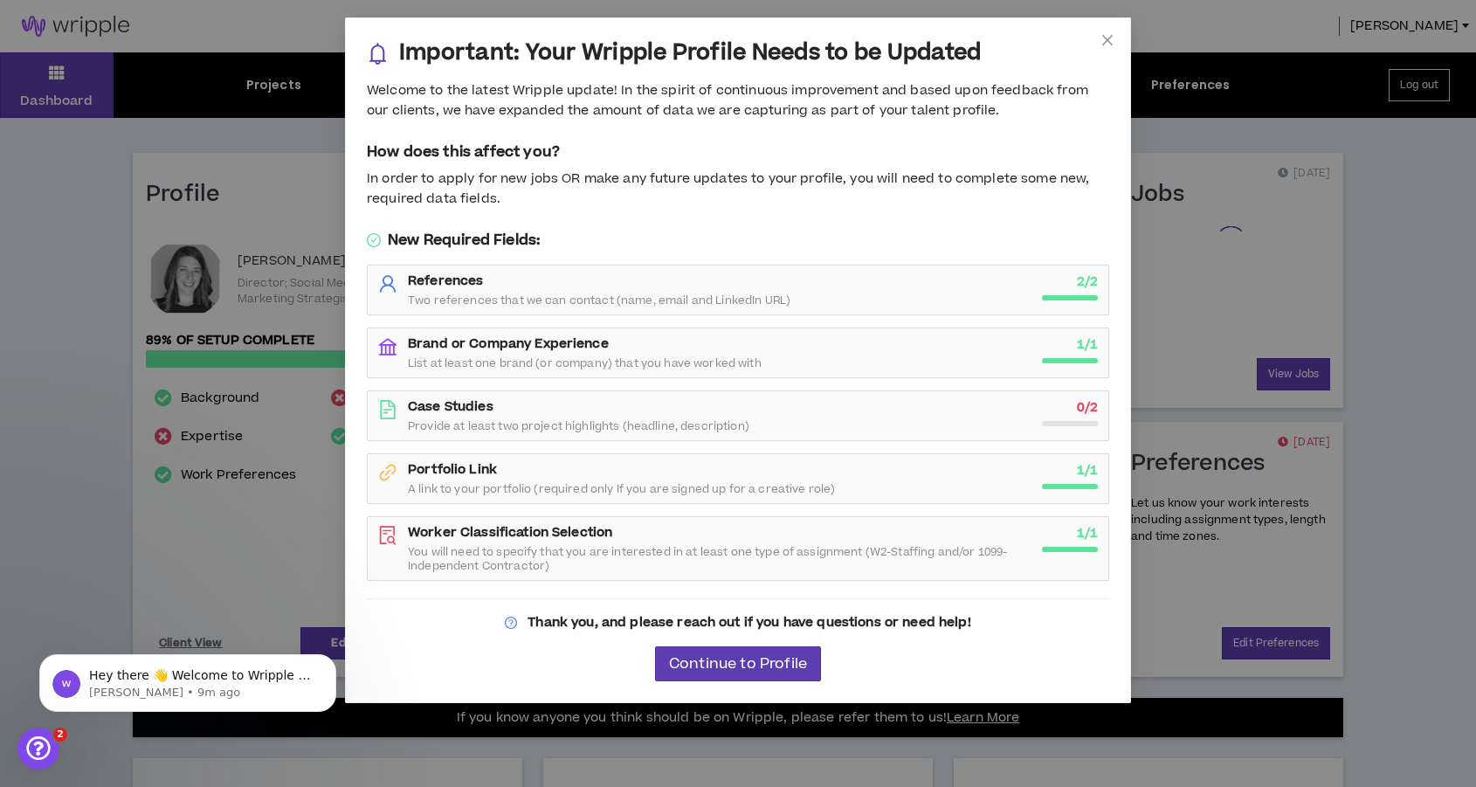
click at [51, 88] on div "Important: Your Wripple Profile Needs to be Updated Welcome to the latest Wripp…" at bounding box center [738, 393] width 1476 height 787
